Goal: Information Seeking & Learning: Learn about a topic

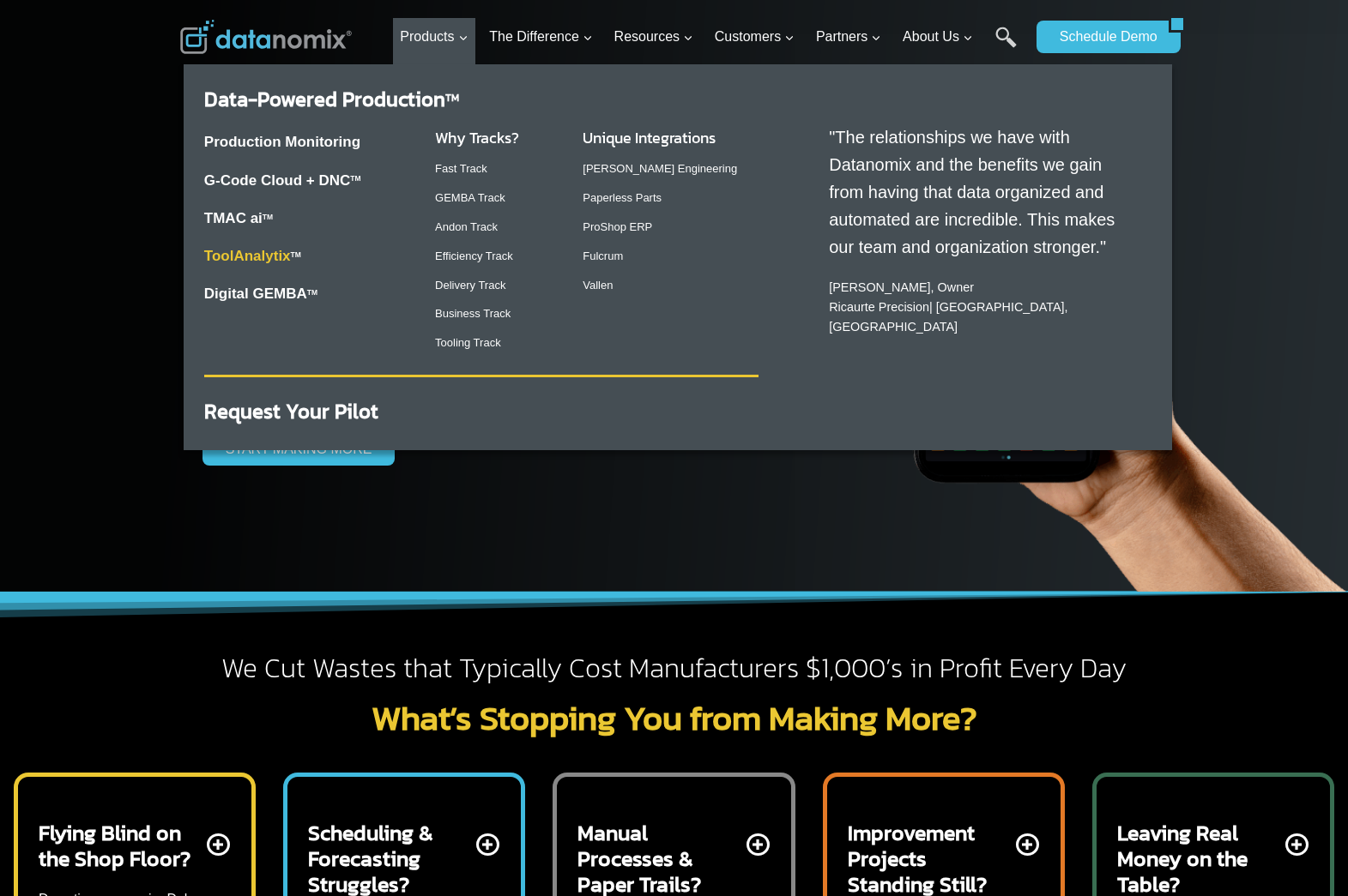
click at [245, 256] on link "ToolAnalytix" at bounding box center [247, 256] width 86 height 16
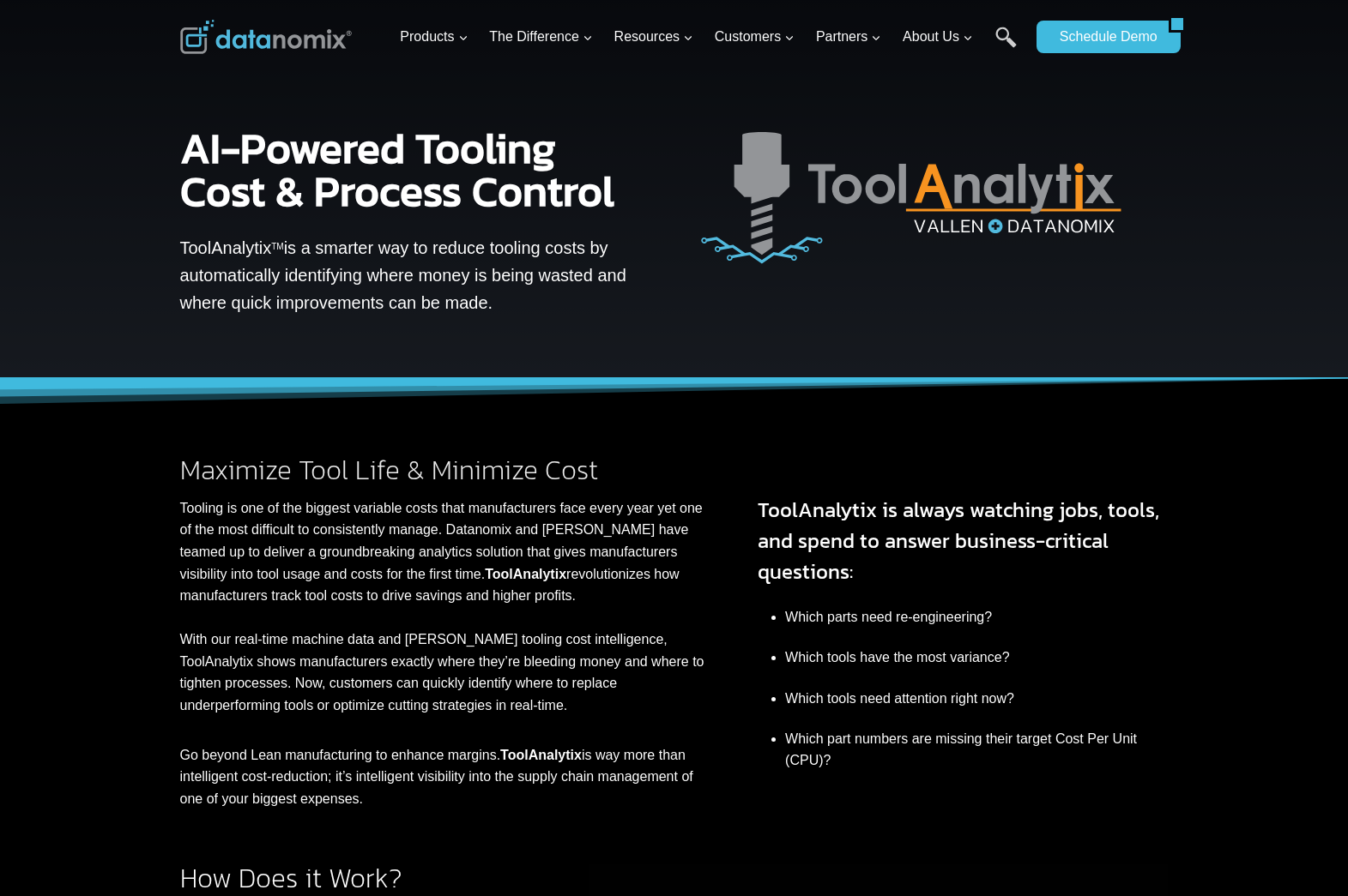
click at [310, 779] on p "Go beyond Lean manufacturing to enhance margins. ToolAnalytix is way more than …" at bounding box center [445, 777] width 530 height 66
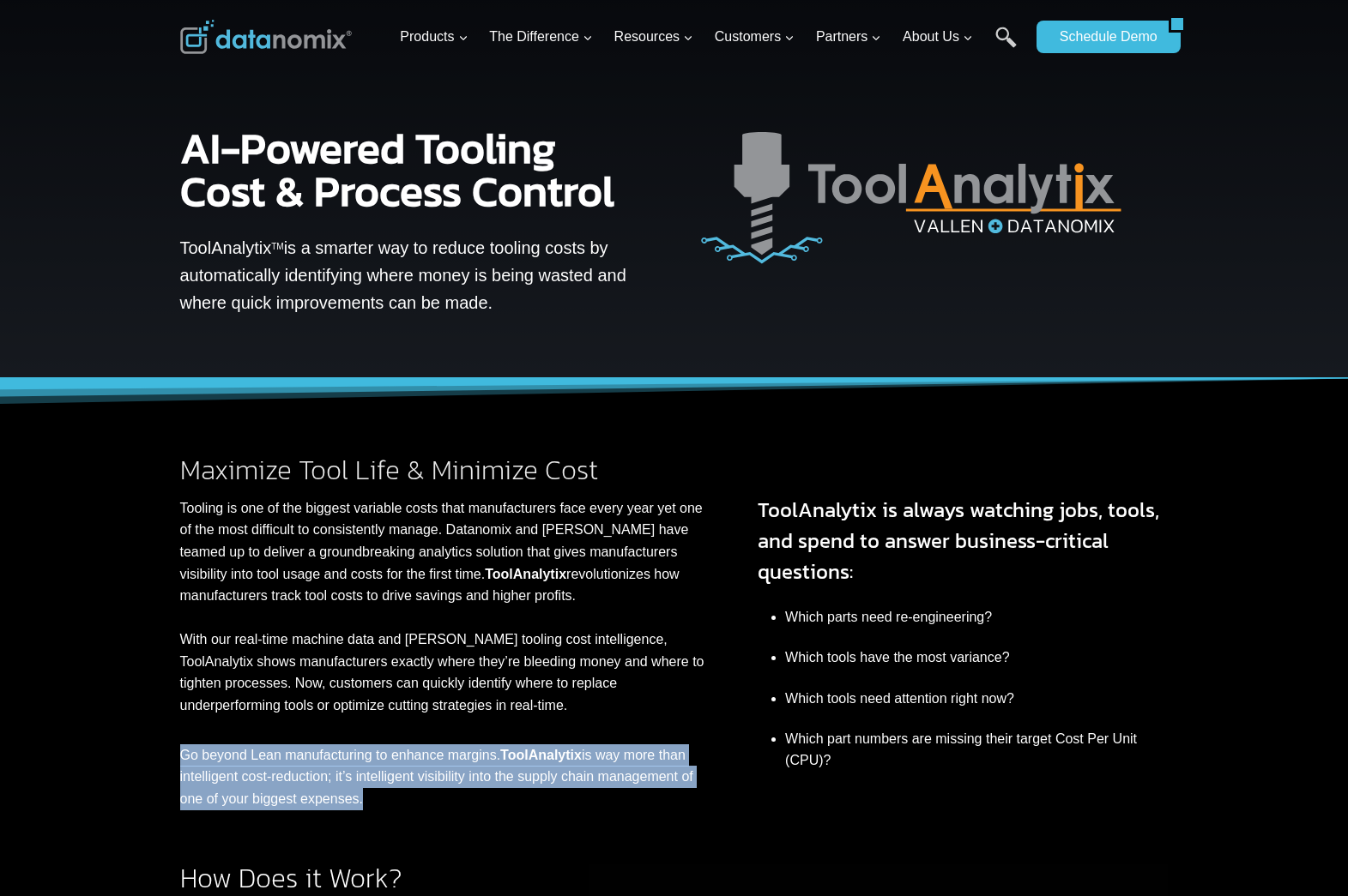
drag, startPoint x: 377, startPoint y: 804, endPoint x: 164, endPoint y: 750, distance: 219.7
click at [164, 750] on div "Maximize Tool Life & Minimize Cost Tooling is one of the biggest variable costs…" at bounding box center [674, 594] width 1030 height 432
copy p "Go beyond Lean manufacturing to enhance margins. ToolAnalytix is way more than …"
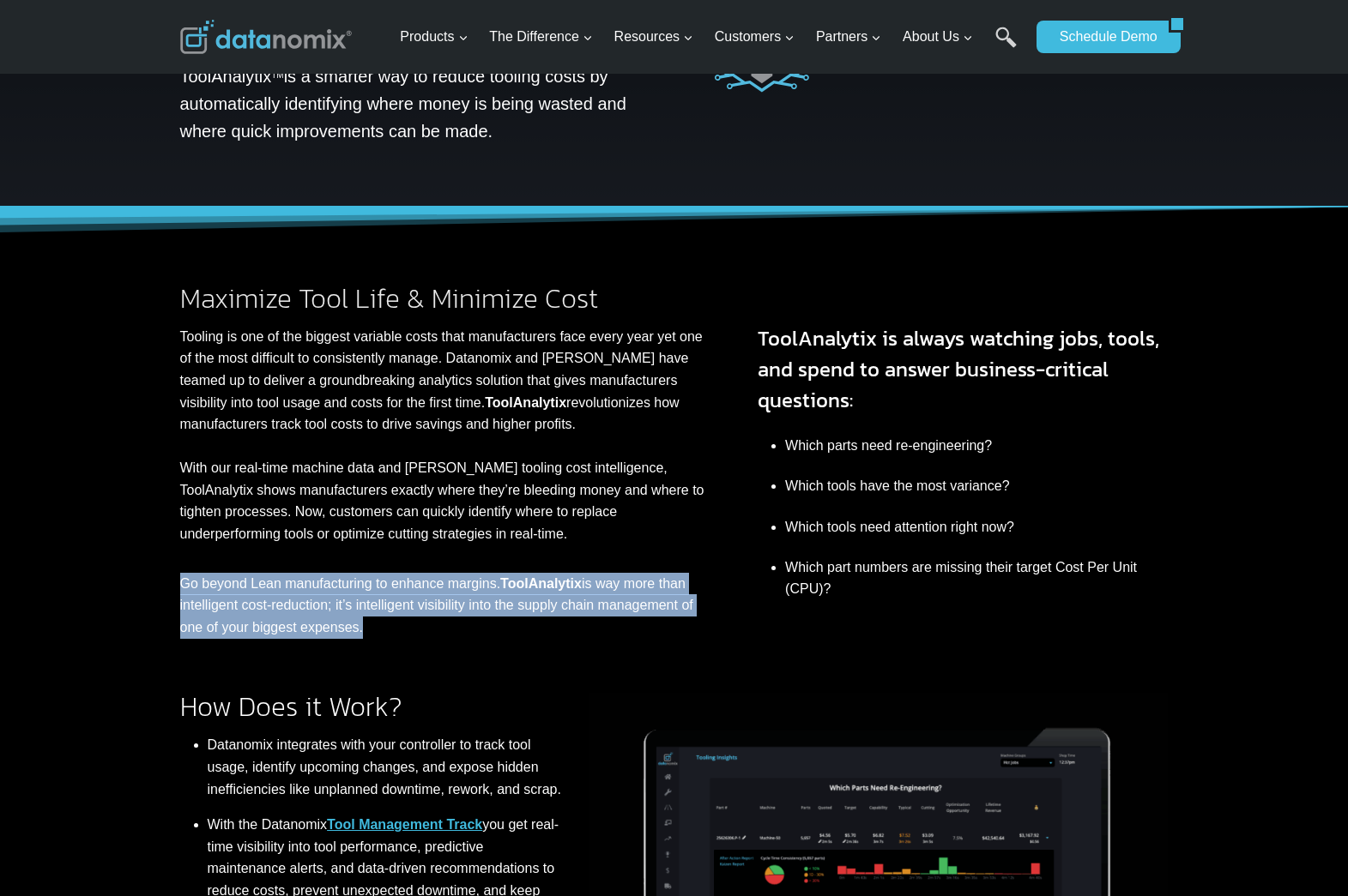
scroll to position [84, 0]
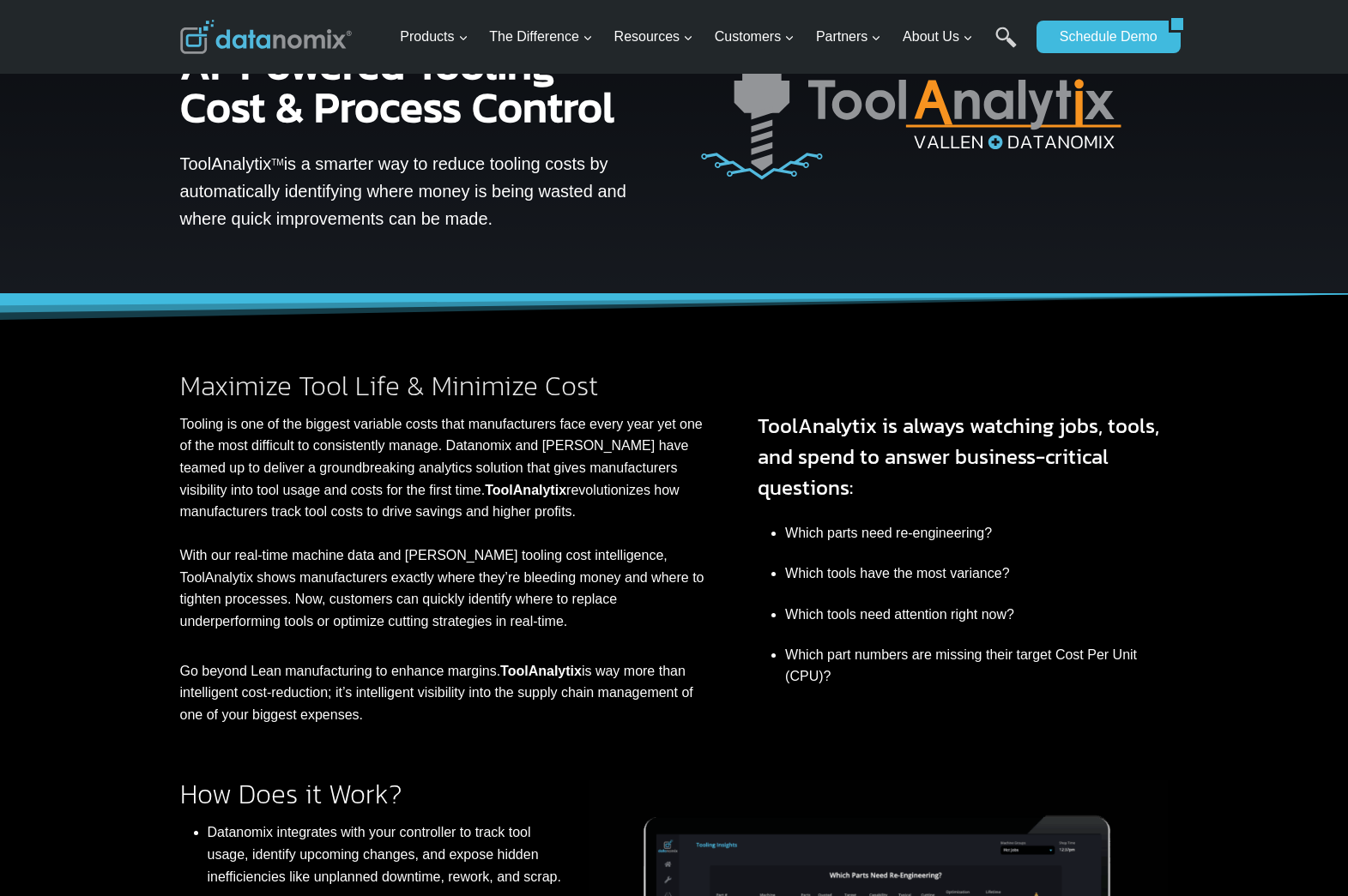
click at [877, 481] on h3 "ToolAnalytix is always watching jobs, tools, and spend to answer business-criti…" at bounding box center [962, 457] width 410 height 93
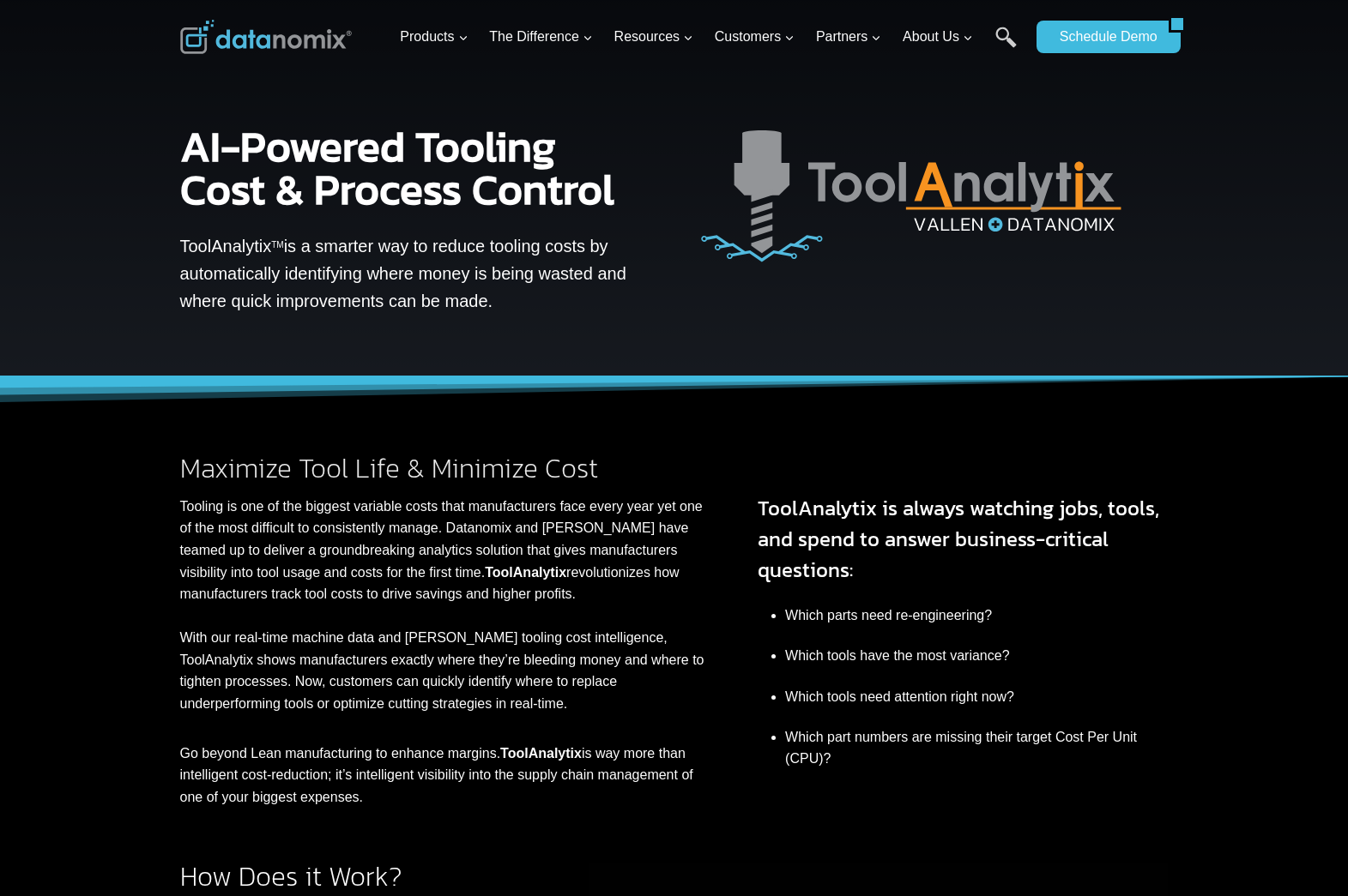
scroll to position [0, 0]
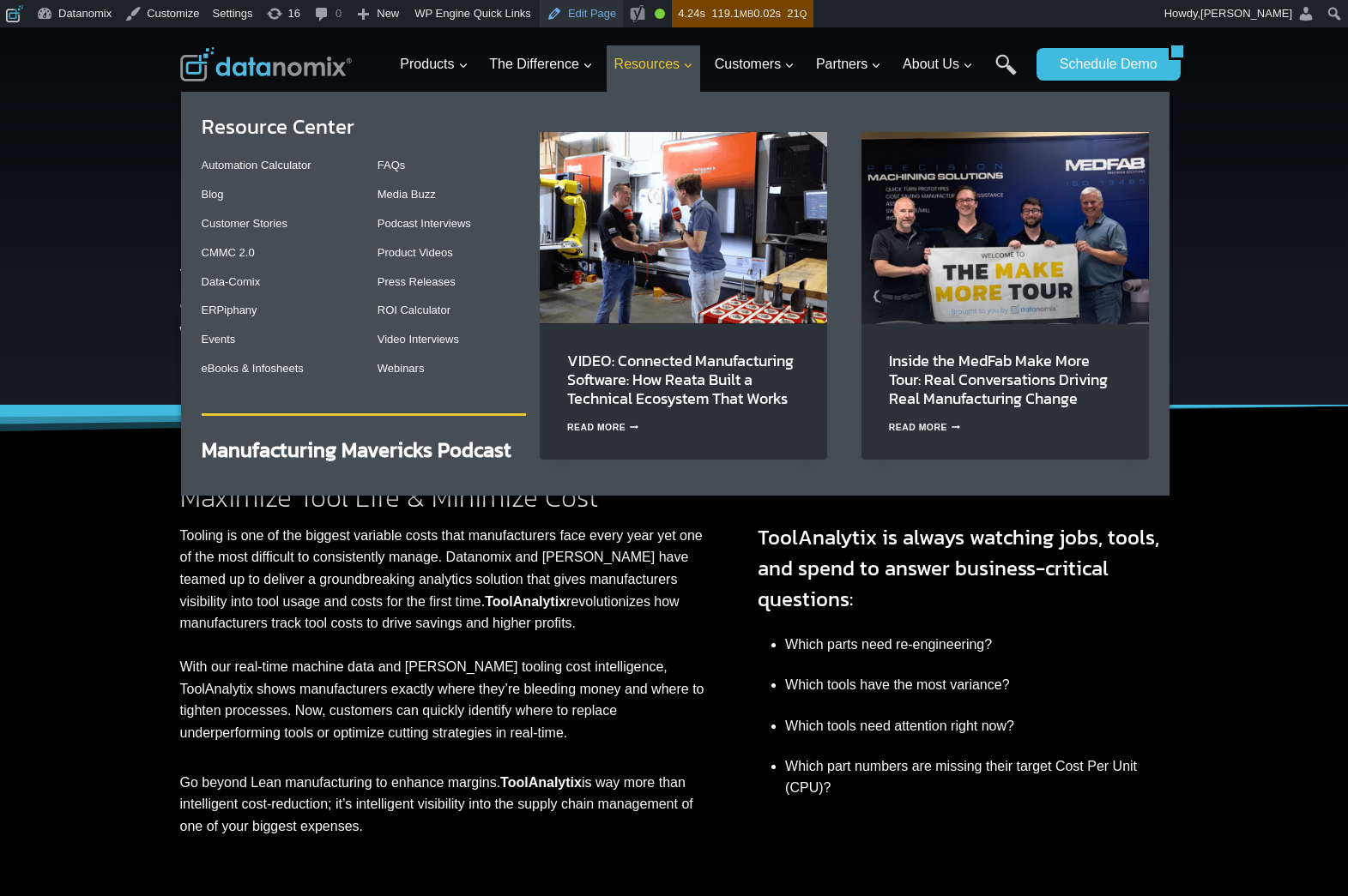
click at [591, 19] on link "Edit Page" at bounding box center [581, 13] width 83 height 27
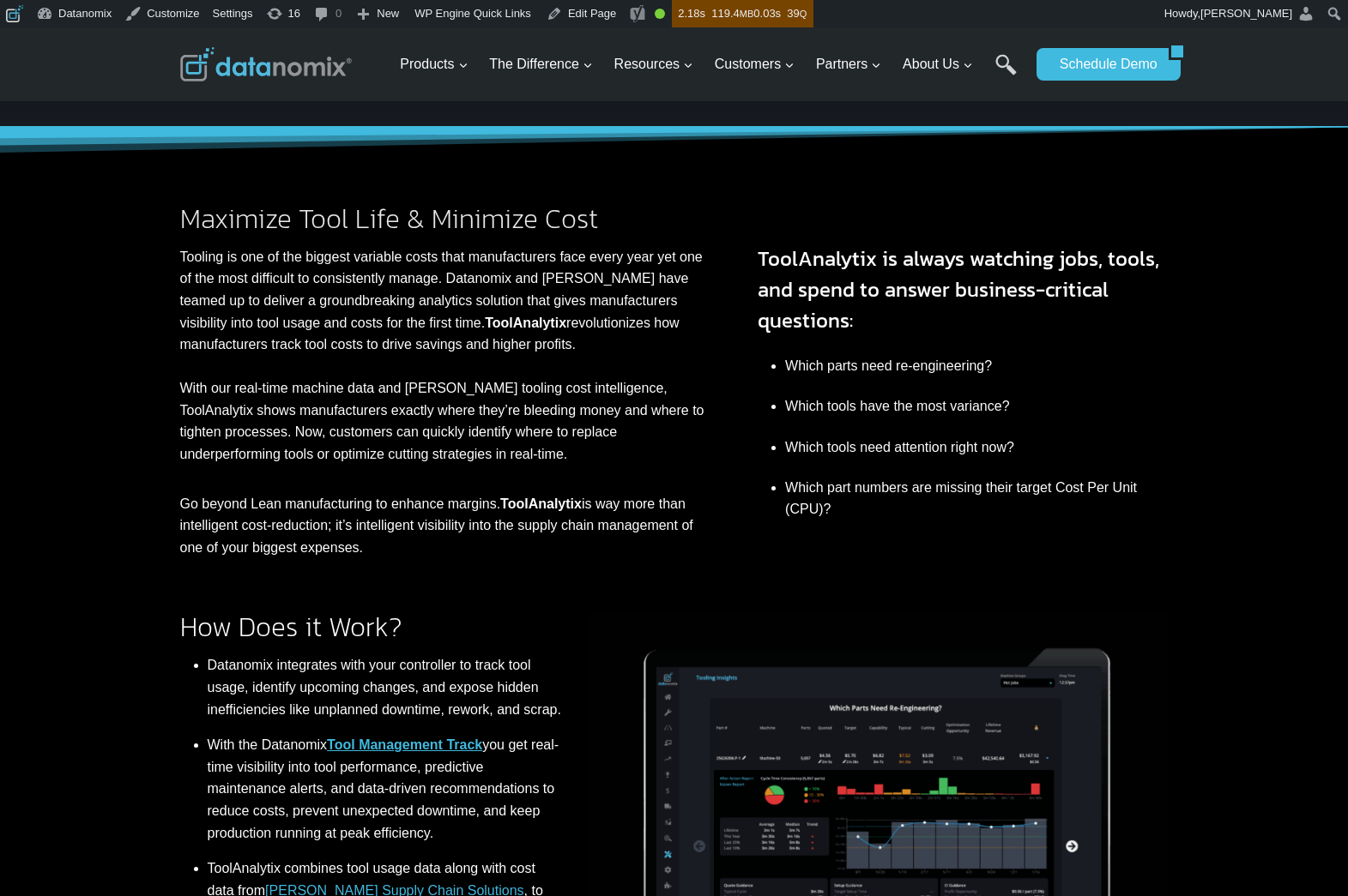
scroll to position [244, 0]
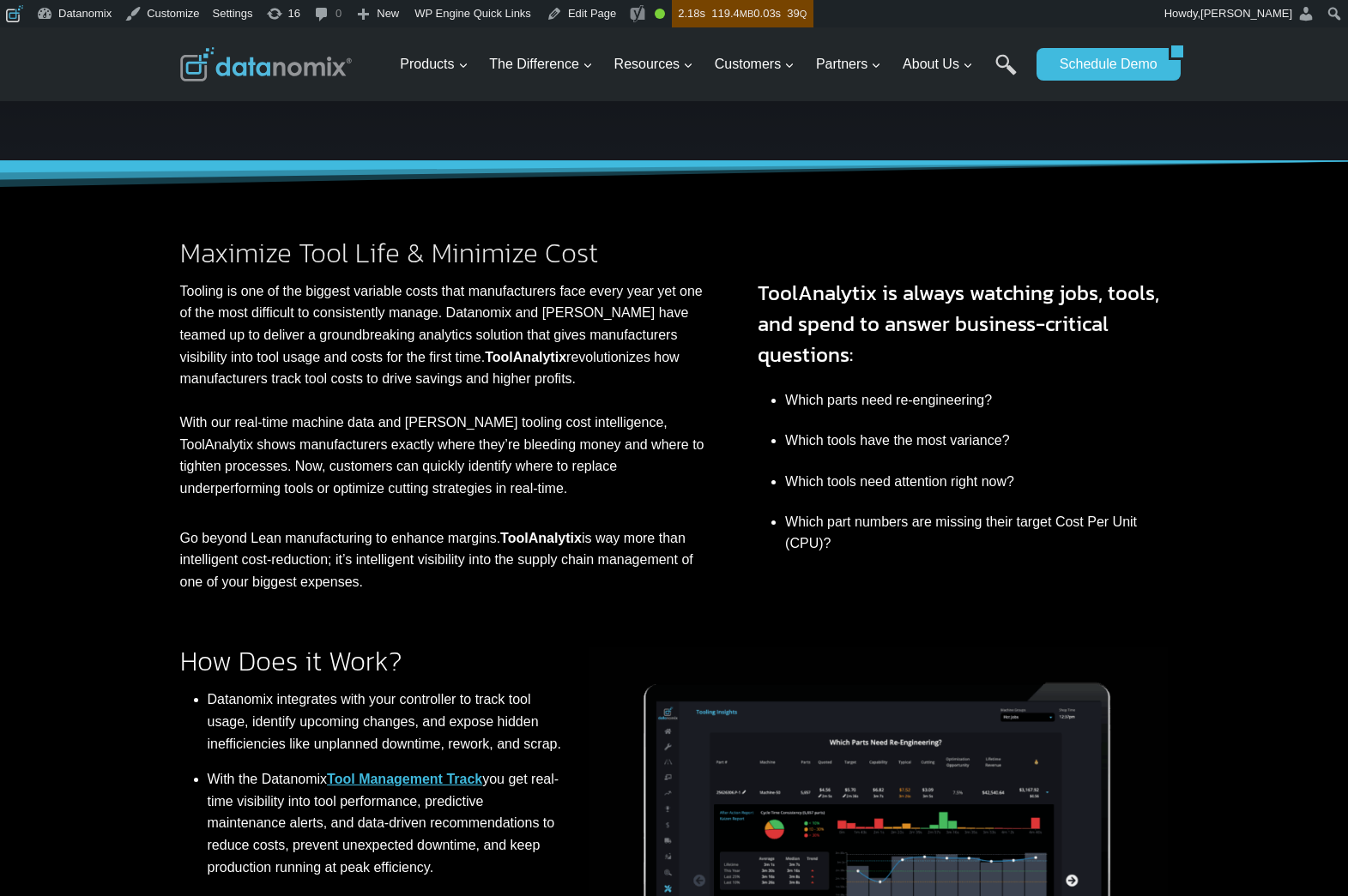
click at [1243, 453] on div "Maximize Tool Life & Minimize Cost Tooling is one of the biggest variable costs…" at bounding box center [674, 377] width 1348 height 432
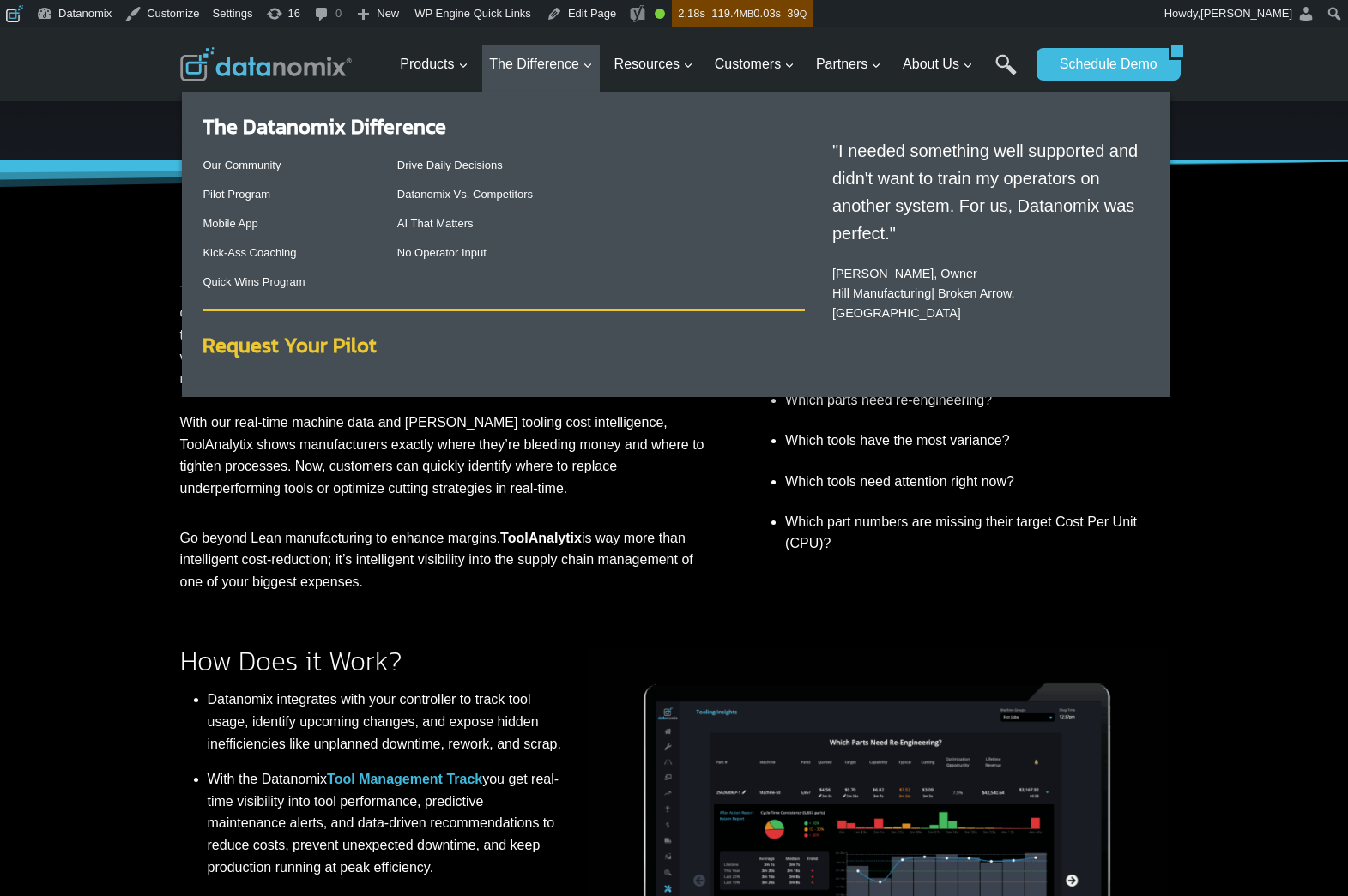
click at [330, 340] on strong "Request Your Pilot" at bounding box center [289, 345] width 174 height 30
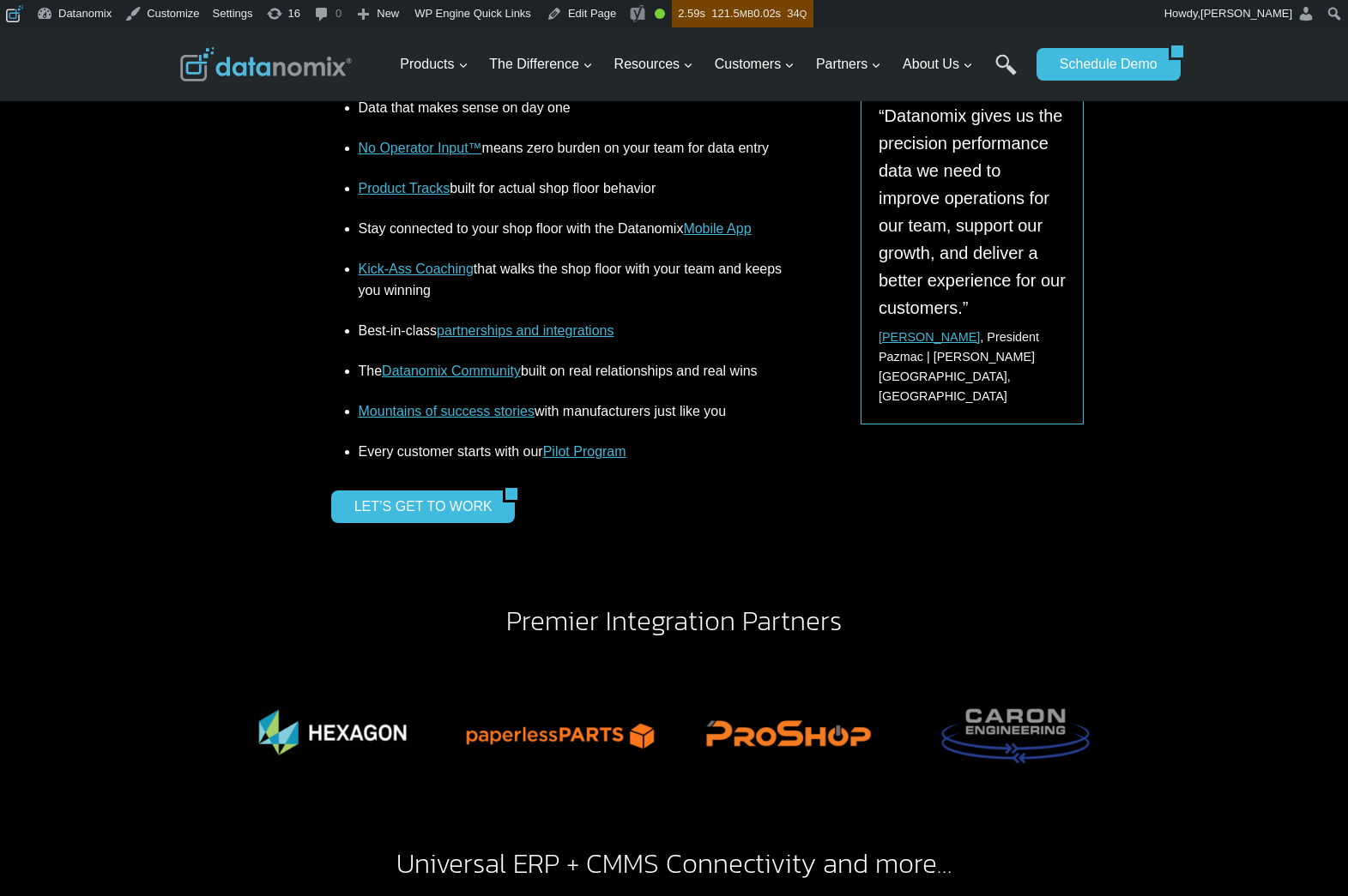
scroll to position [2386, 0]
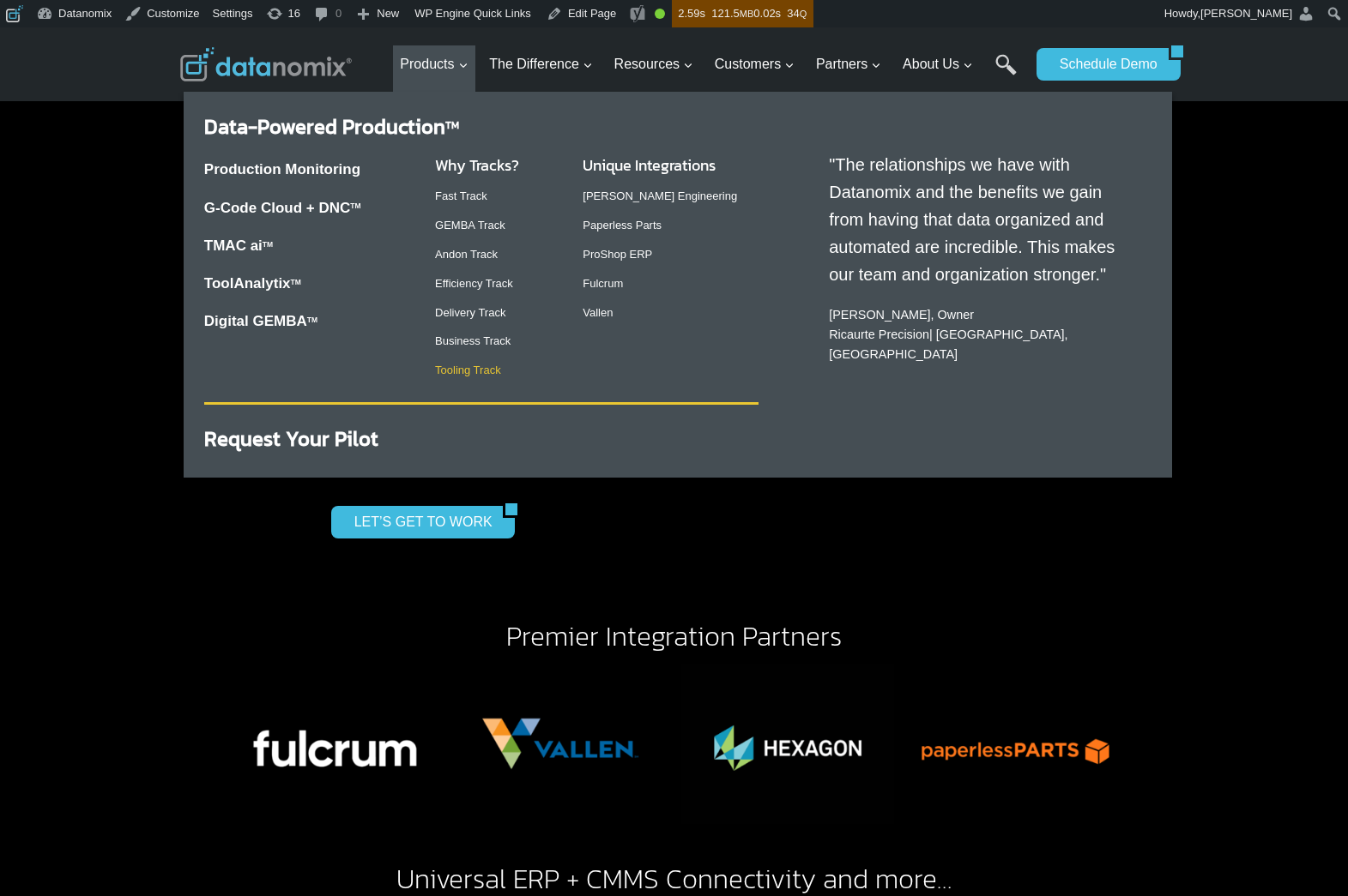
click at [461, 367] on link "Tooling Track" at bounding box center [468, 370] width 66 height 13
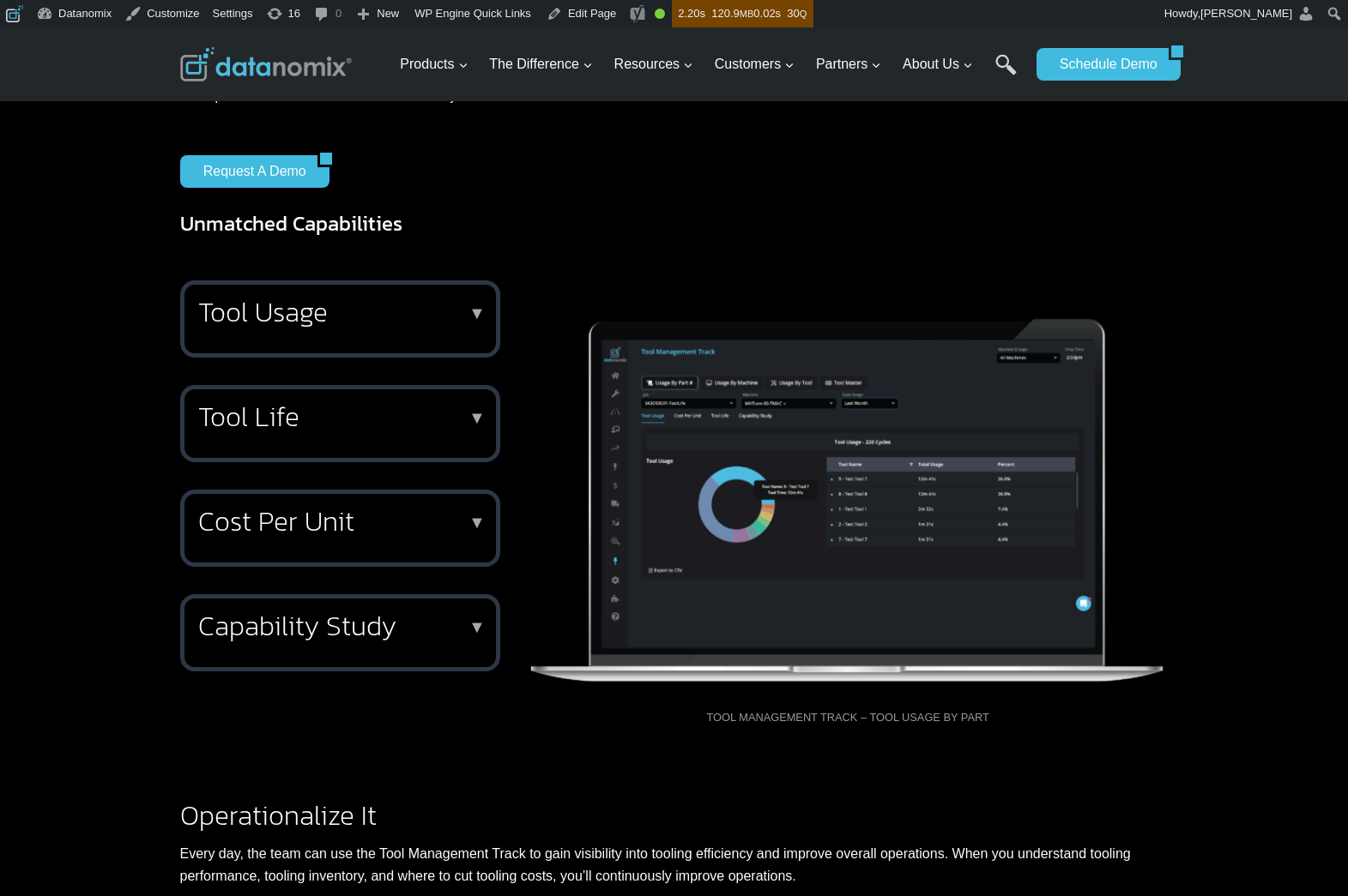
scroll to position [1037, 0]
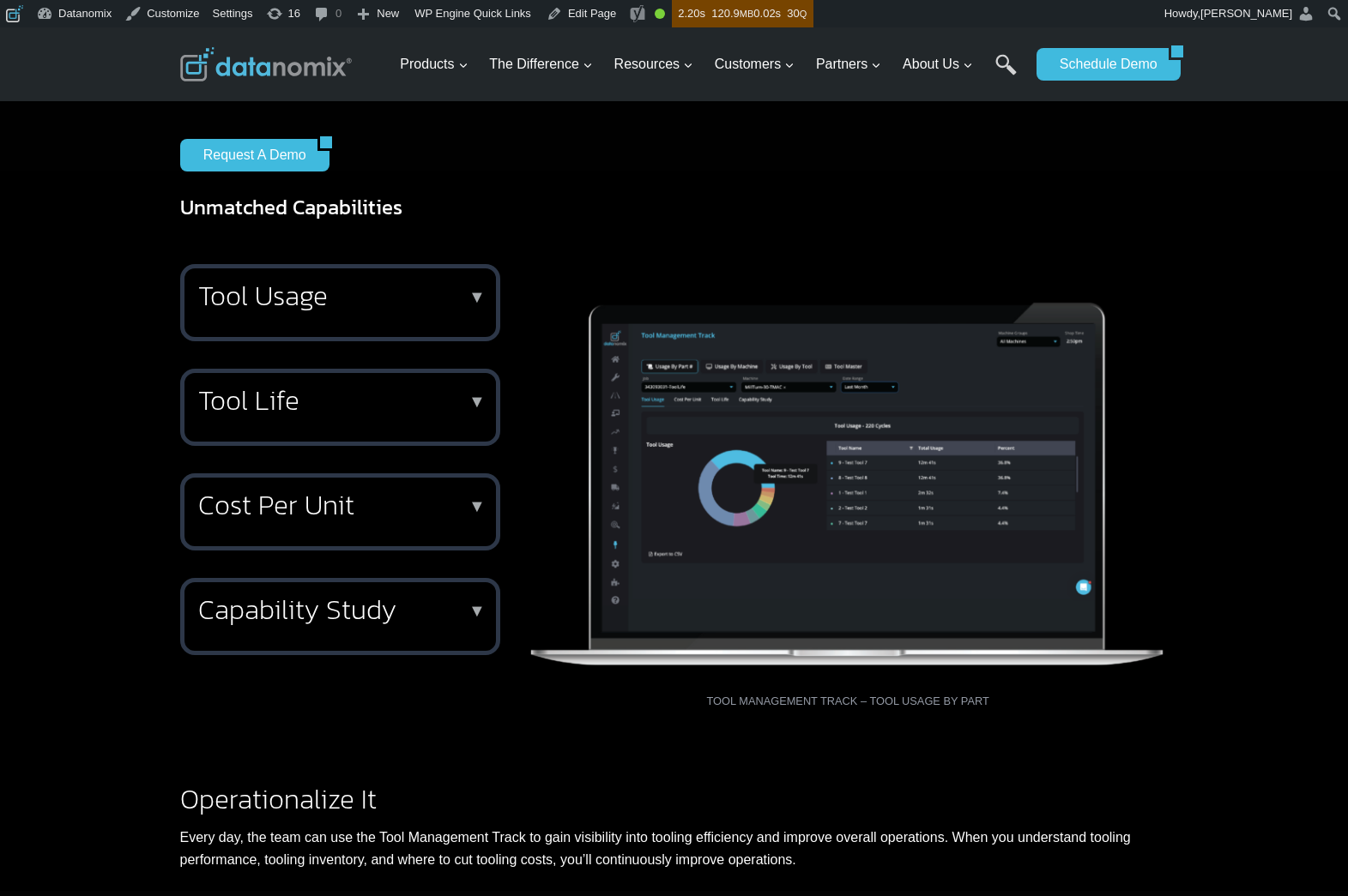
click at [403, 519] on h2 "Cost Per Unit" at bounding box center [337, 504] width 277 height 27
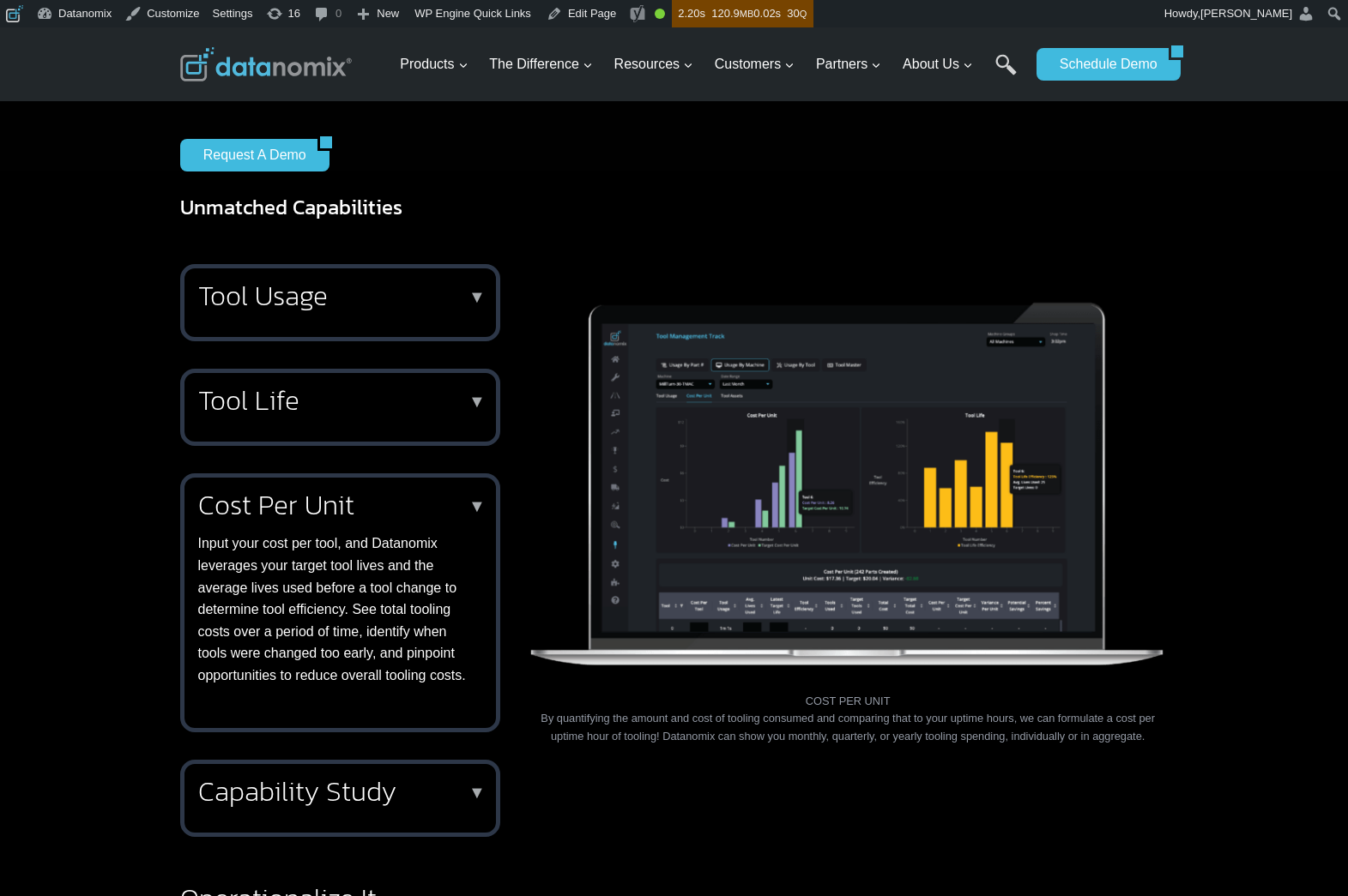
click at [405, 519] on h2 "Cost Per Unit" at bounding box center [337, 504] width 277 height 27
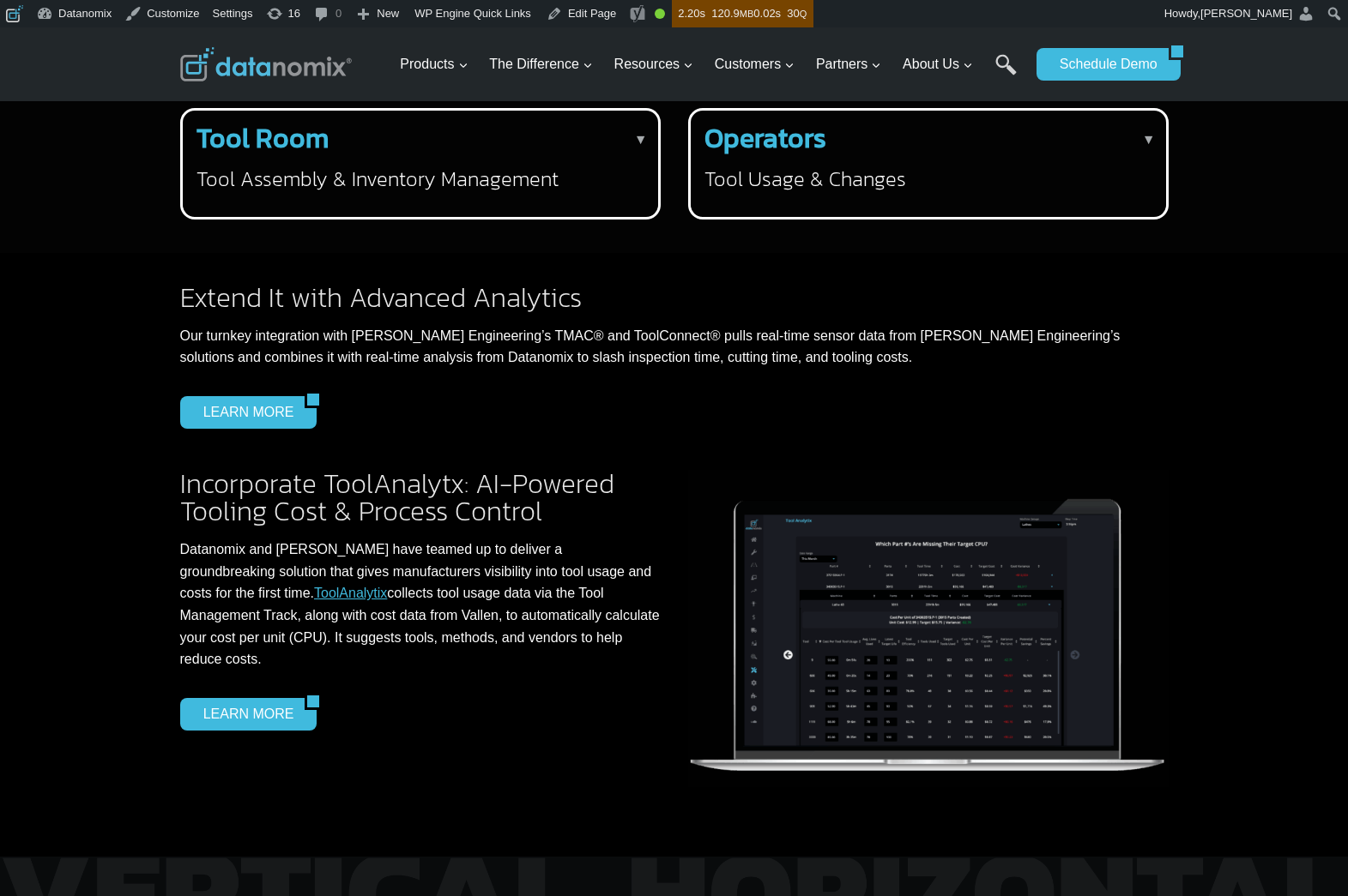
scroll to position [1975, 0]
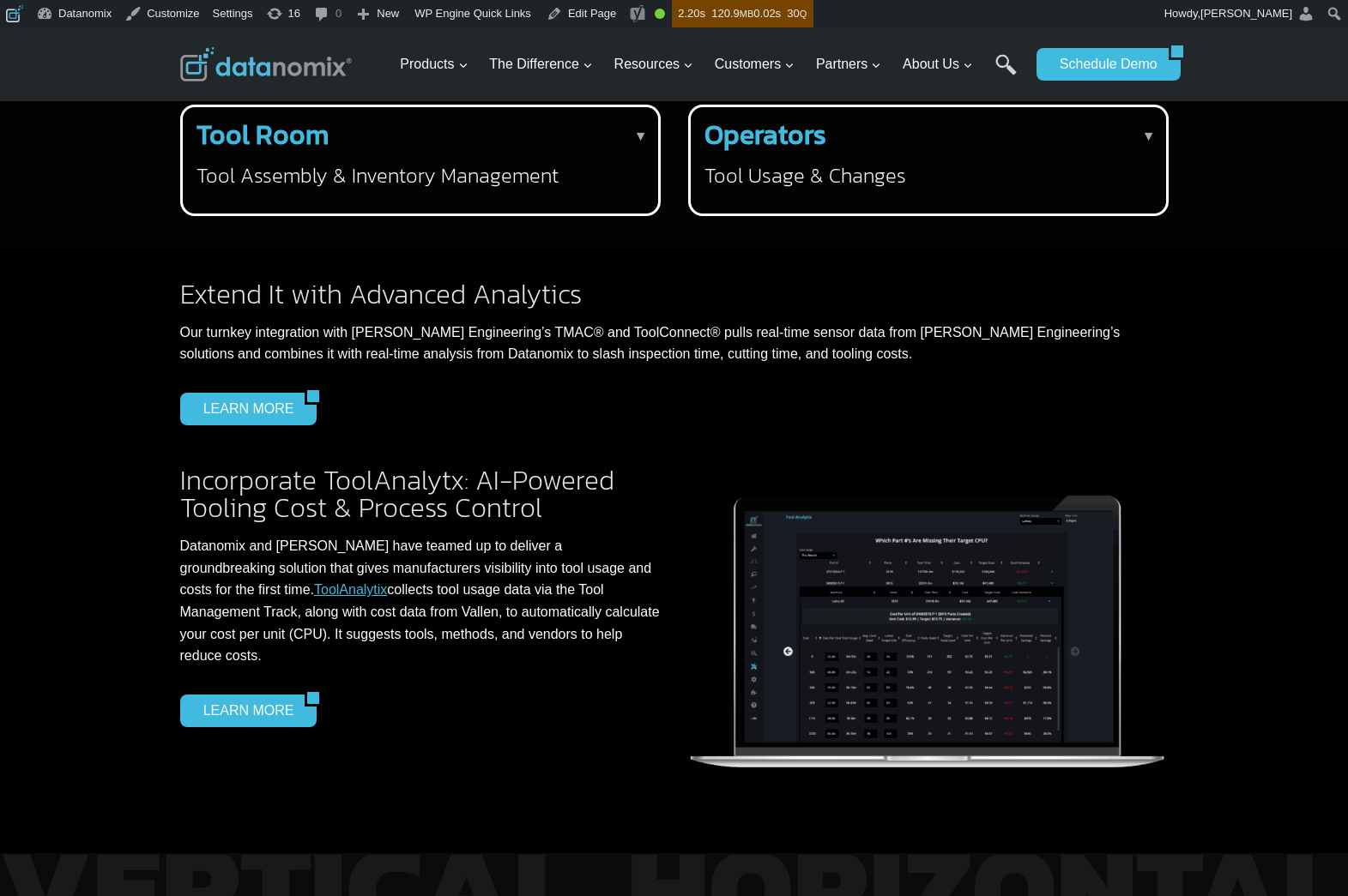
click at [1181, 546] on div "Incorporate ToolAnalytx: AI-Powered Tooling Cost & Process Control Datanomix an…" at bounding box center [674, 655] width 1030 height 395
click at [254, 728] on link "LEARN MORE" at bounding box center [243, 711] width 125 height 33
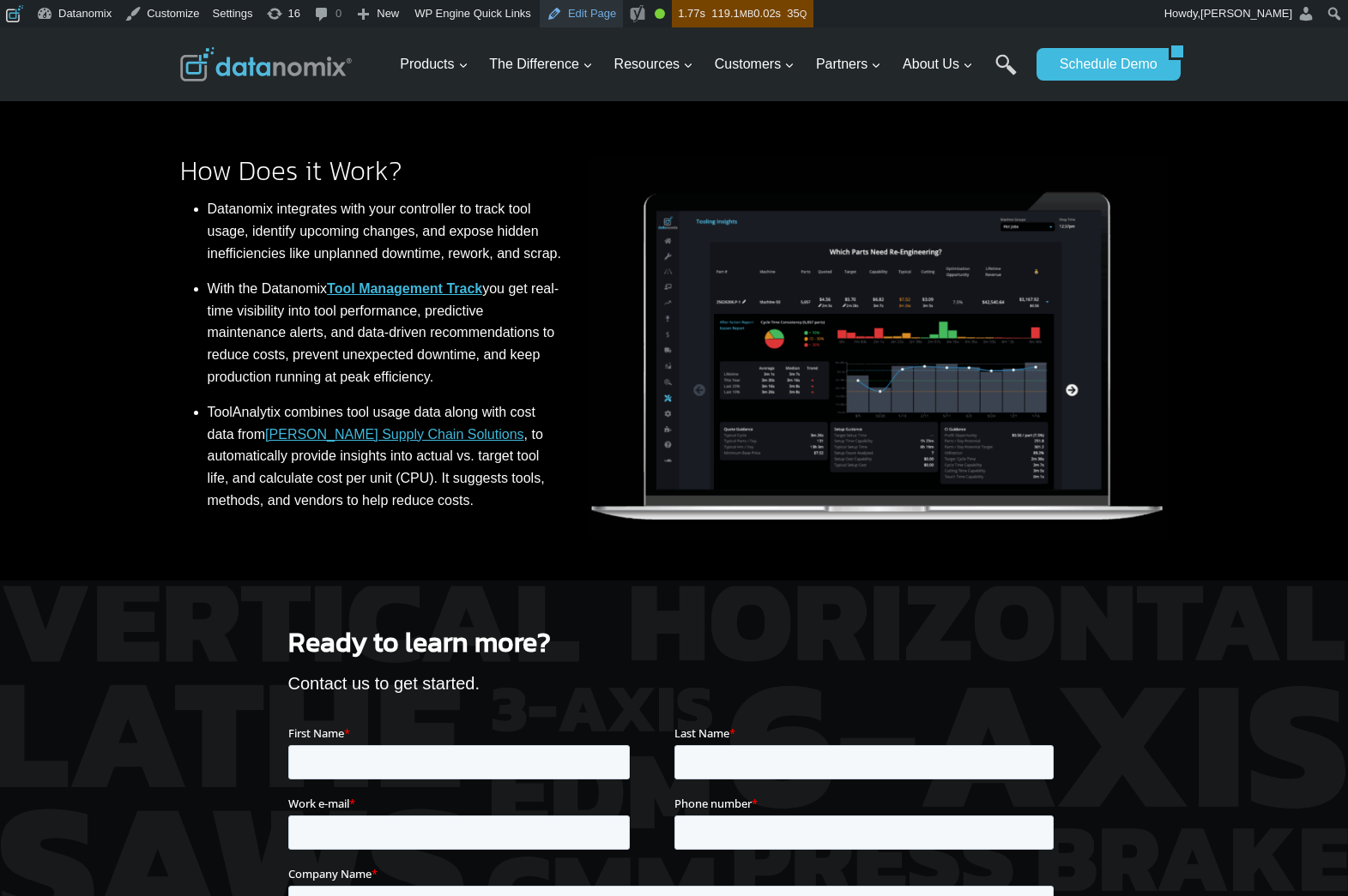
click at [582, 19] on link "Edit Page" at bounding box center [581, 13] width 83 height 27
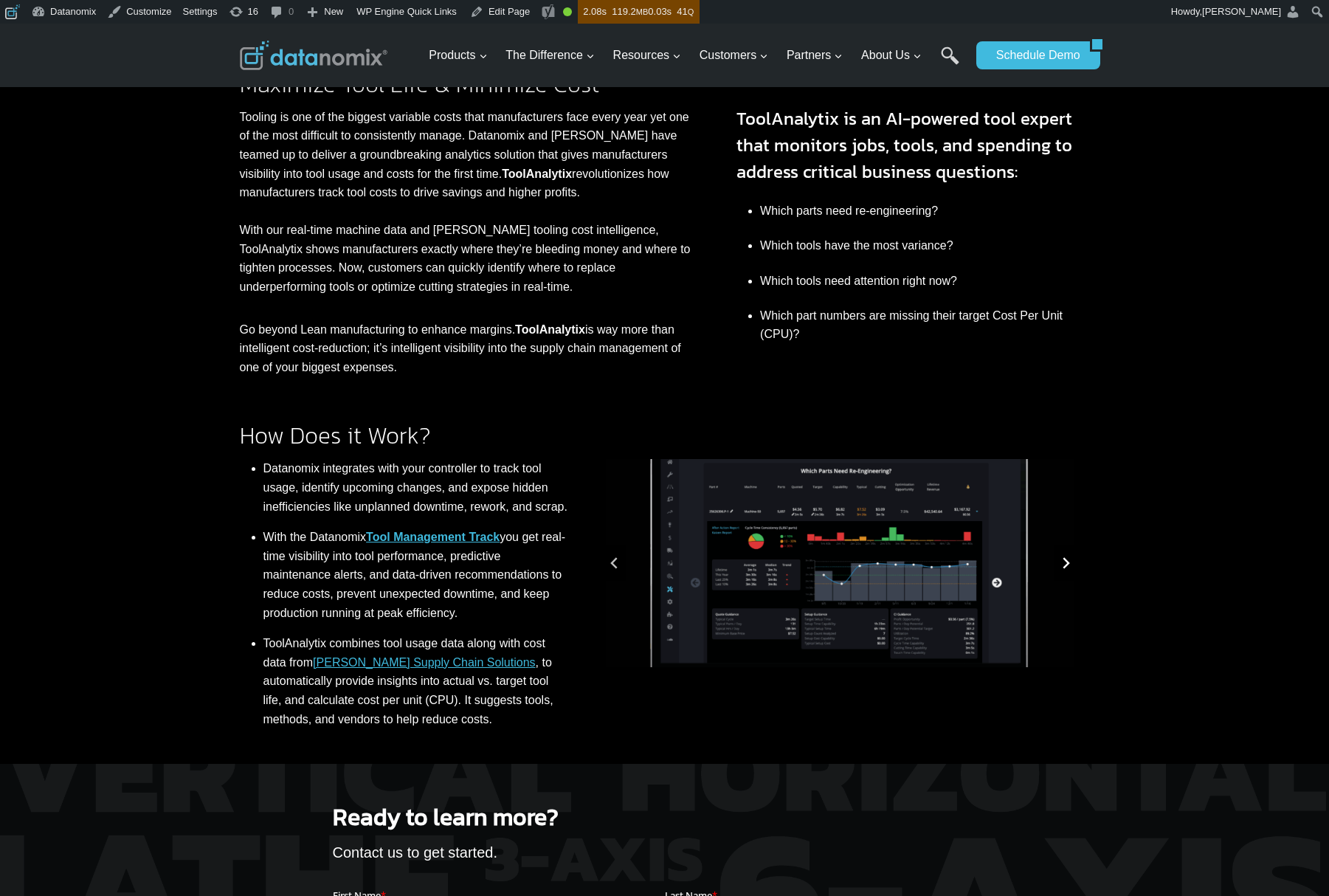
click at [1075, 564] on button "Next slide" at bounding box center [1066, 563] width 24 height 36
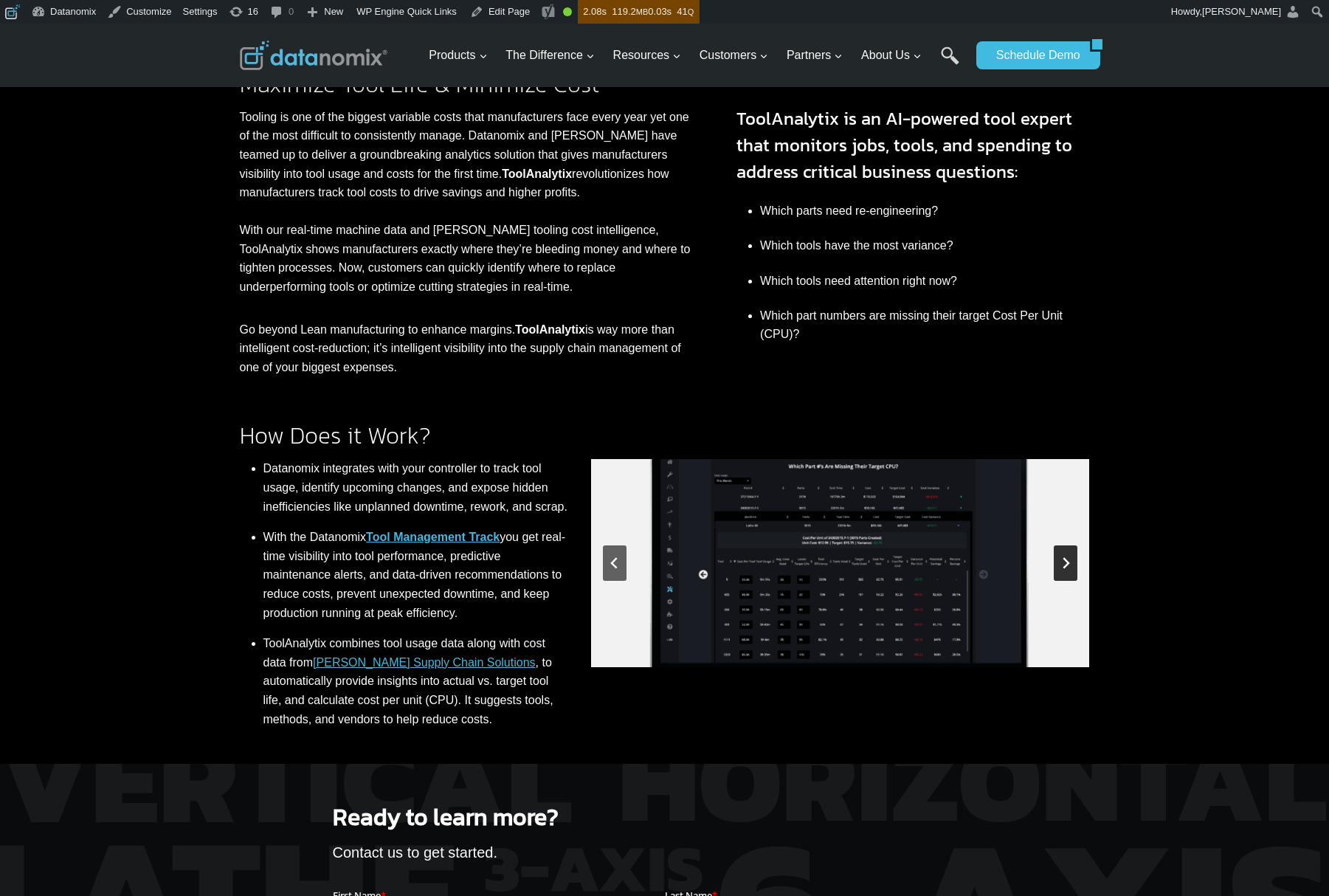
click at [1075, 564] on button "Go to first slide" at bounding box center [1066, 563] width 24 height 36
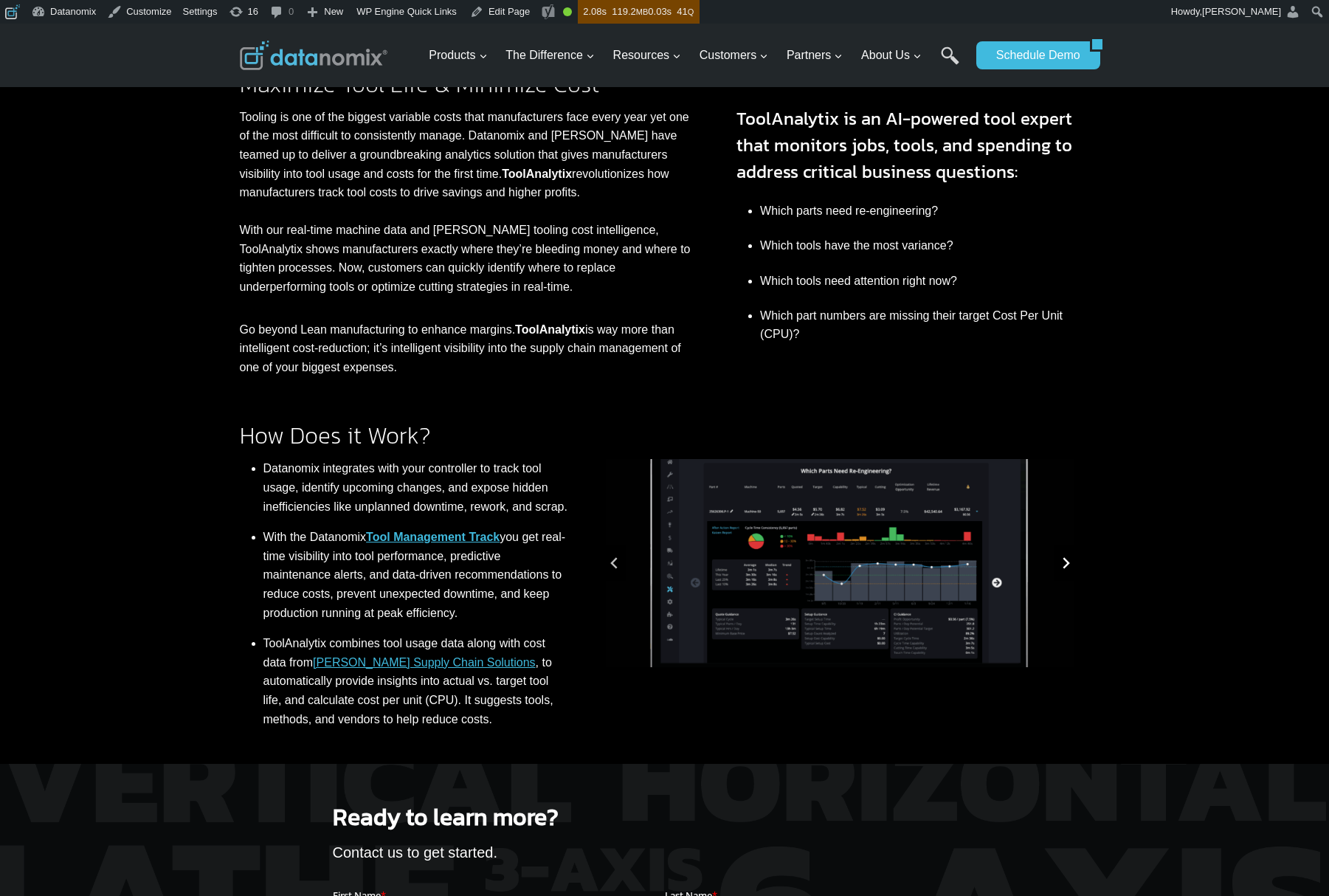
click at [1075, 565] on button "Next slide" at bounding box center [1066, 563] width 24 height 36
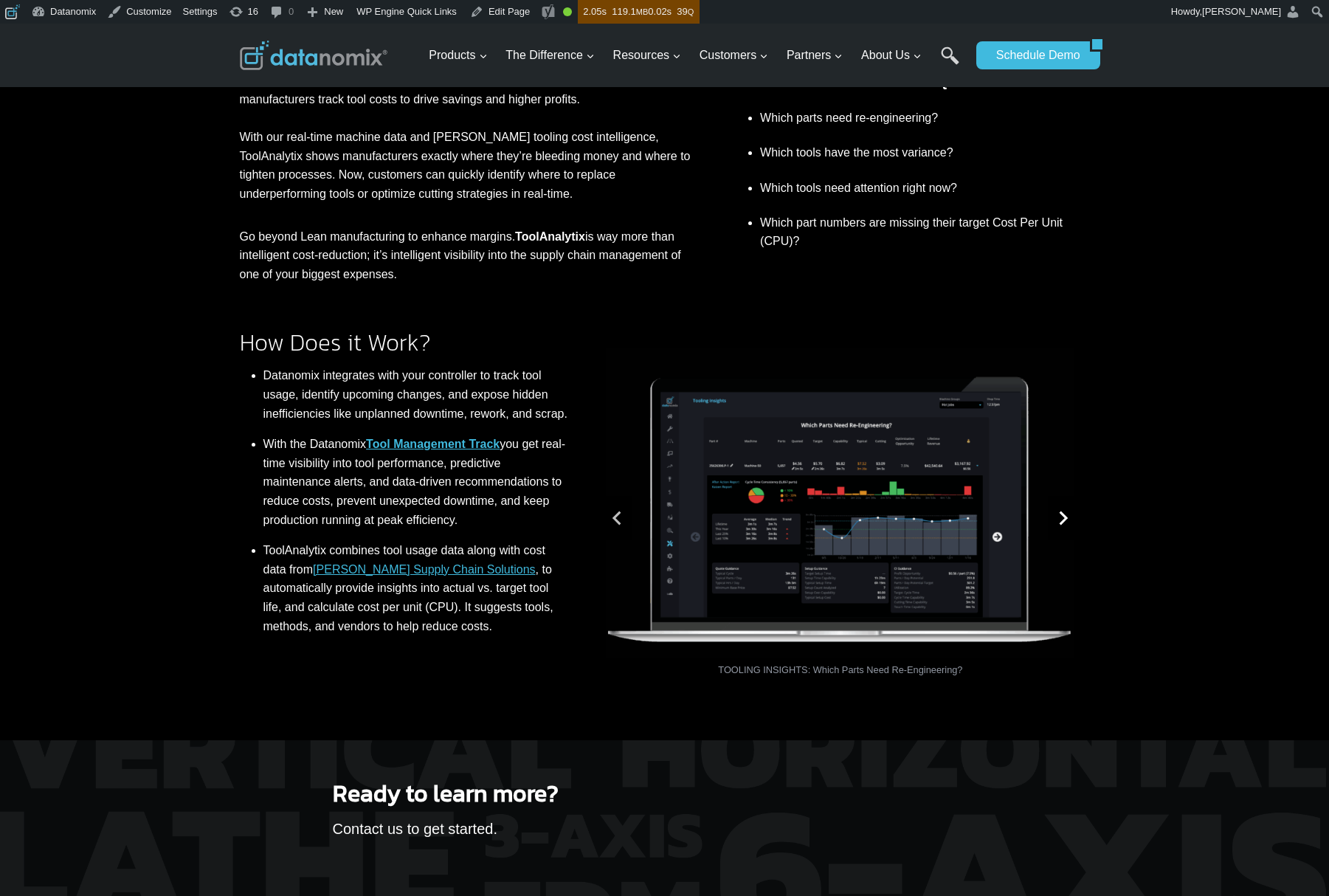
click at [1058, 520] on icon "Next slide" at bounding box center [1063, 517] width 14 height 14
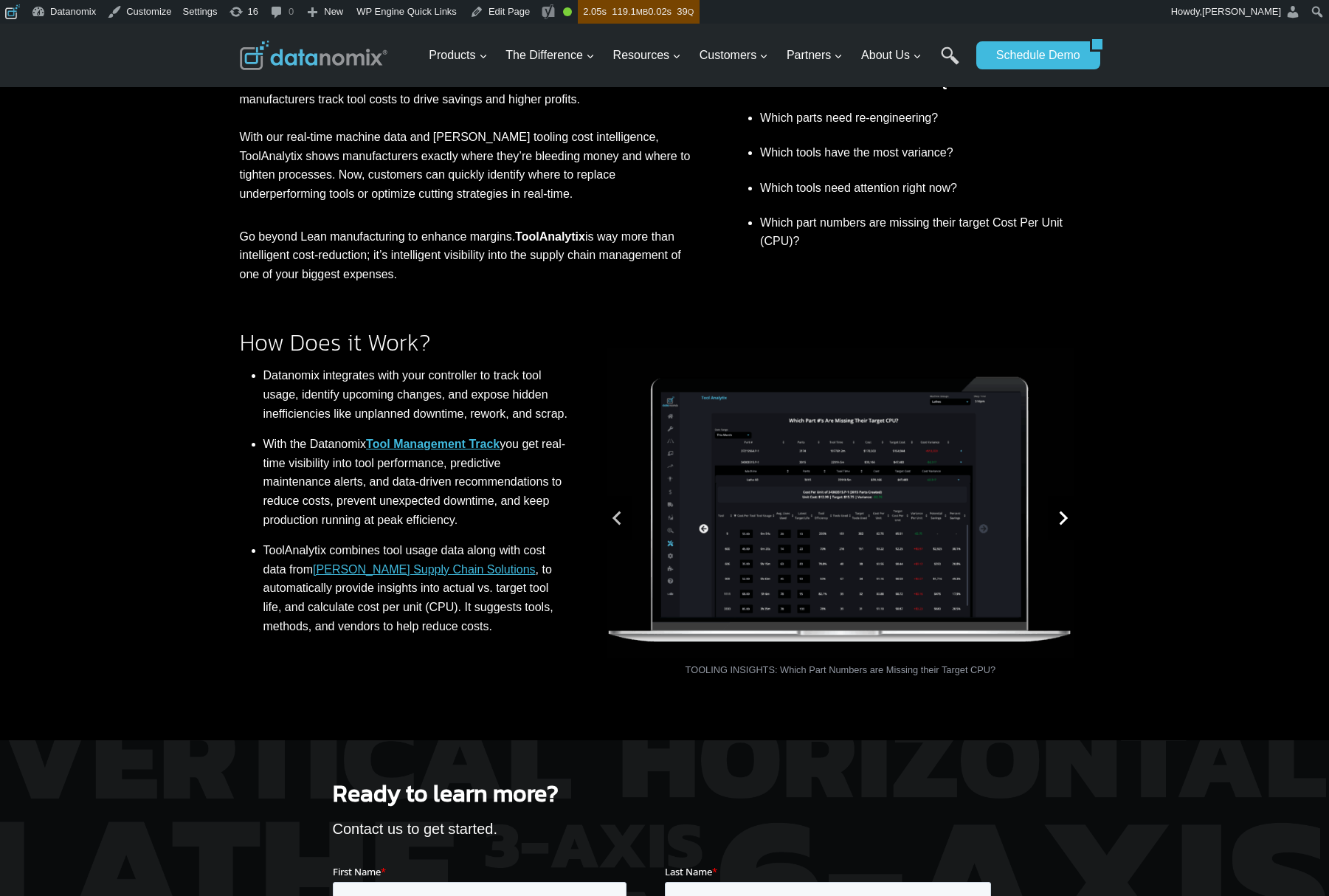
click at [1058, 520] on icon "Go to first slide" at bounding box center [1063, 517] width 14 height 14
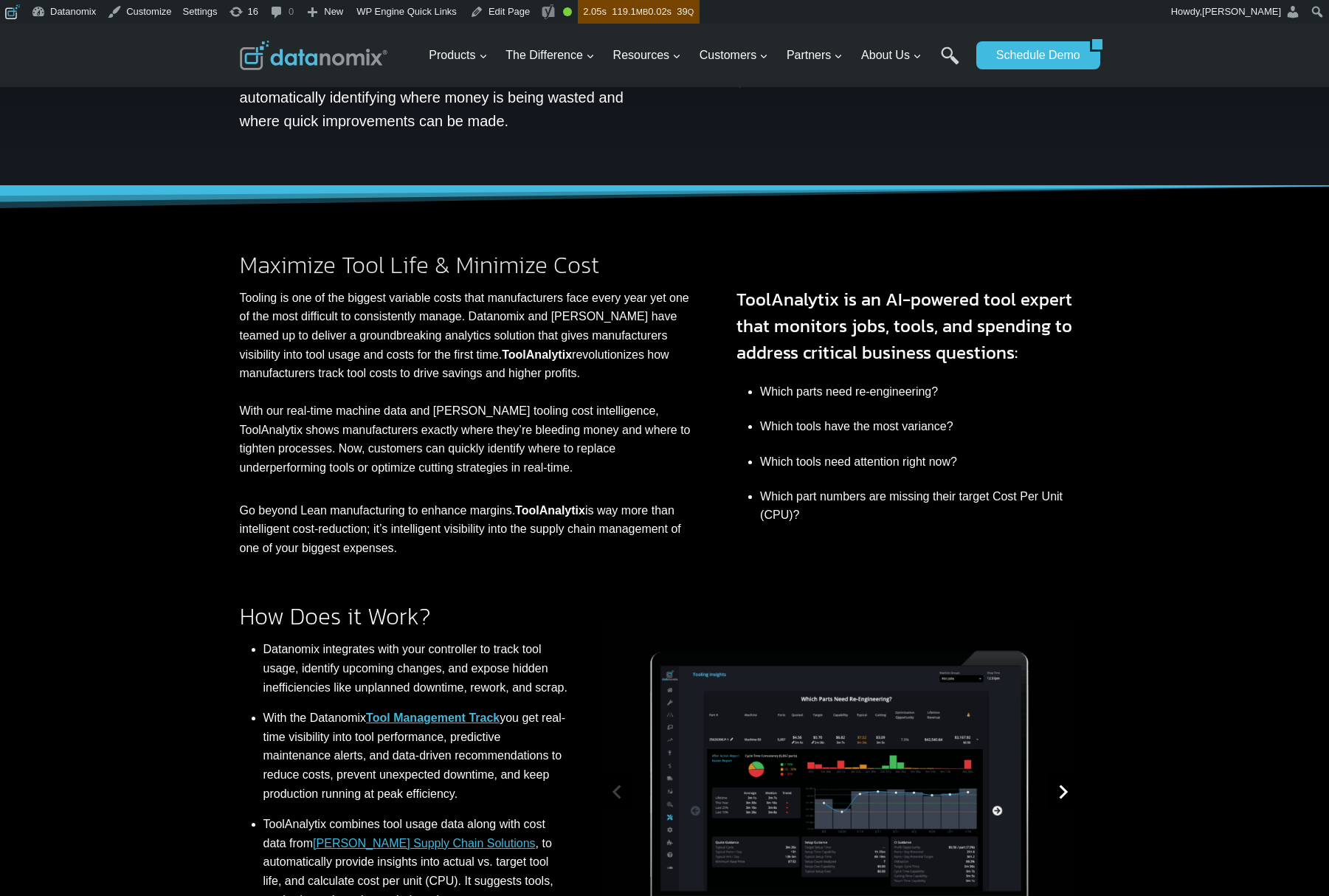
scroll to position [246, 0]
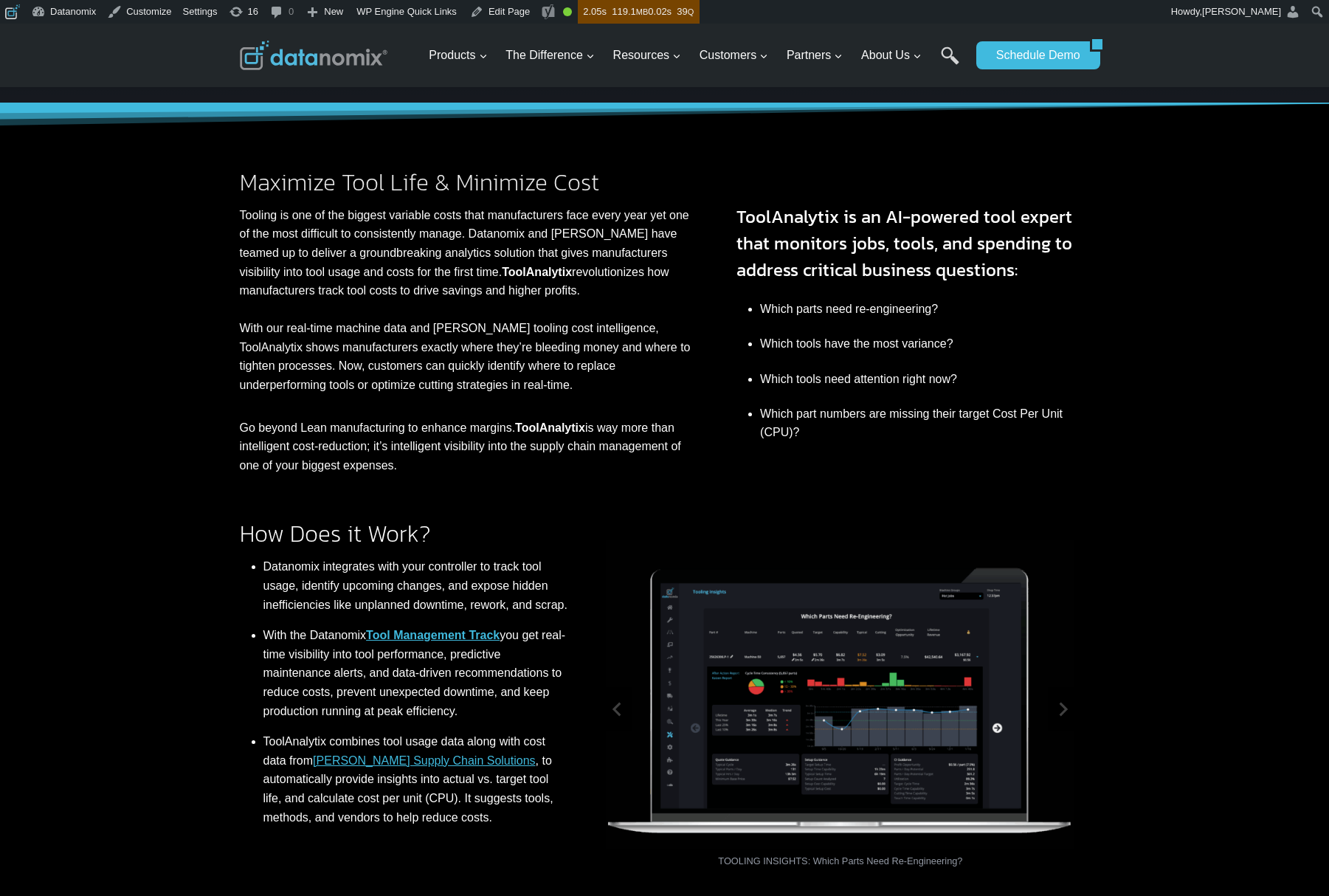
click at [1187, 510] on div "How Does it Work? Datanomix integrates with your controller to track tool usage…" at bounding box center [664, 702] width 1329 height 456
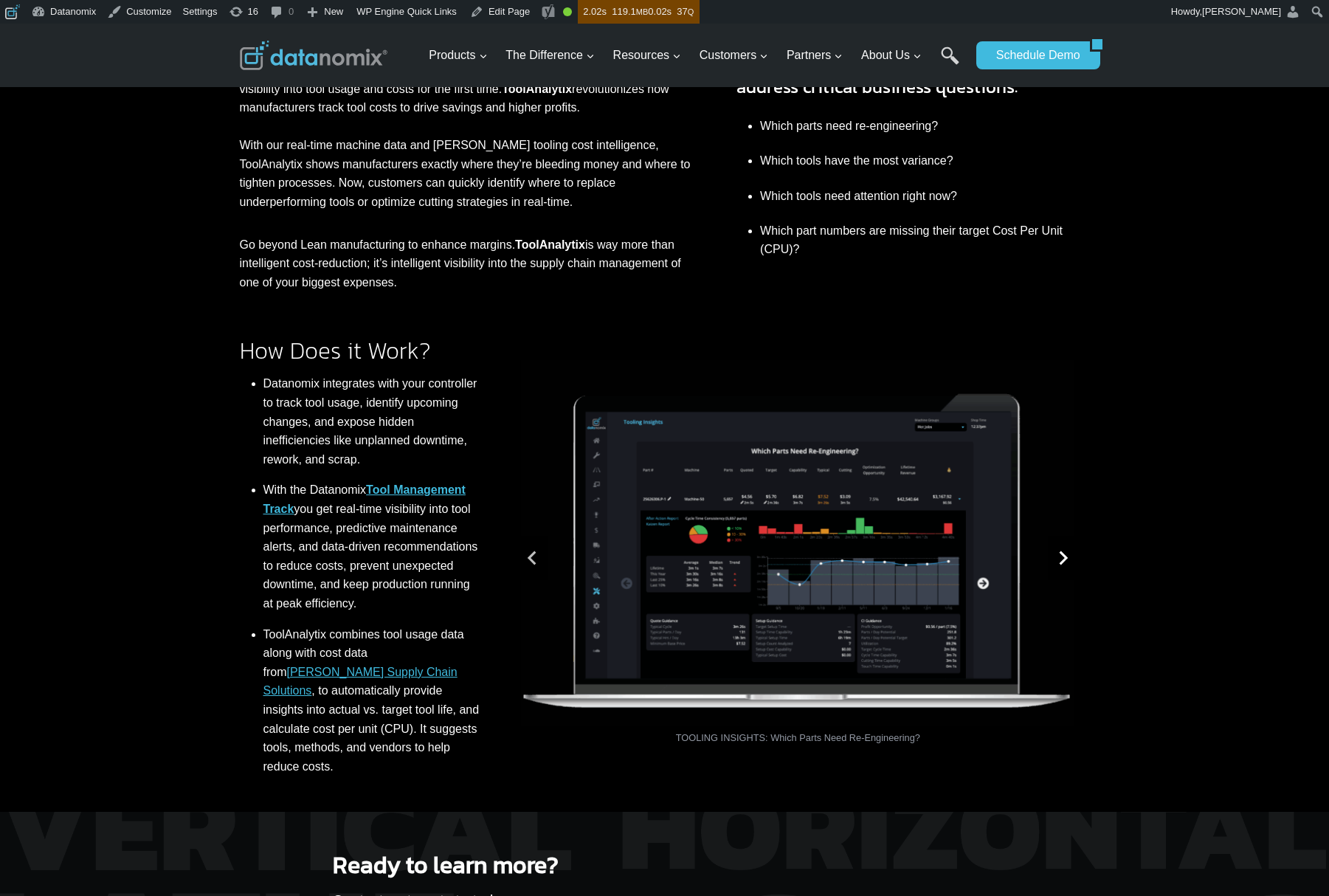
click at [1065, 562] on icon "Next slide" at bounding box center [1063, 557] width 14 height 14
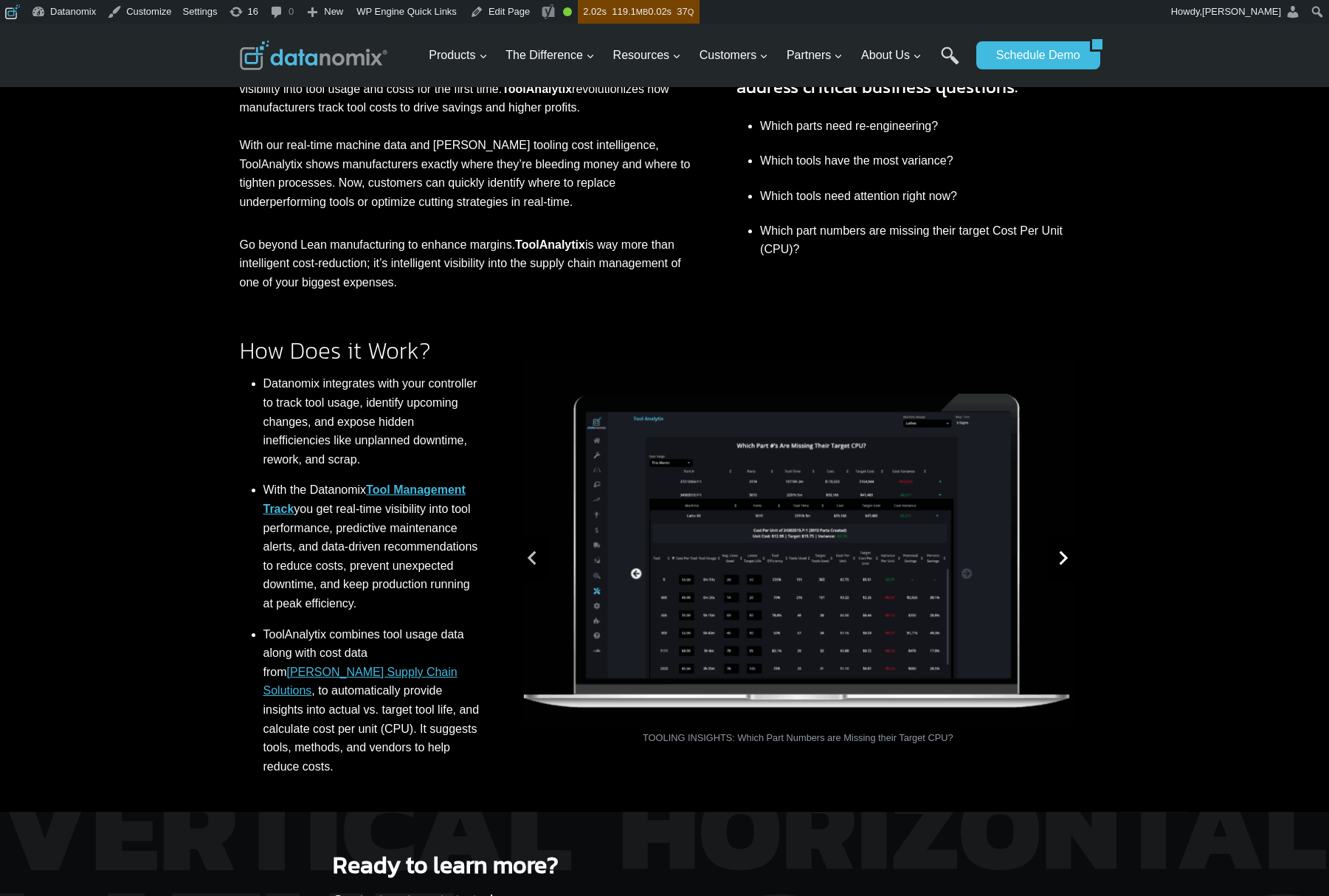
click at [1065, 563] on icon "Go to first slide" at bounding box center [1063, 557] width 14 height 14
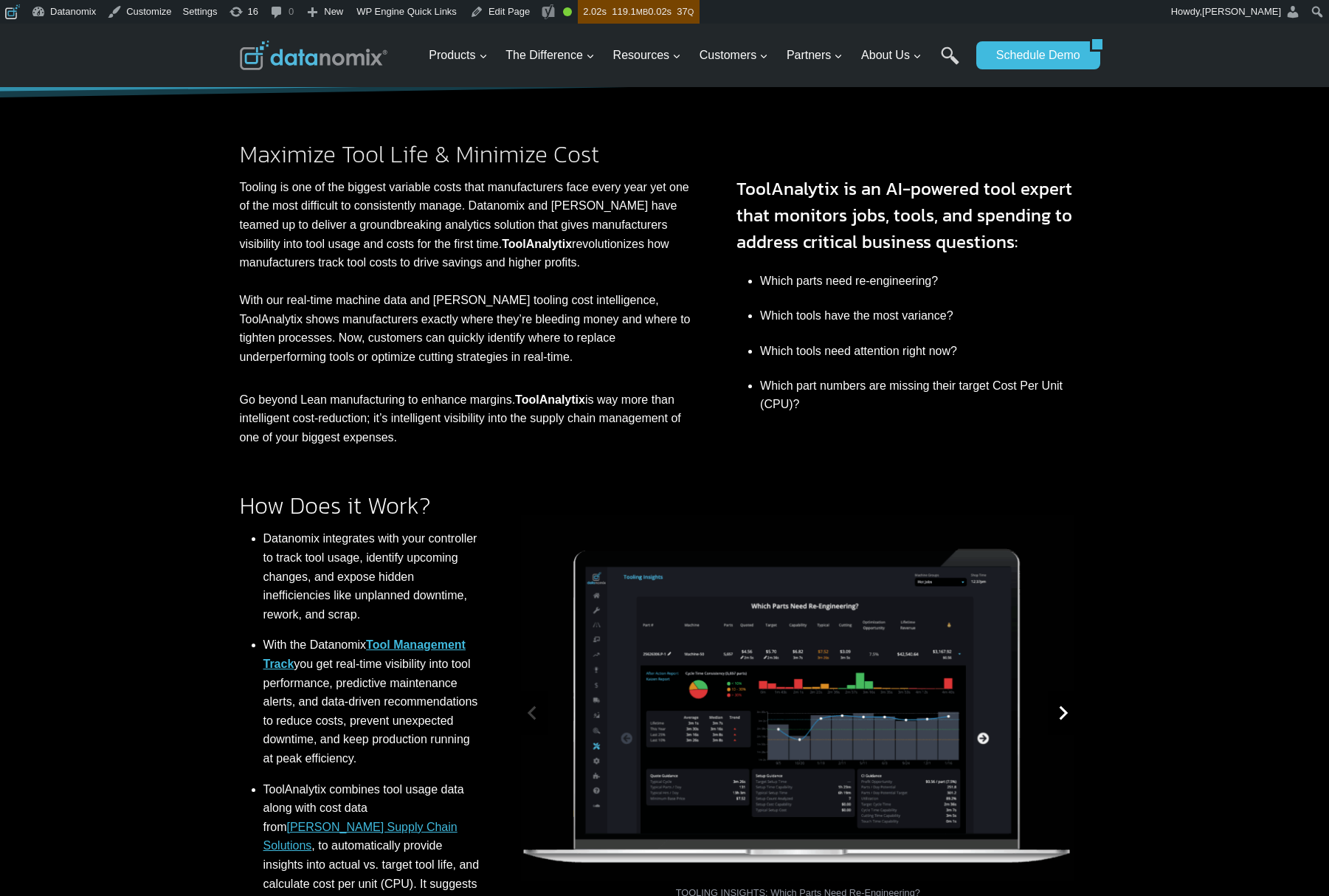
scroll to position [272, 0]
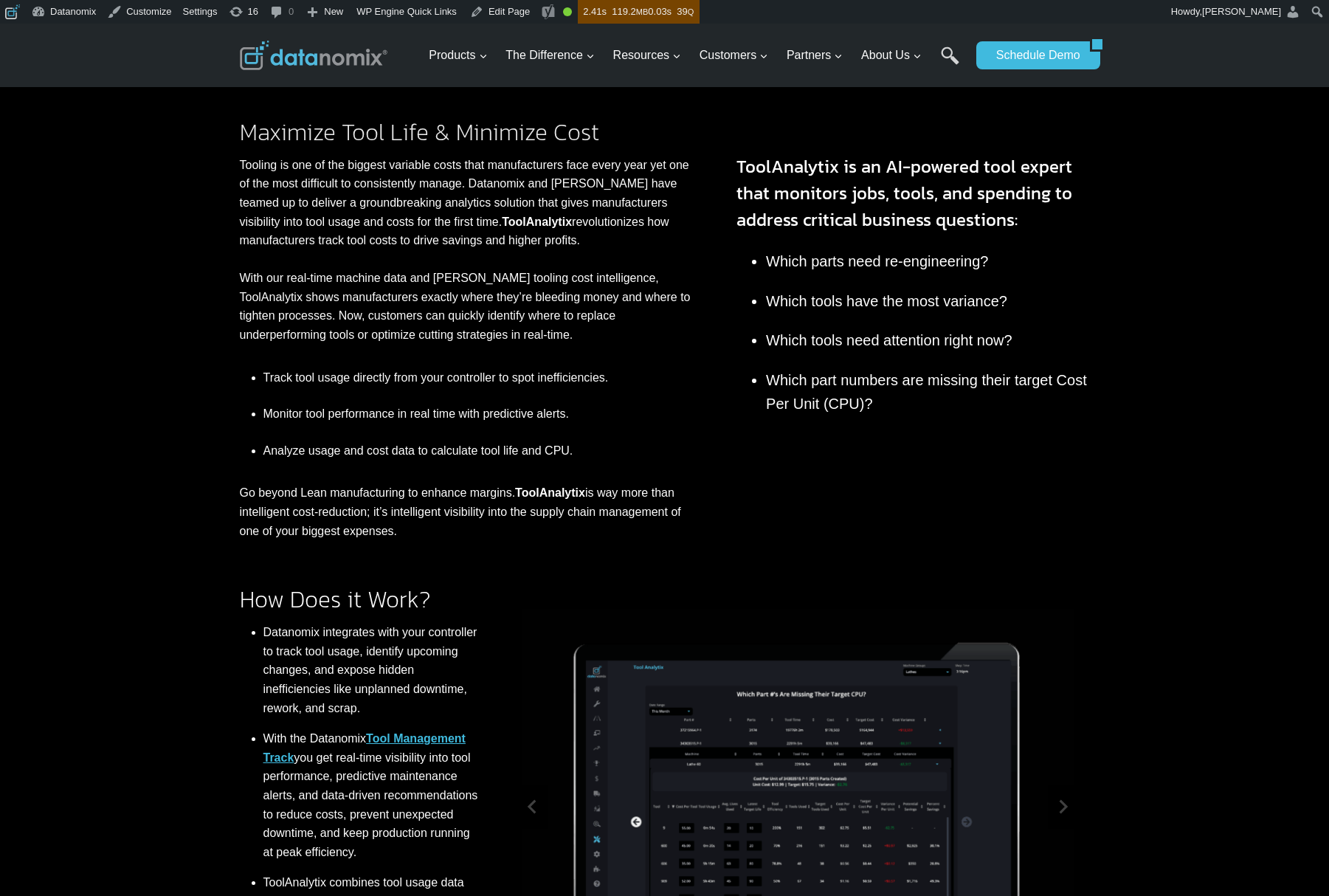
scroll to position [411, 0]
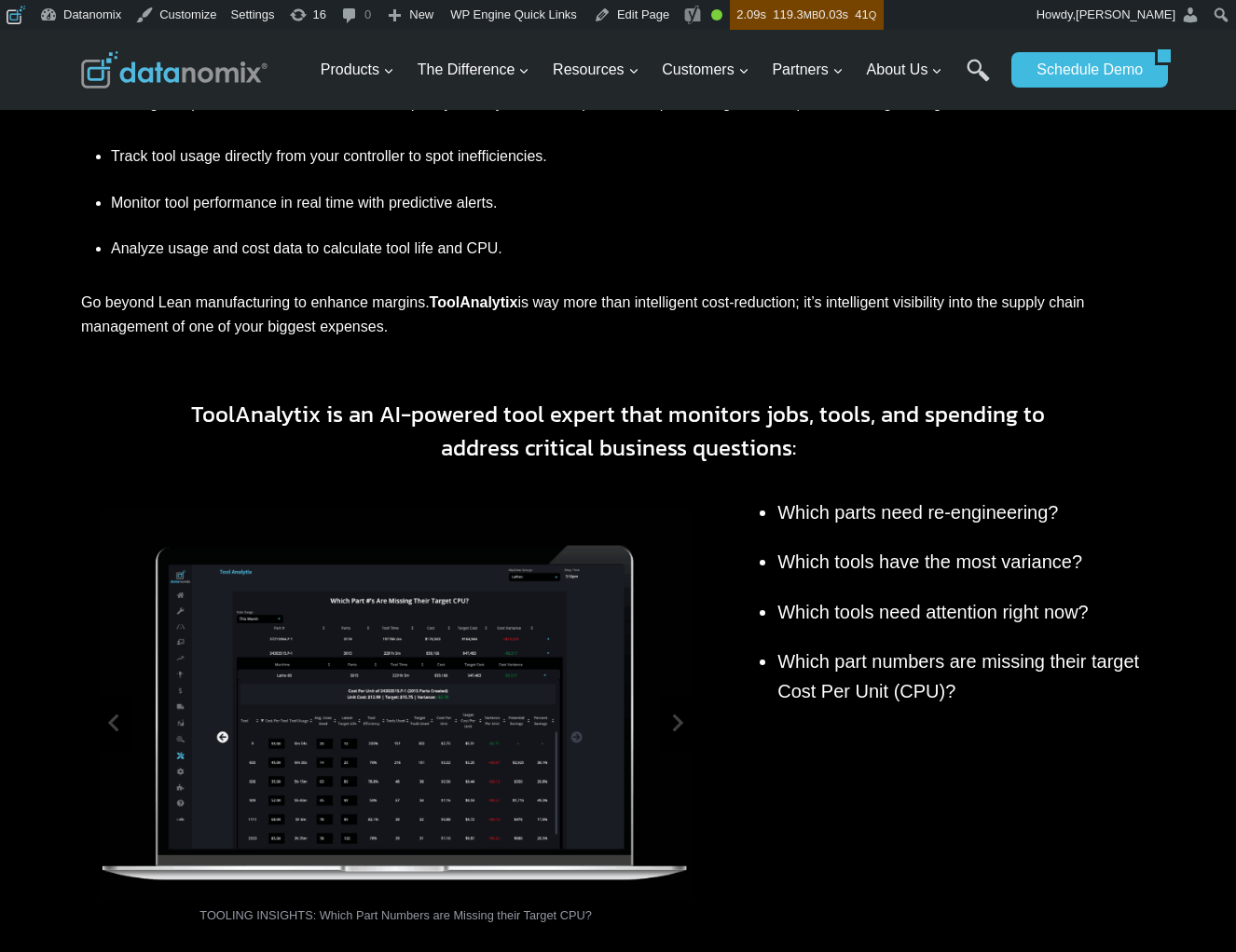
scroll to position [391, 0]
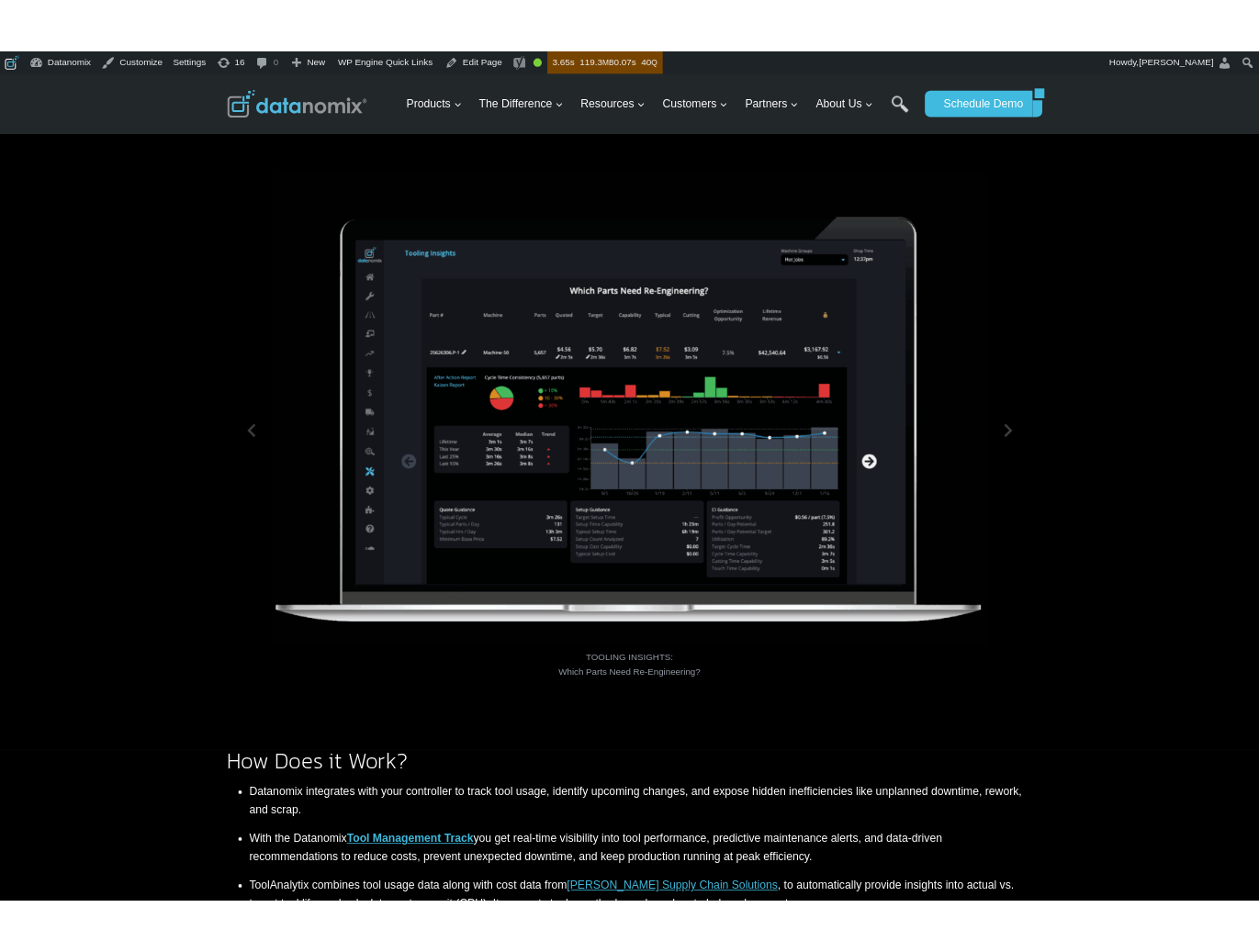
scroll to position [1022, 0]
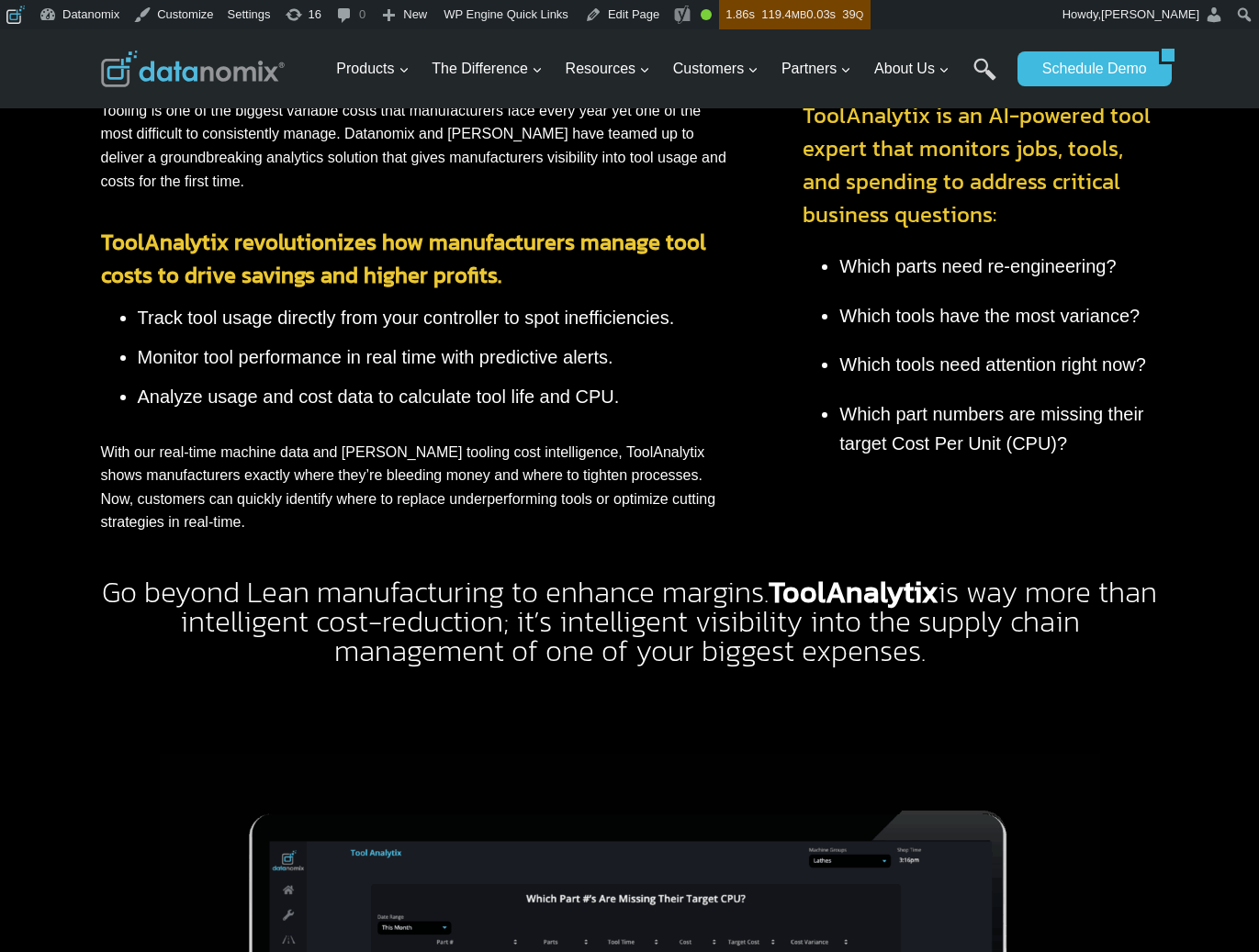
scroll to position [459, 0]
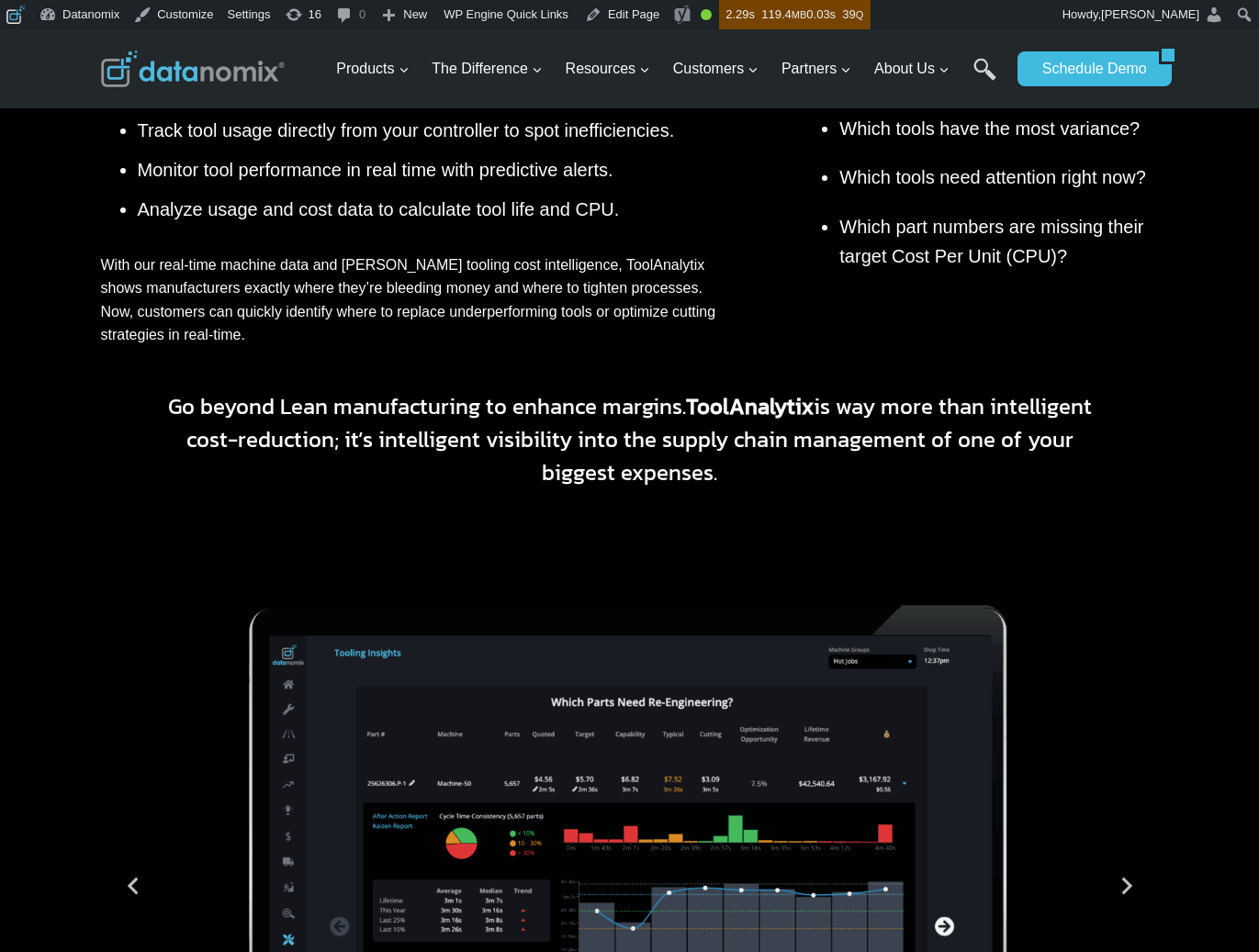
scroll to position [652, 0]
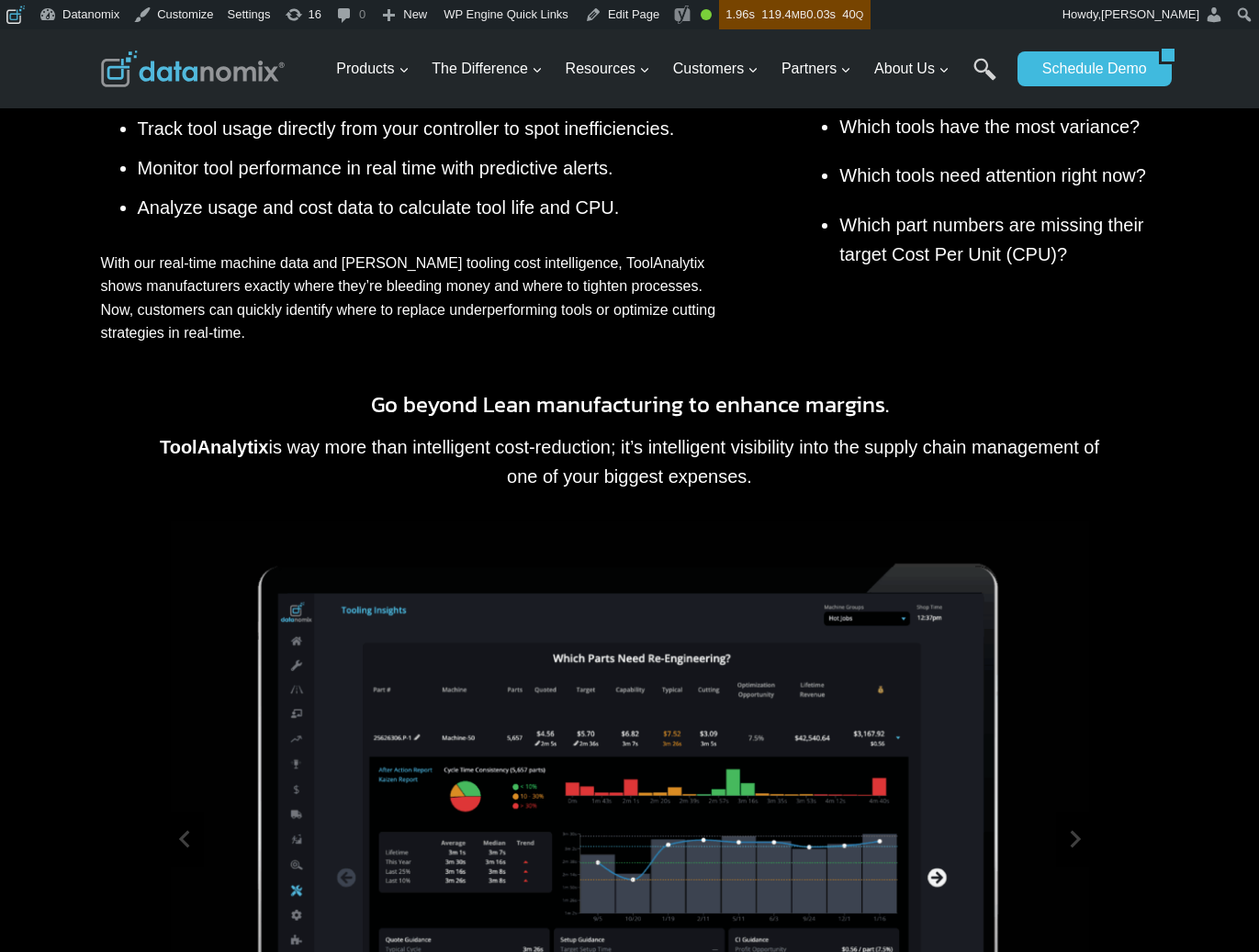
scroll to position [197, 0]
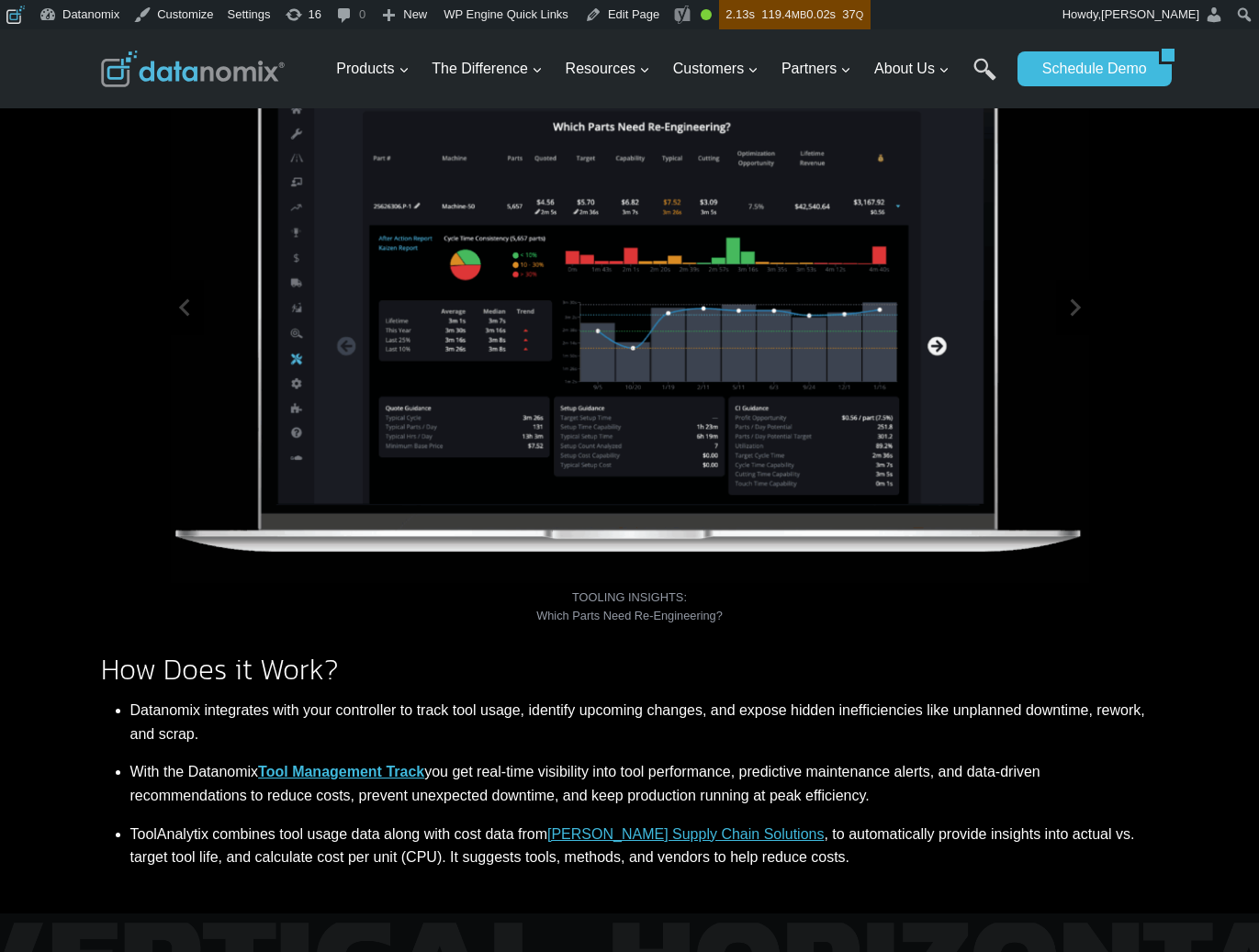
scroll to position [1067, 0]
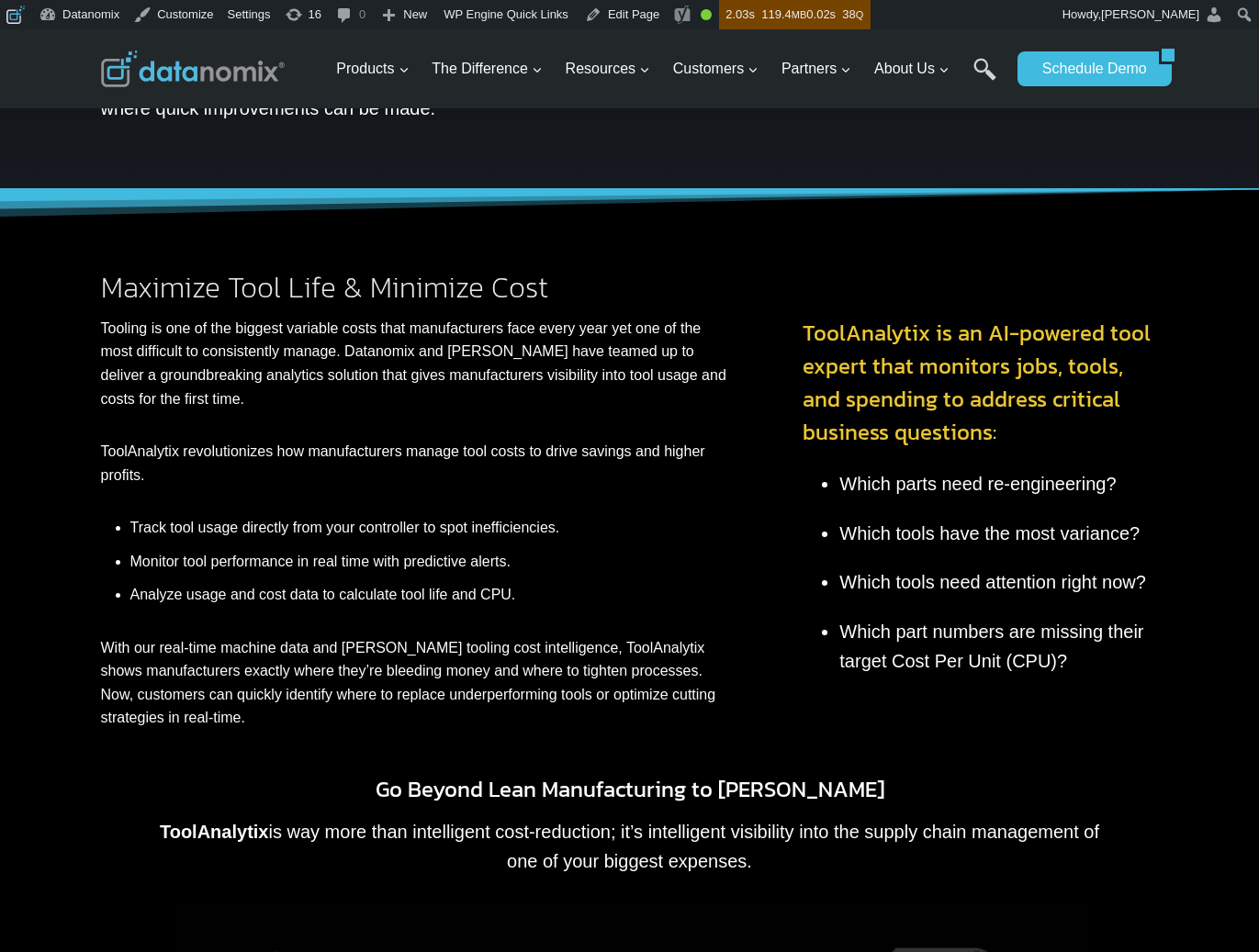
scroll to position [113, 0]
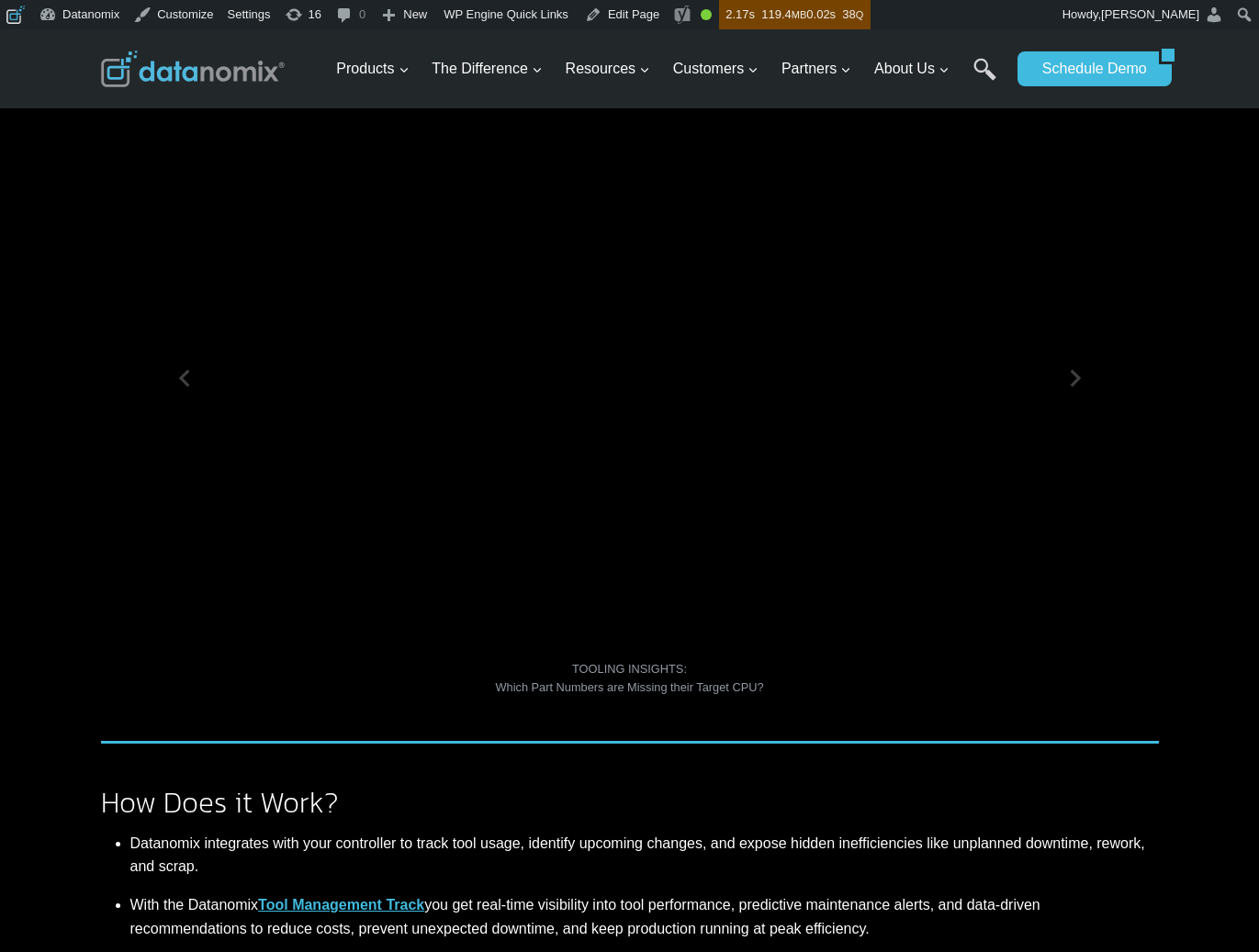
scroll to position [1181, 0]
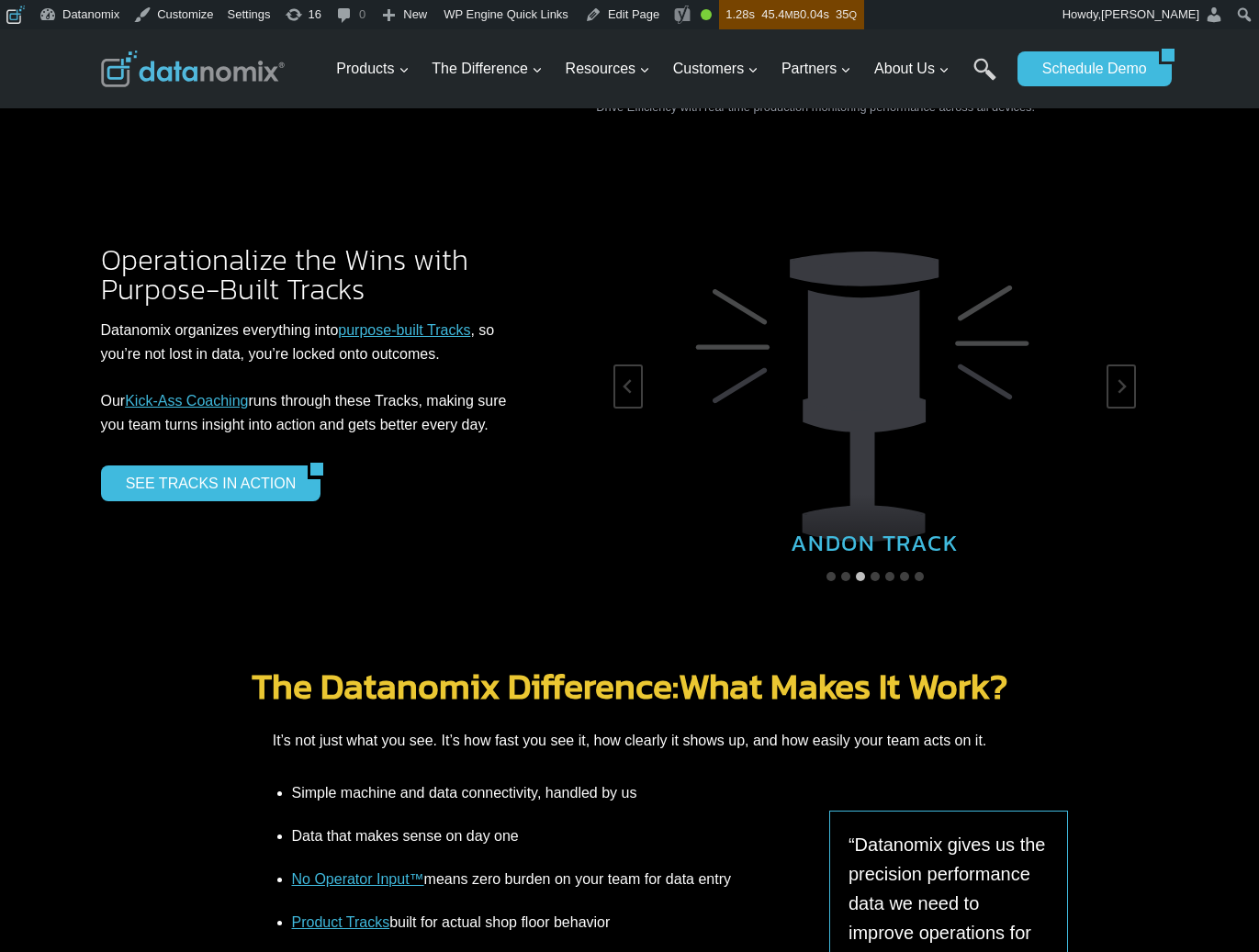
scroll to position [2911, 0]
click at [1130, 366] on button "Next slide" at bounding box center [1121, 387] width 29 height 44
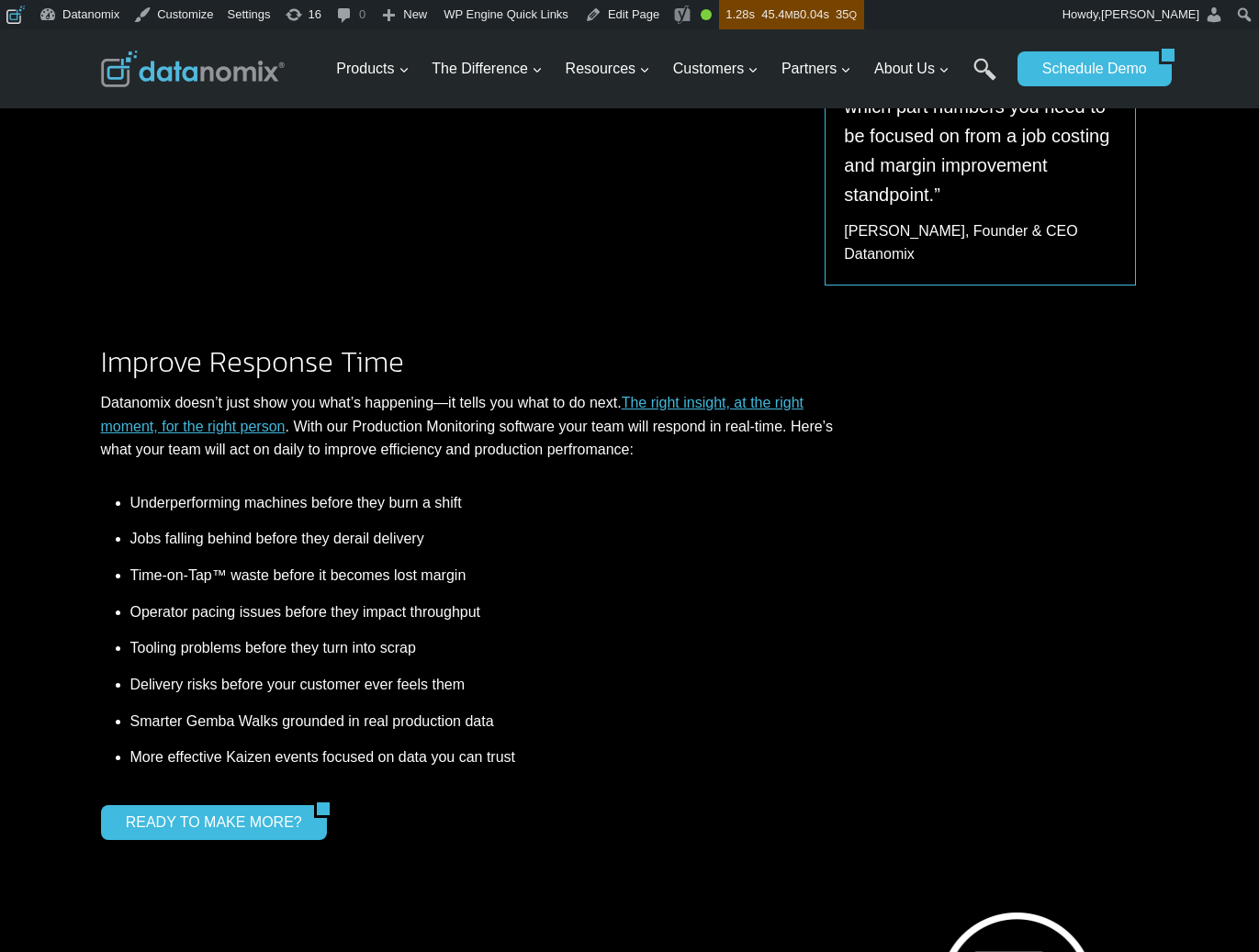
scroll to position [1969, 0]
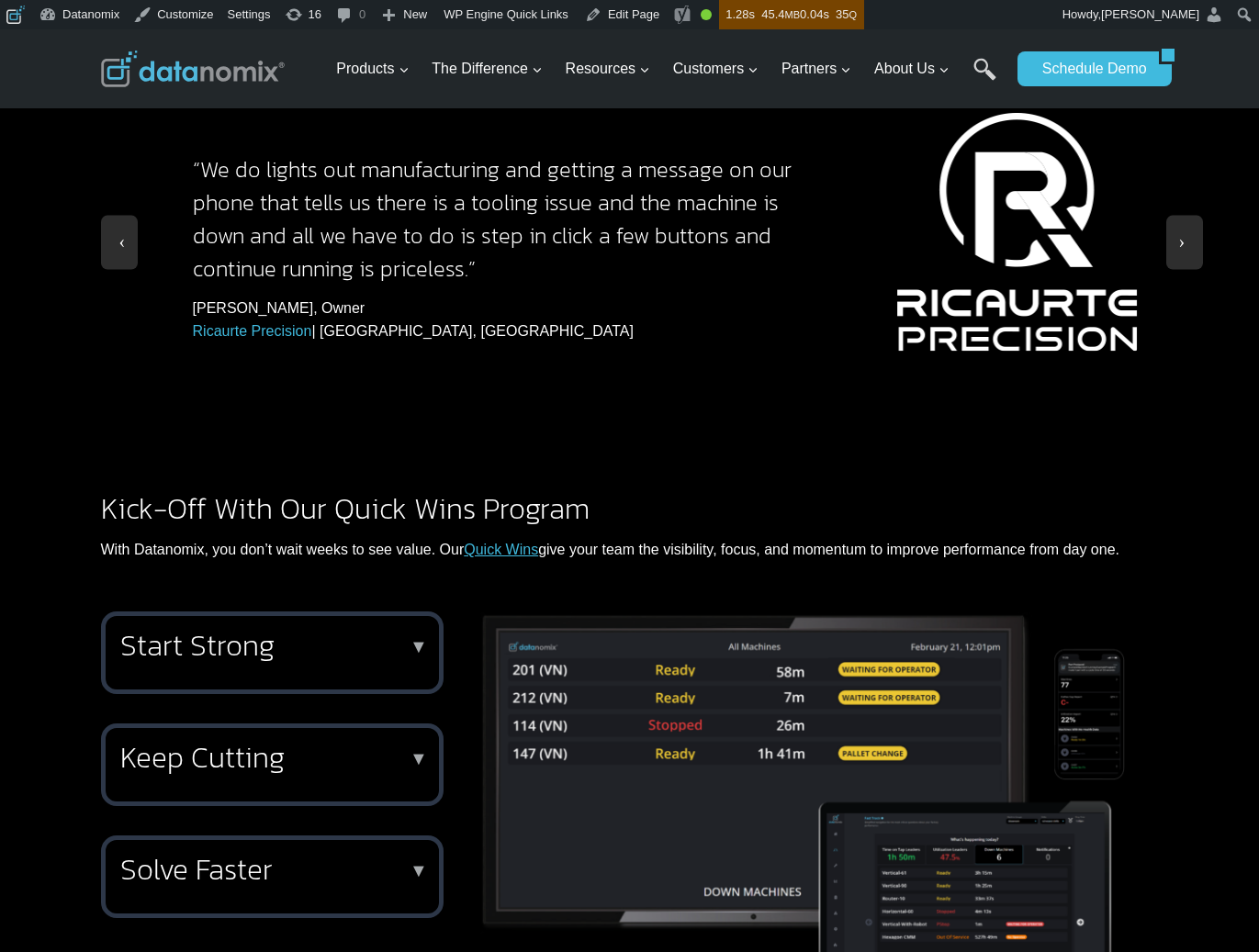
click at [404, 631] on h2 "Start Strong" at bounding box center [268, 645] width 297 height 29
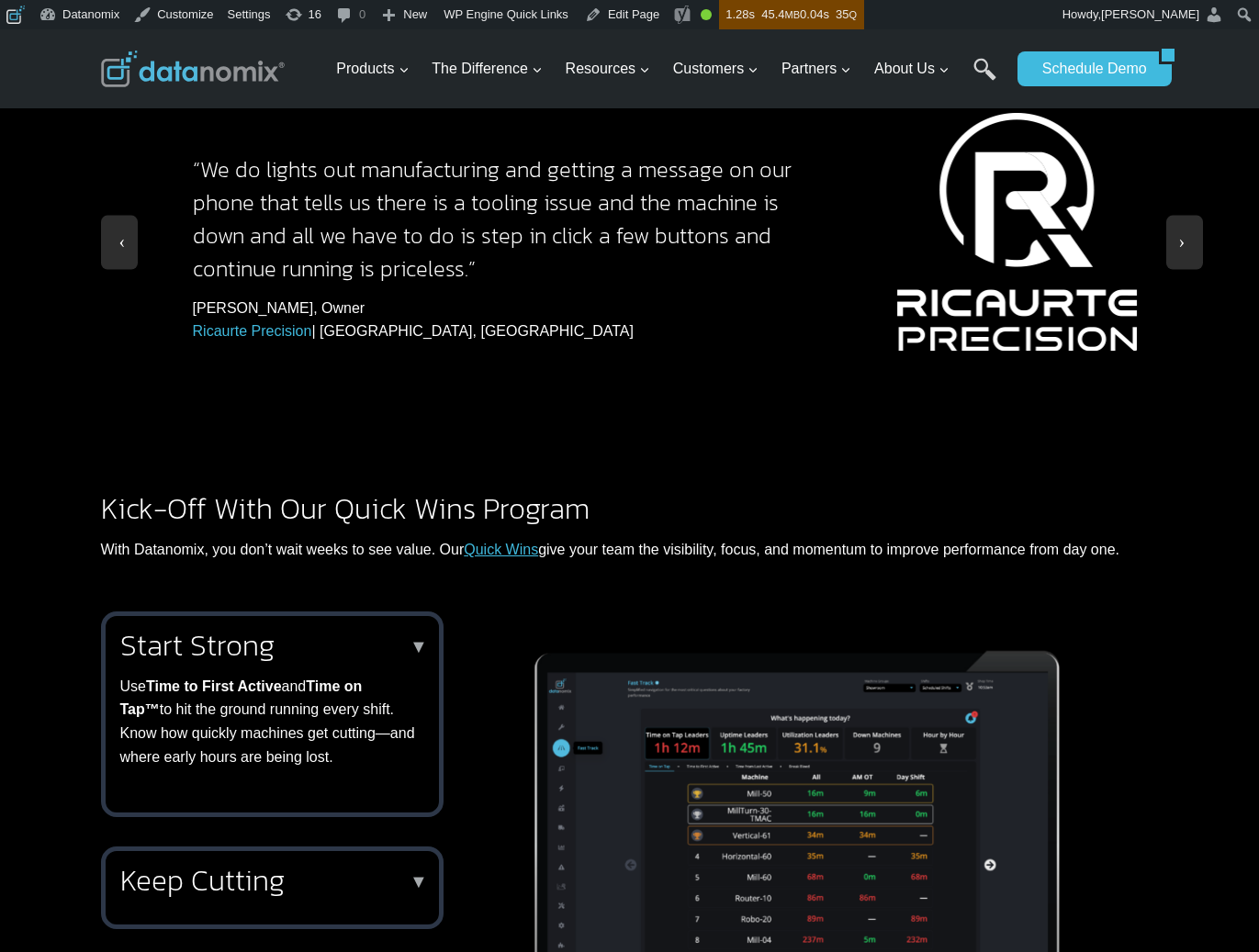
click at [404, 631] on h2 "Start Strong" at bounding box center [268, 645] width 297 height 29
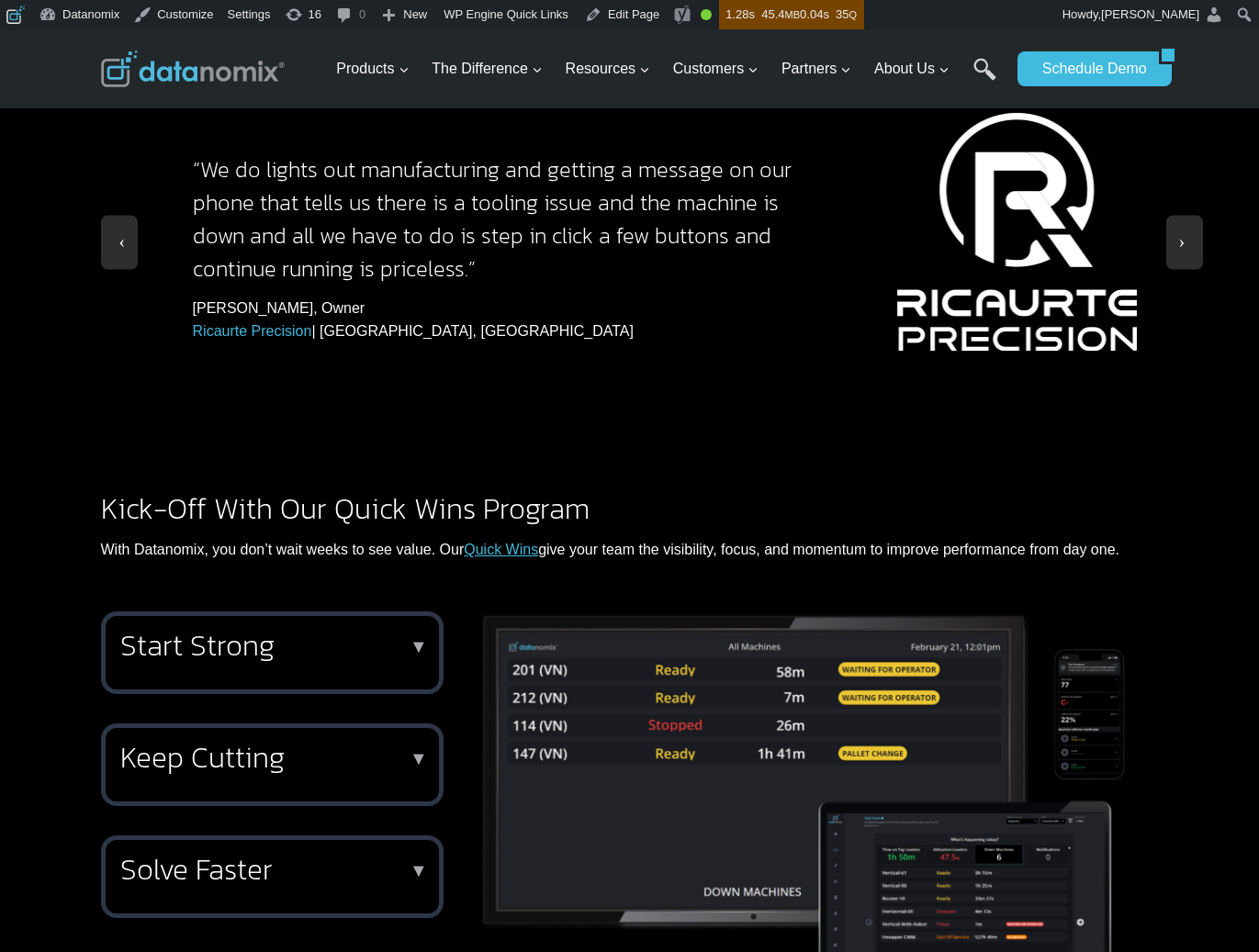
click at [373, 736] on div "Keep Cutting ▼ Stay in cycle with the Stopped Machines Hot List , a live TV vie…" at bounding box center [272, 765] width 343 height 83
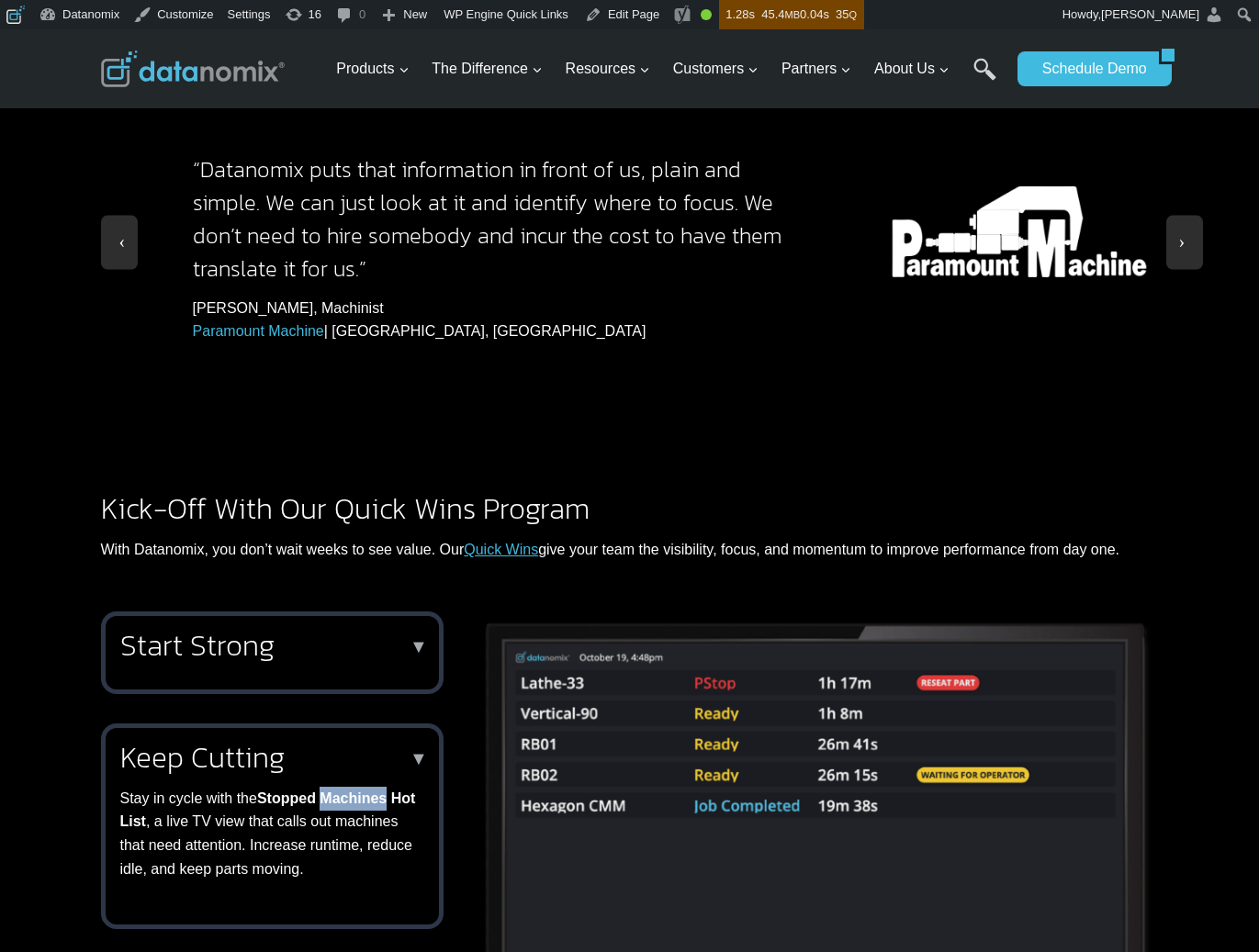
click at [373, 790] on strong "Stopped Machines Hot List" at bounding box center [267, 810] width 296 height 40
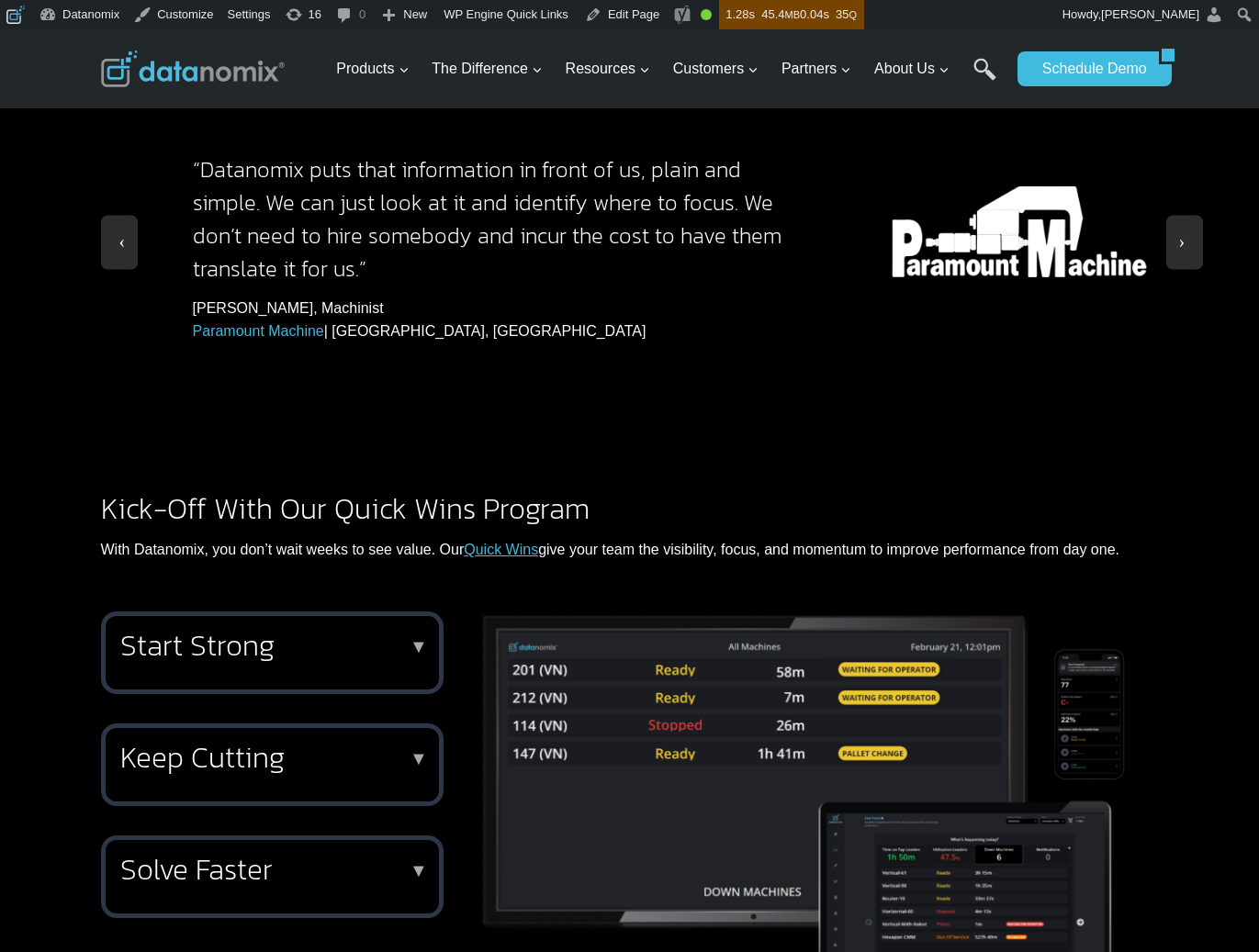
click at [370, 836] on div "Solve Faster ▼ Give supervisors the intel to respond in real-time. With the Dat…" at bounding box center [272, 877] width 343 height 83
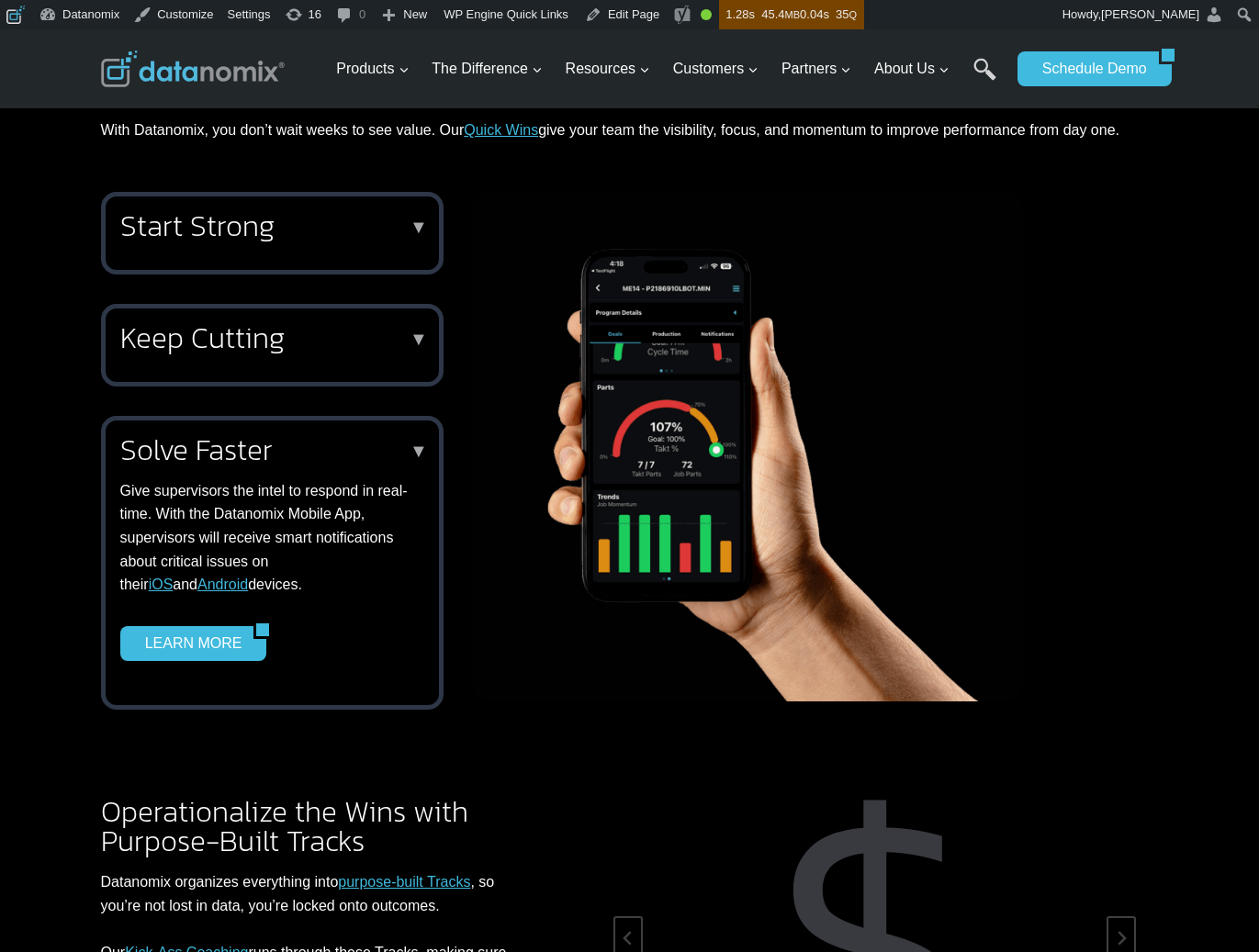
scroll to position [2398, 0]
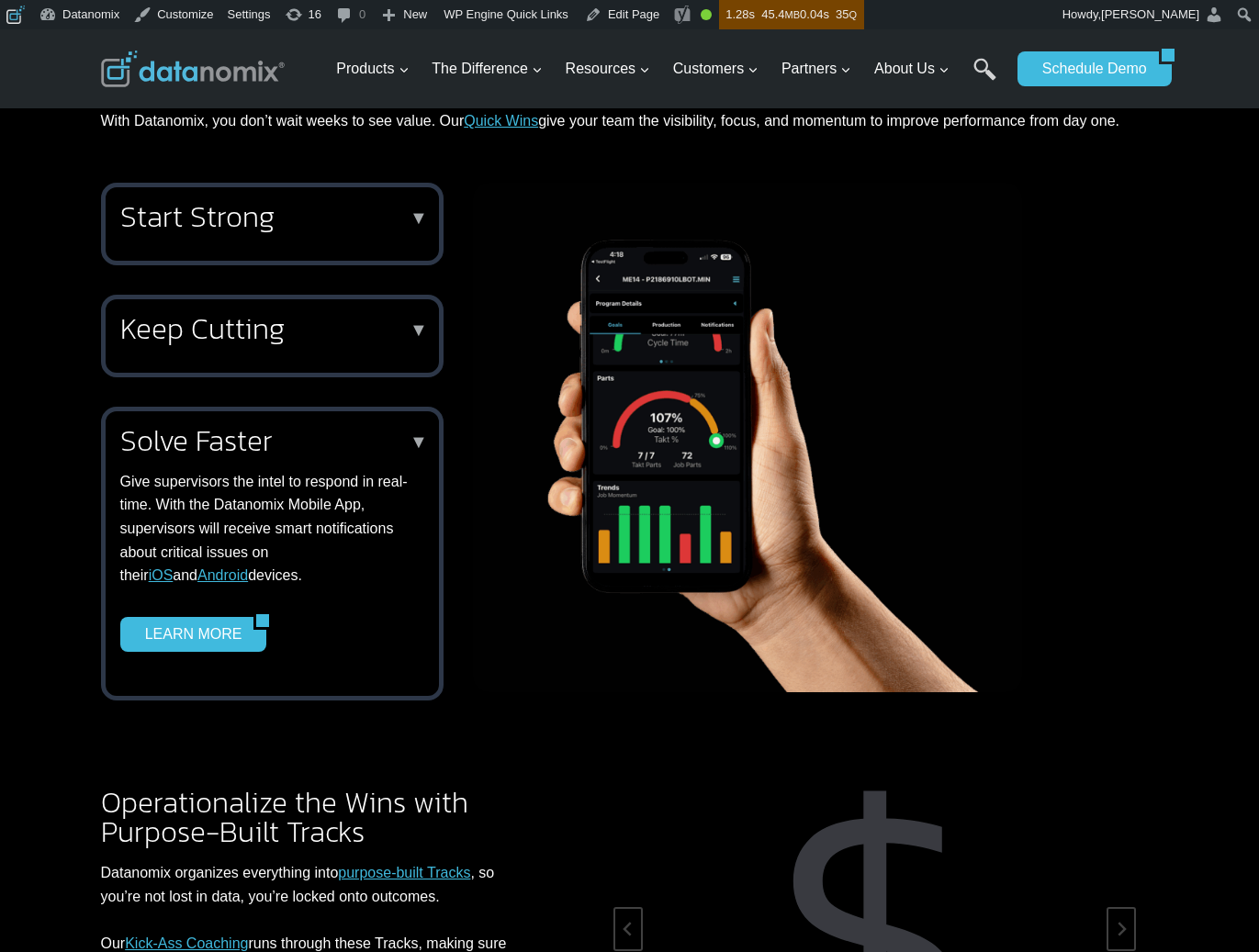
click at [268, 470] on p "Give supervisors the intel to respond in real-time. With the Datanomix Mobile A…" at bounding box center [268, 529] width 297 height 117
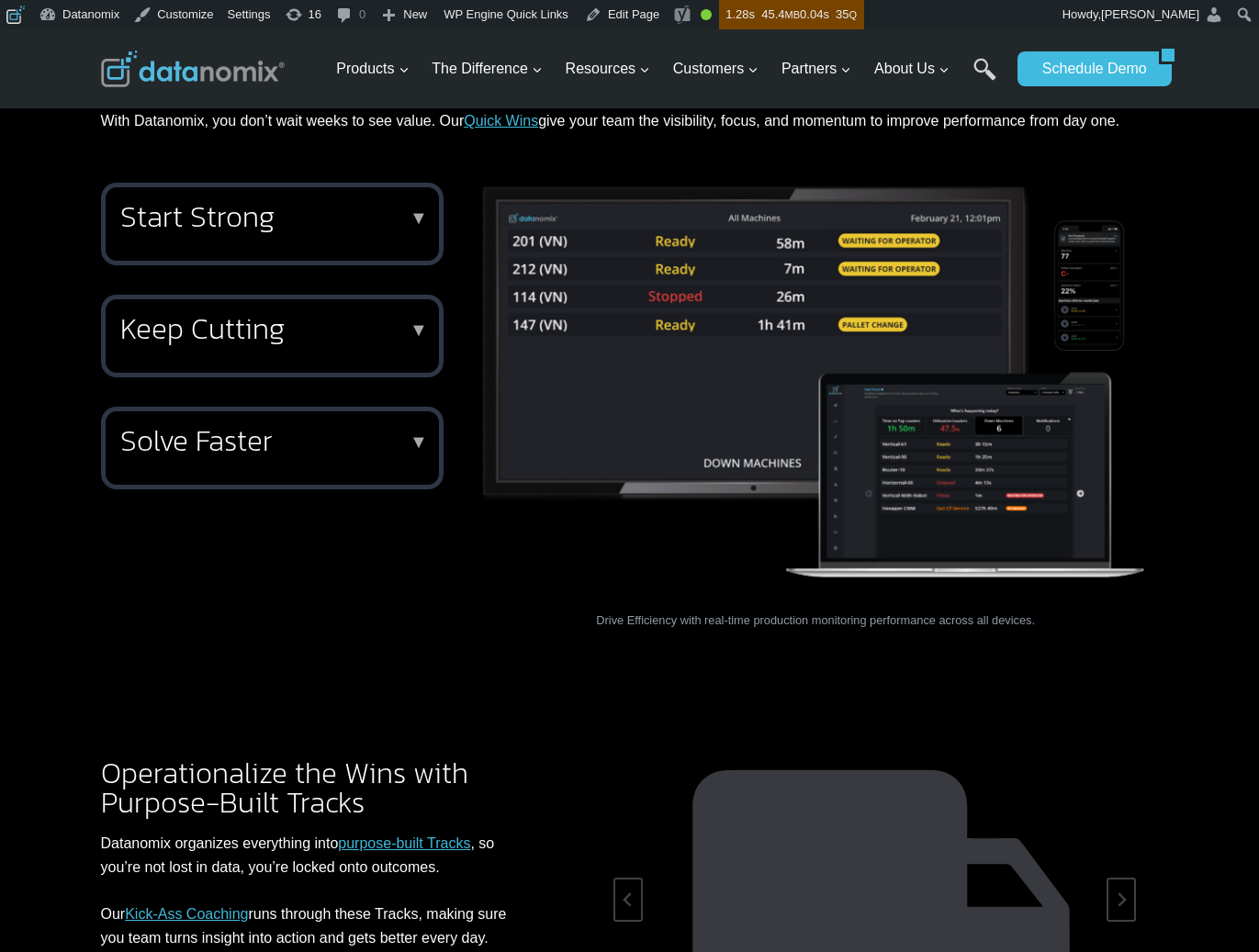
click at [328, 426] on h2 "Solve Faster" at bounding box center [268, 440] width 297 height 29
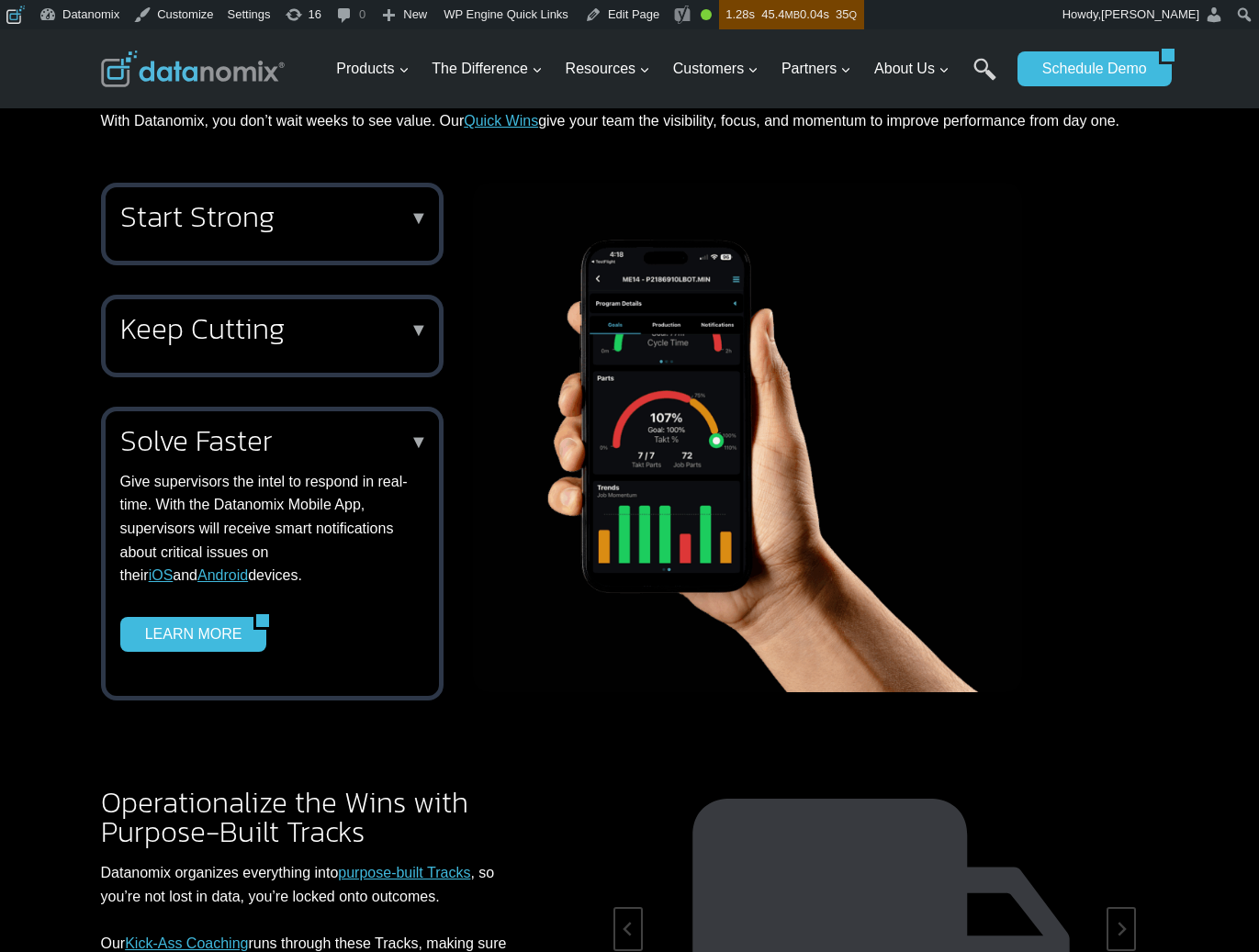
click at [328, 426] on h2 "Solve Faster" at bounding box center [268, 440] width 297 height 29
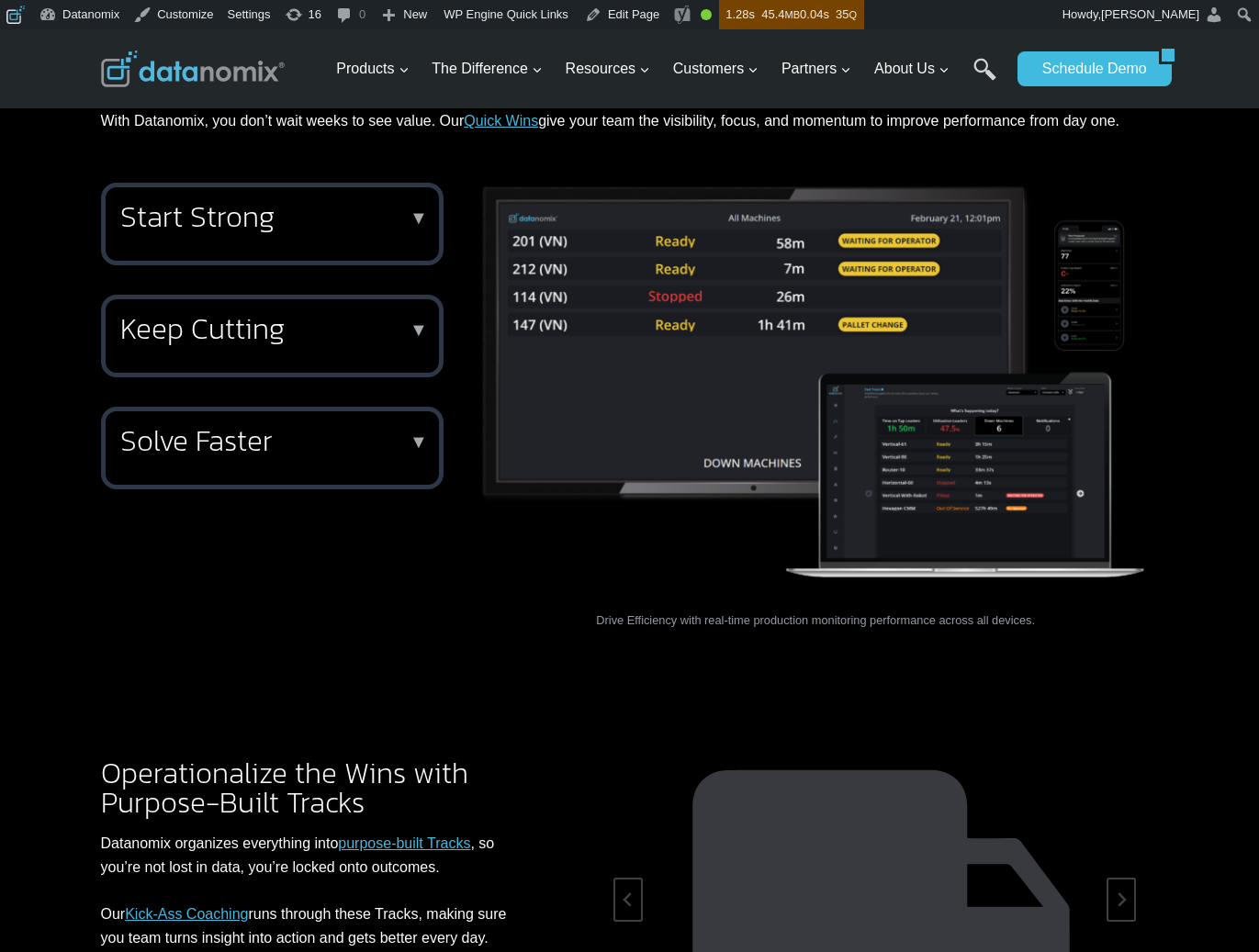
click at [338, 314] on h2 "Keep Cutting" at bounding box center [268, 329] width 297 height 29
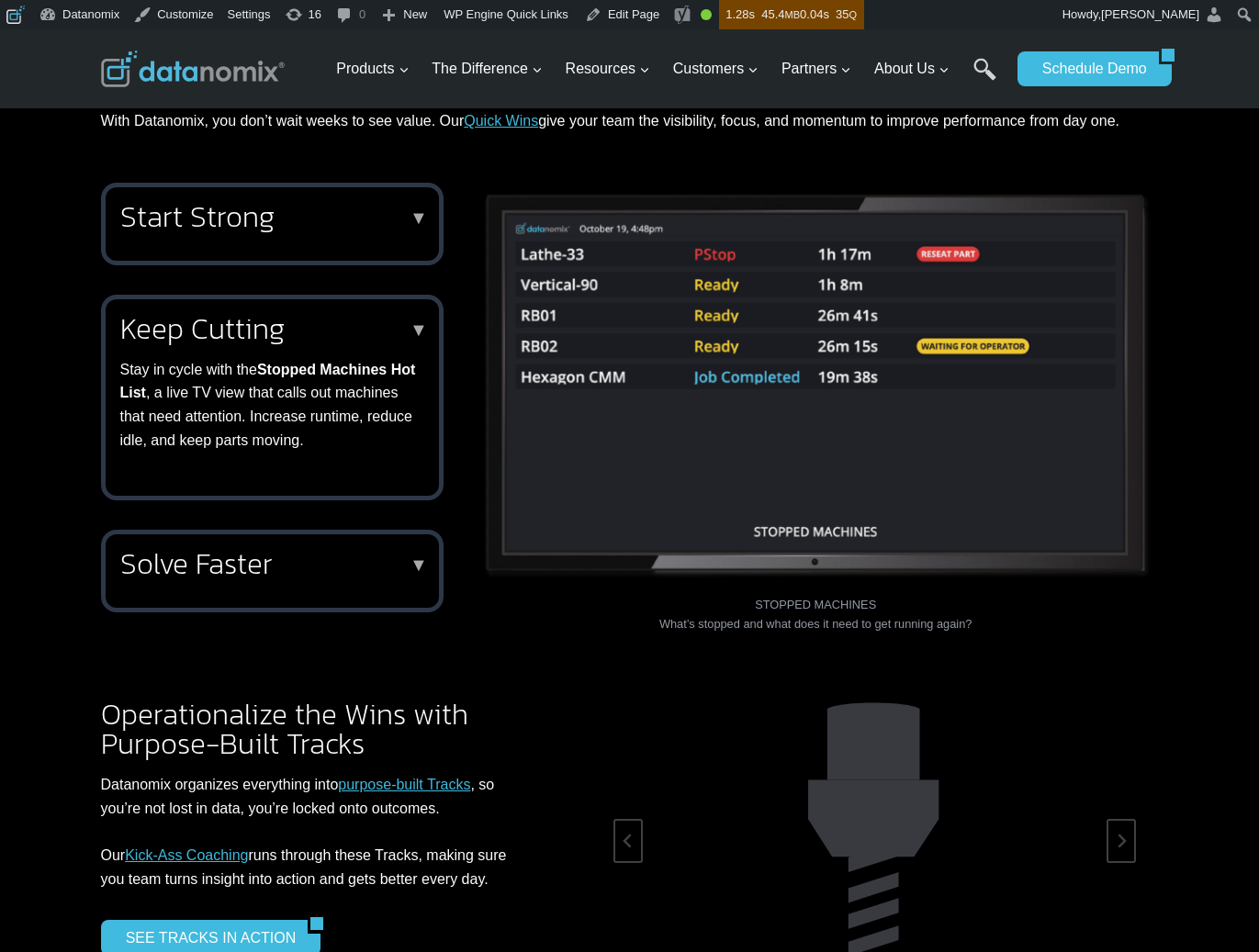
click at [338, 314] on h2 "Keep Cutting" at bounding box center [268, 329] width 297 height 29
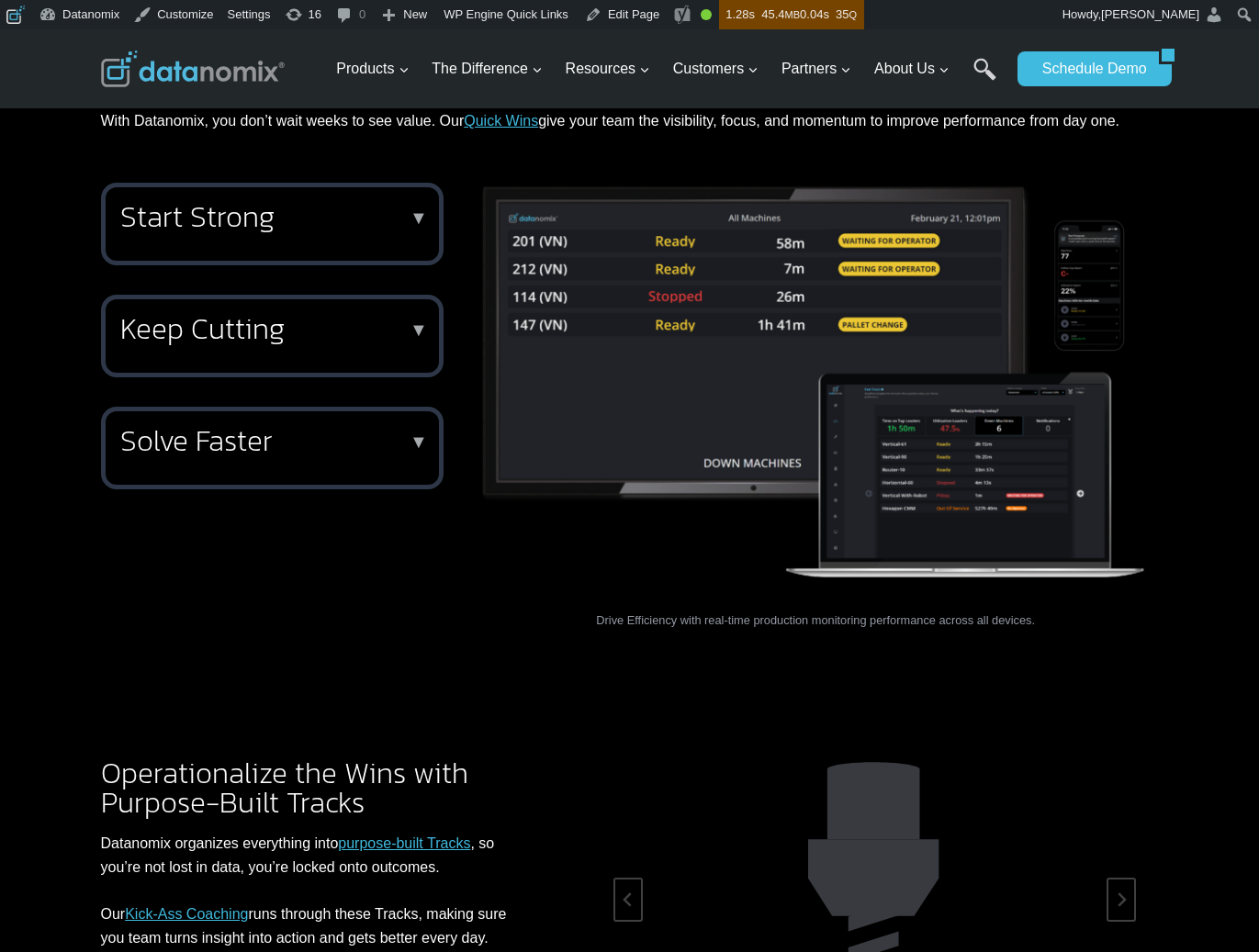
click at [322, 202] on h2 "Start Strong" at bounding box center [268, 216] width 297 height 29
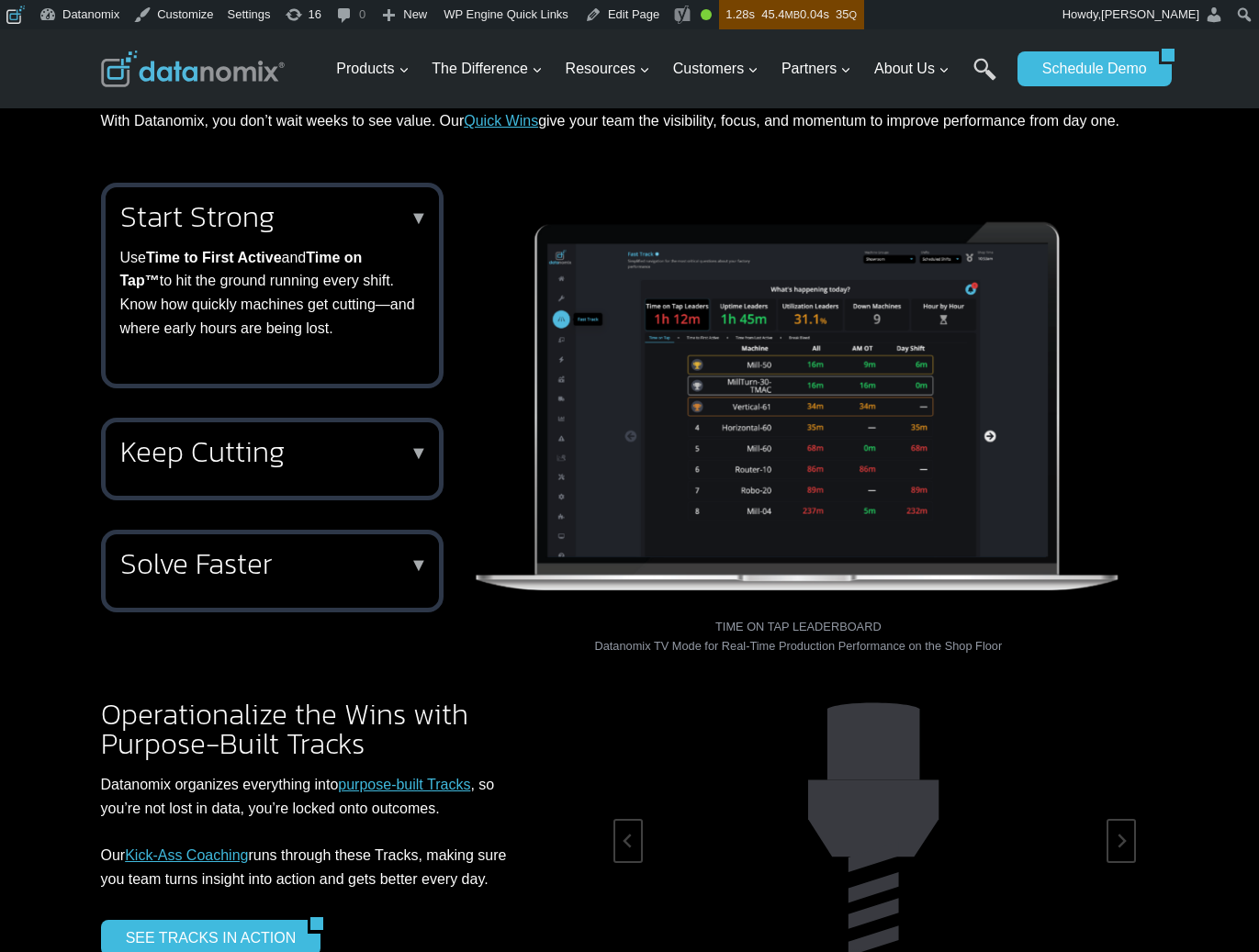
click at [322, 202] on h2 "Start Strong" at bounding box center [268, 216] width 297 height 29
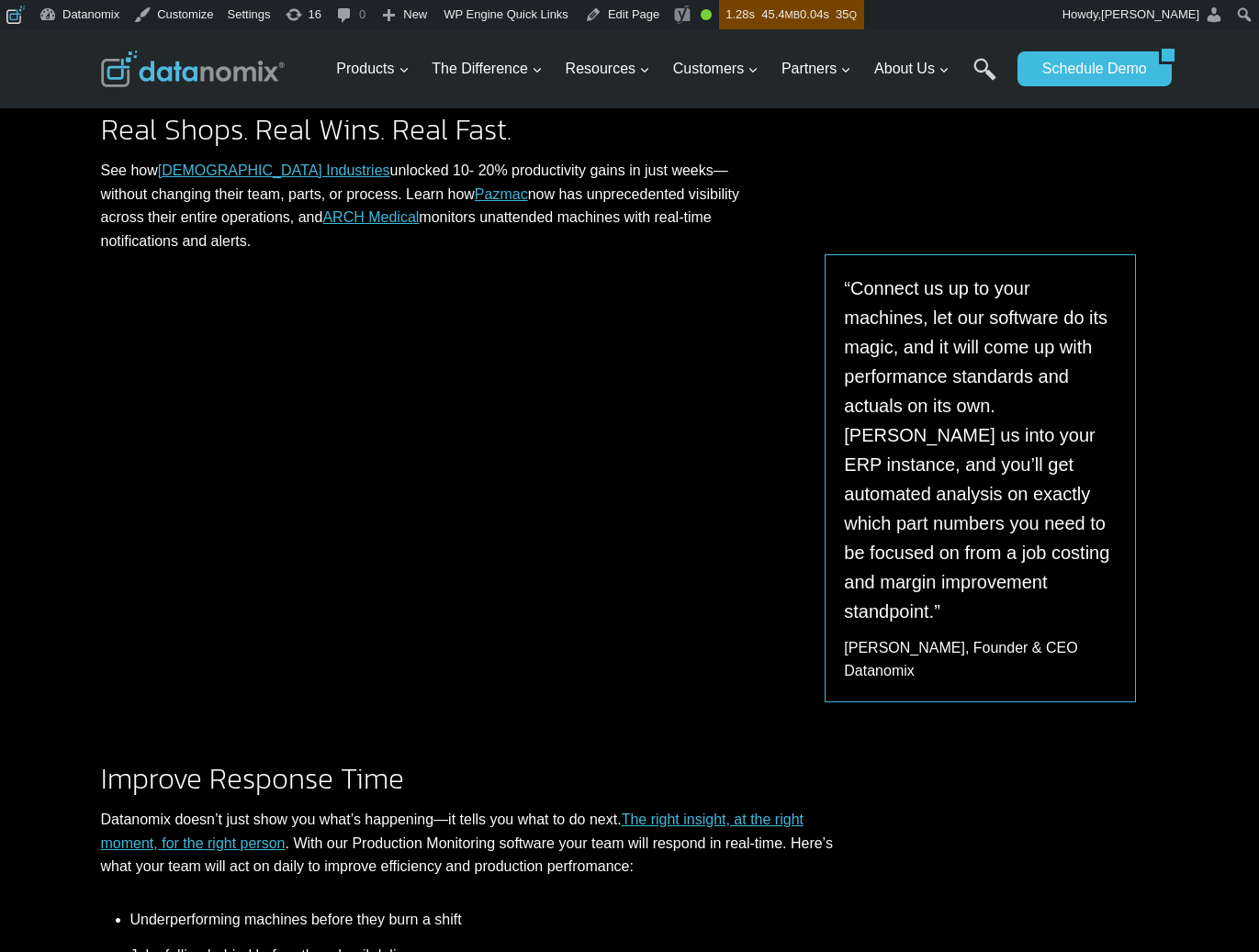
scroll to position [1006, 0]
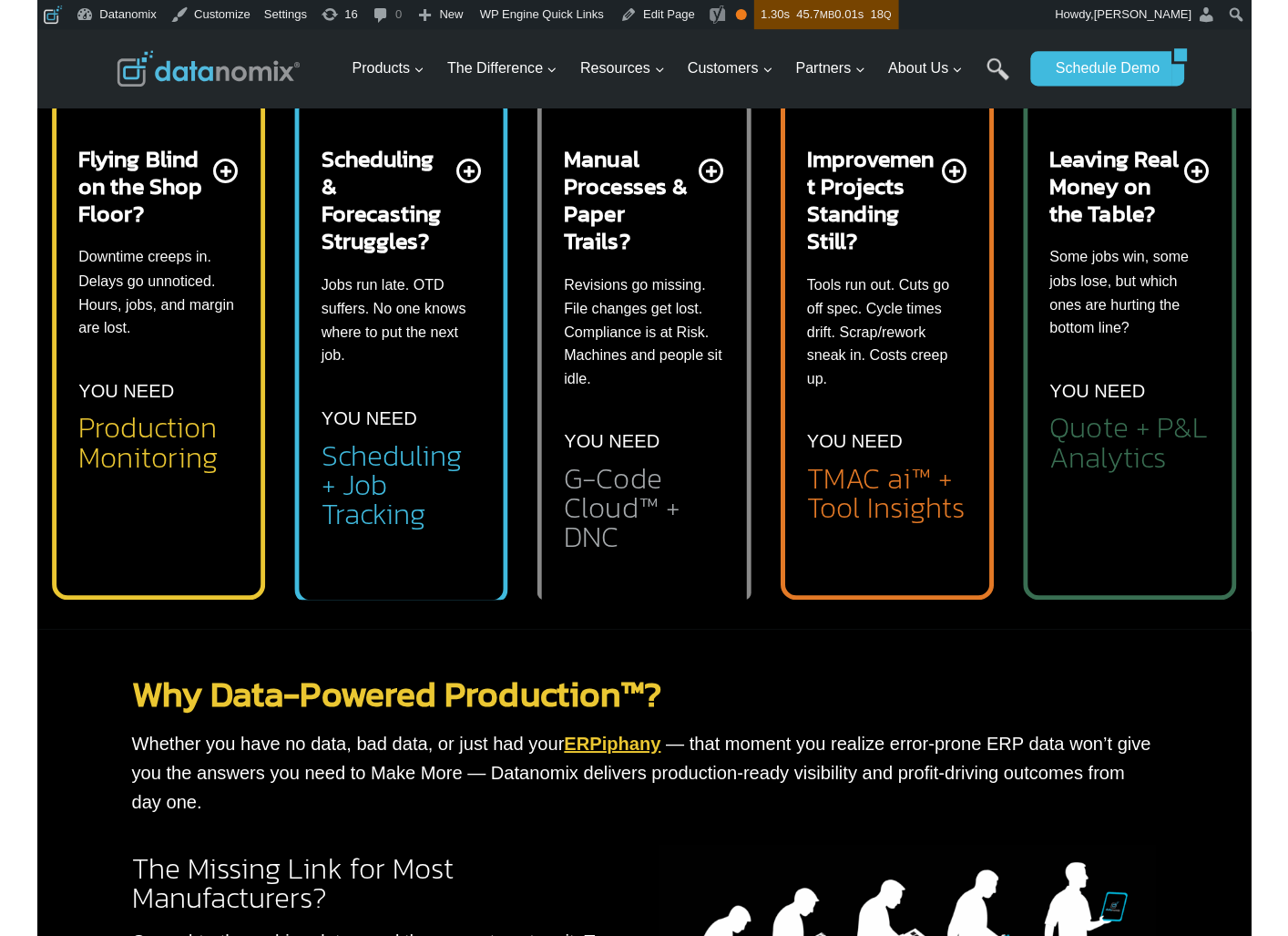
scroll to position [643, 0]
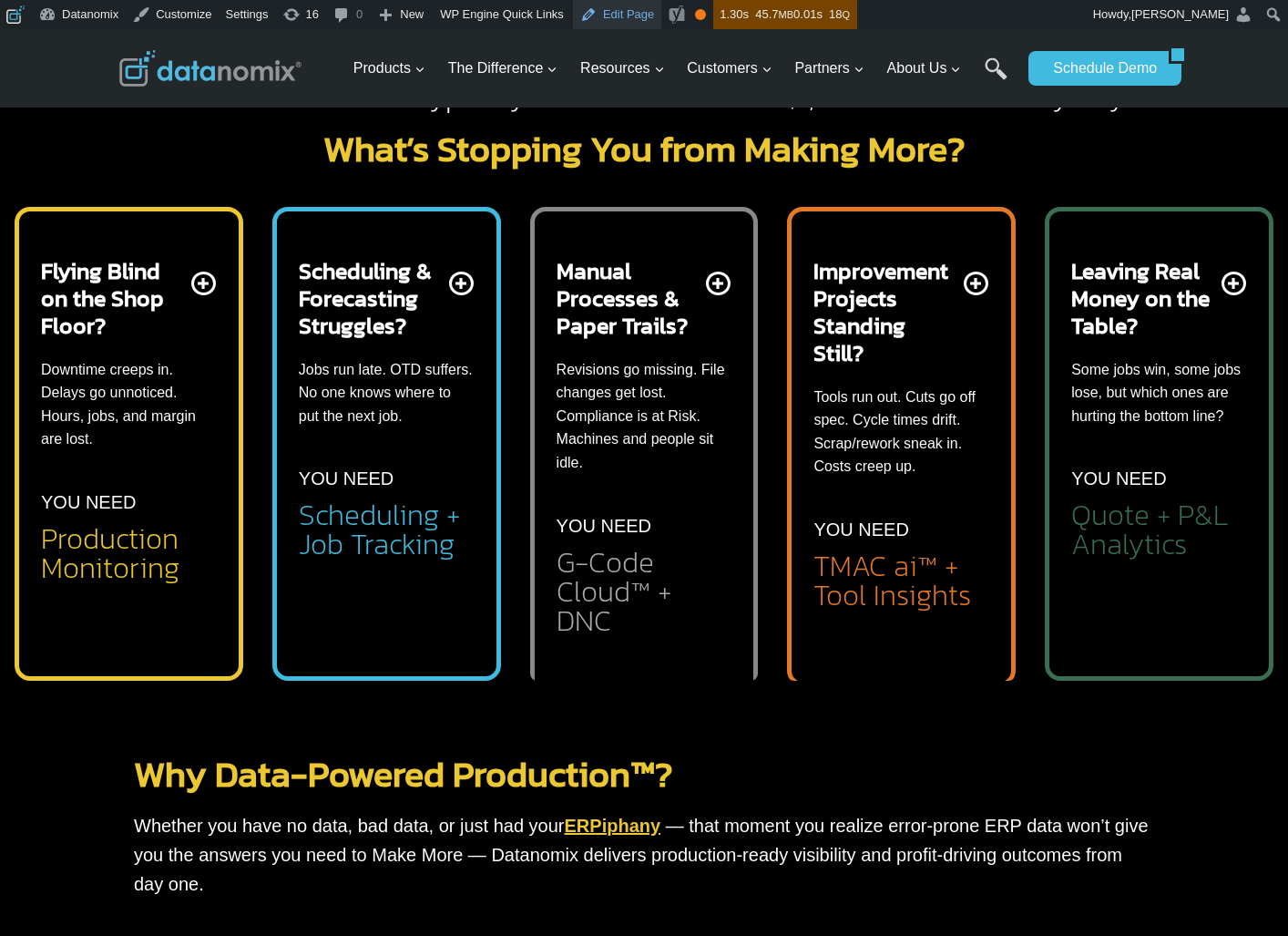
click at [645, 11] on link "Edit Page" at bounding box center [617, 14] width 88 height 29
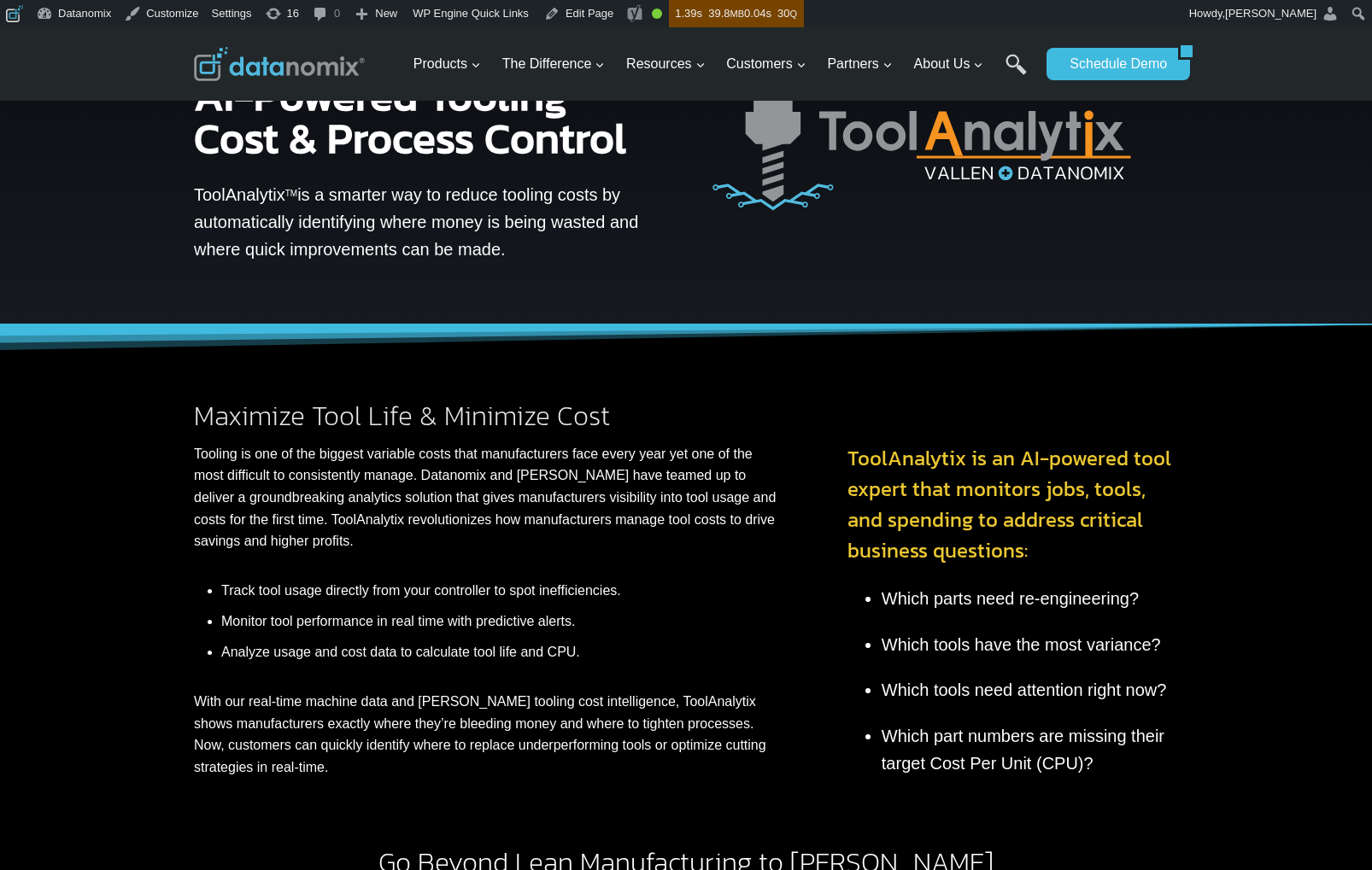
scroll to position [101, 0]
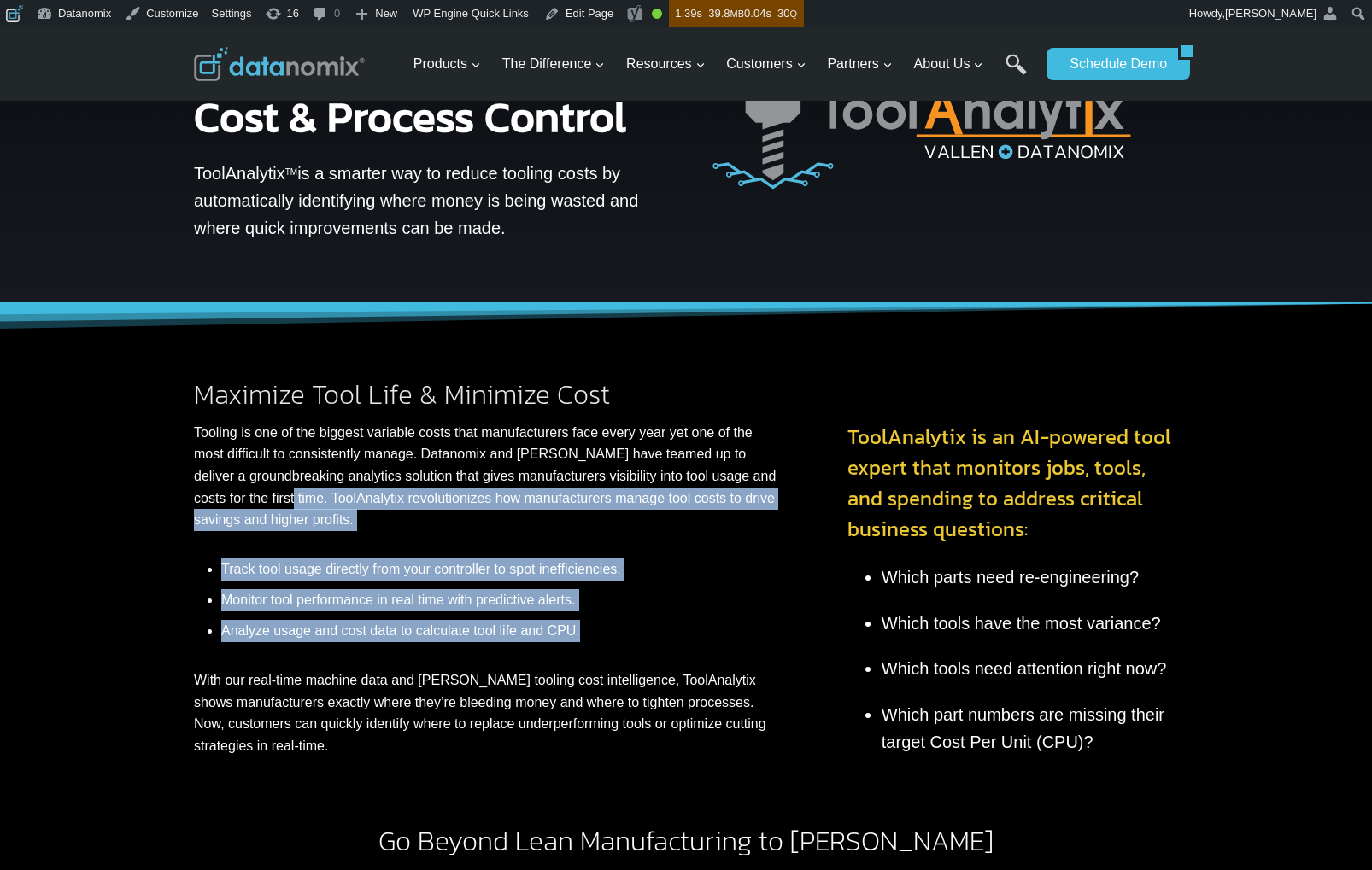
drag, startPoint x: 299, startPoint y: 496, endPoint x: 603, endPoint y: 633, distance: 333.4
click at [603, 633] on div "Maximize Tool Life & Minimize Cost Tooling is one of the biggest variable costs…" at bounding box center [507, 569] width 626 height 377
copy div "ToolAnalytix revolutionizes how manufacturers manage tool costs to drive saving…"
click at [555, 547] on div "Maximize Tool Life & Minimize Cost Tooling is one of the biggest variable costs…" at bounding box center [507, 569] width 626 height 377
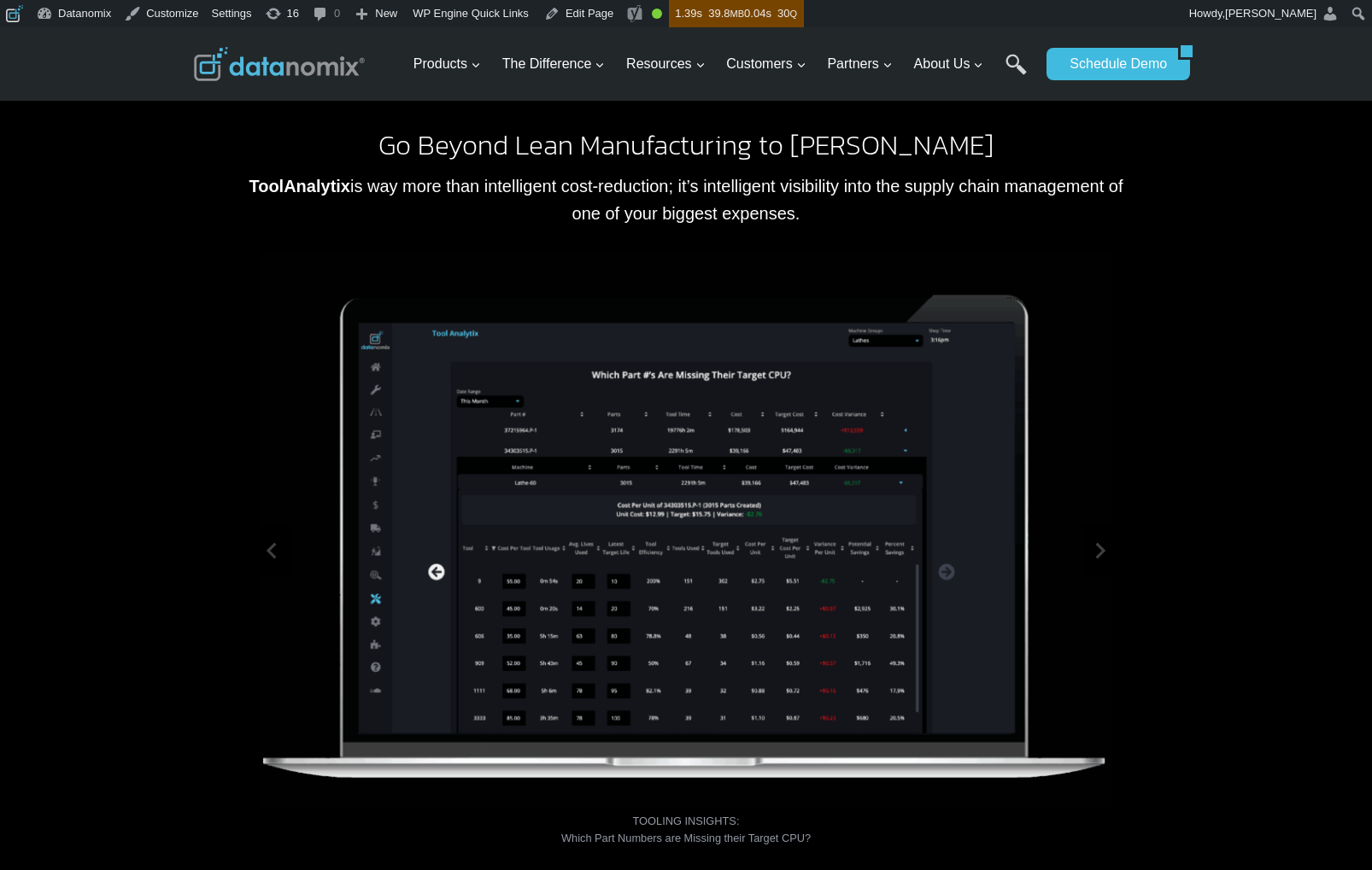
scroll to position [852, 0]
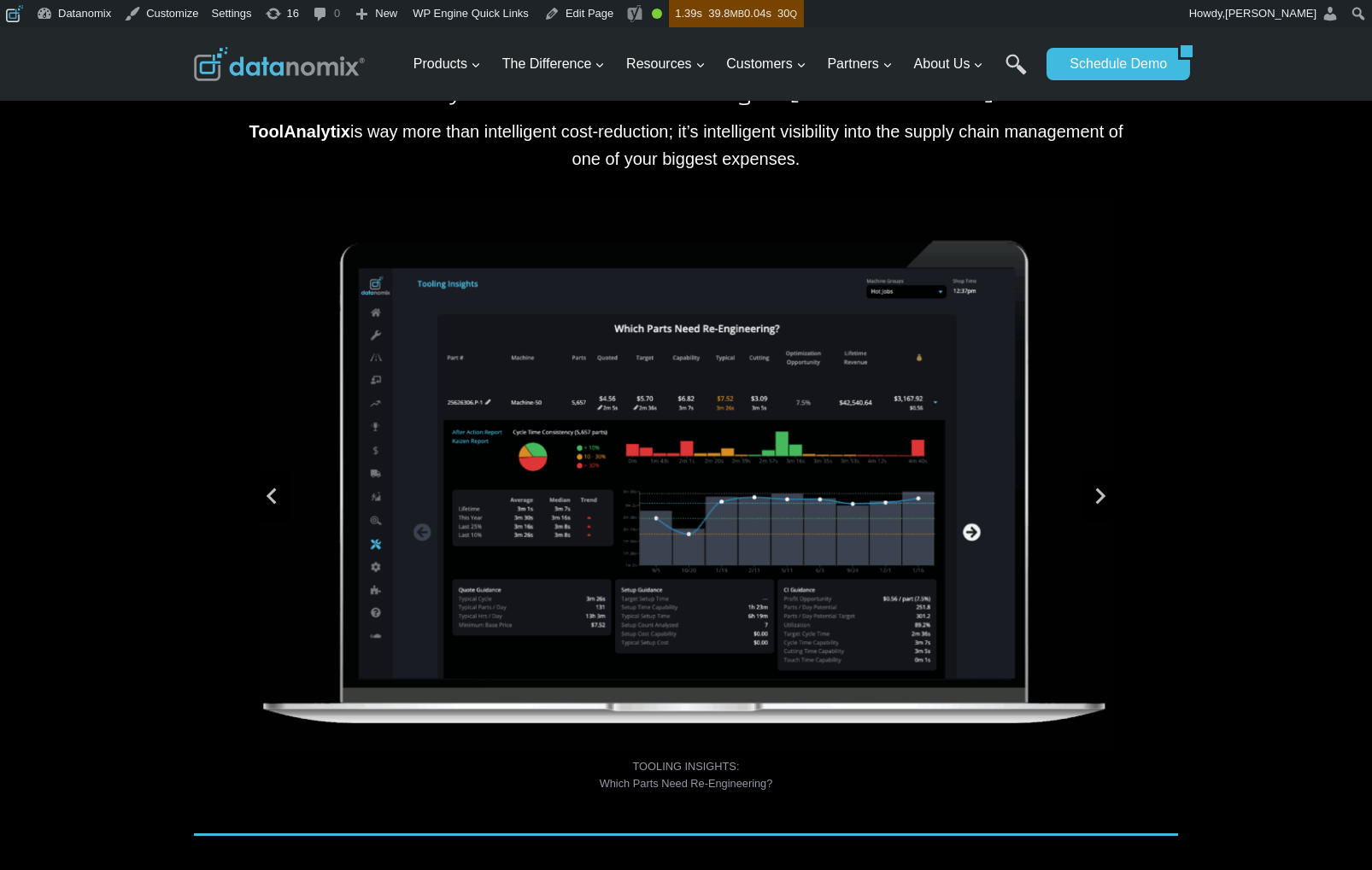
drag, startPoint x: 773, startPoint y: 499, endPoint x: 390, endPoint y: 532, distance: 384.4
click at [399, 531] on img "1 of 2" at bounding box center [686, 471] width 854 height 564
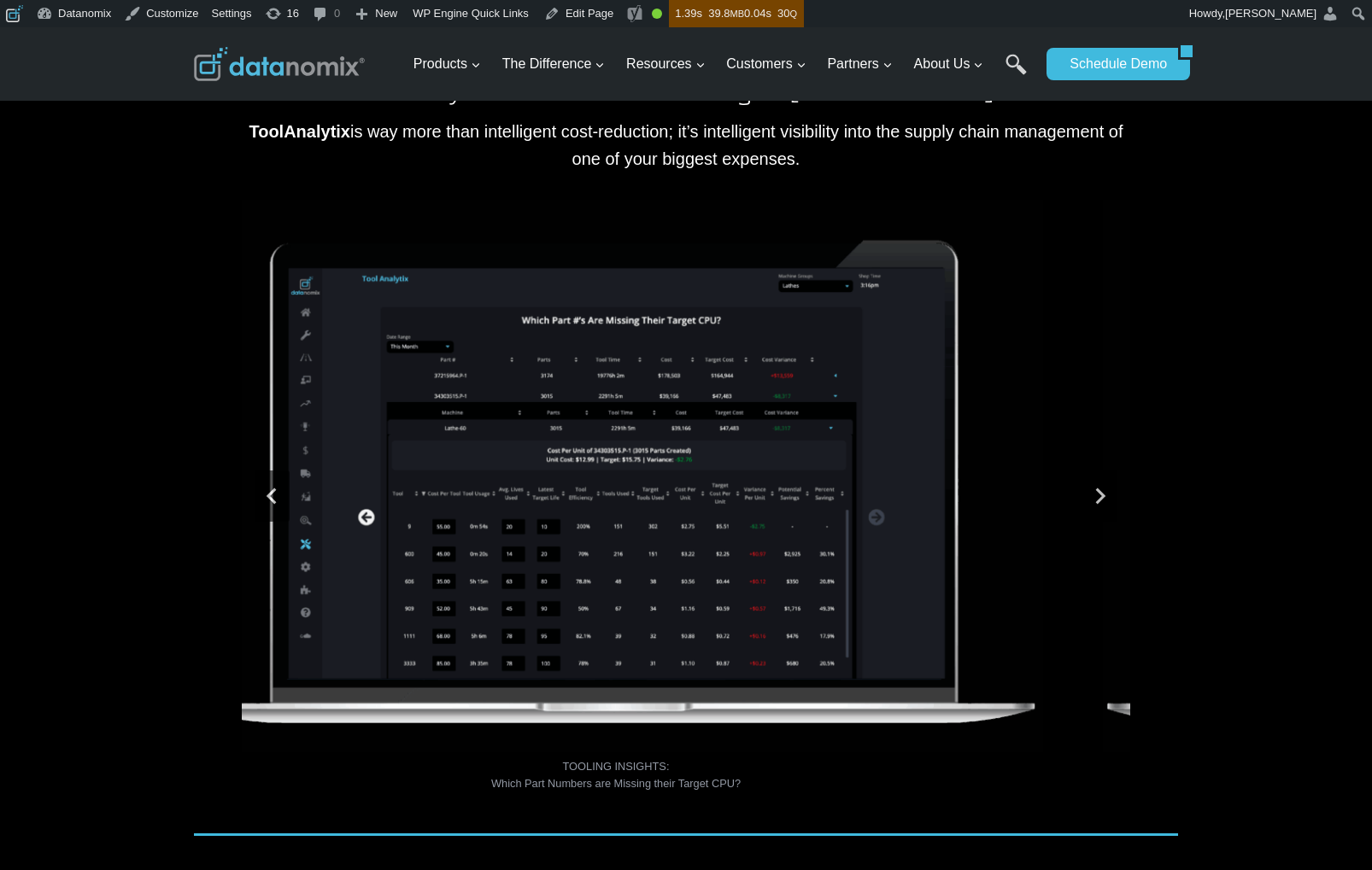
drag, startPoint x: 755, startPoint y: 505, endPoint x: 409, endPoint y: 540, distance: 347.8
click at [443, 532] on img "2 of 2" at bounding box center [616, 471] width 854 height 564
